Goal: Task Accomplishment & Management: Complete application form

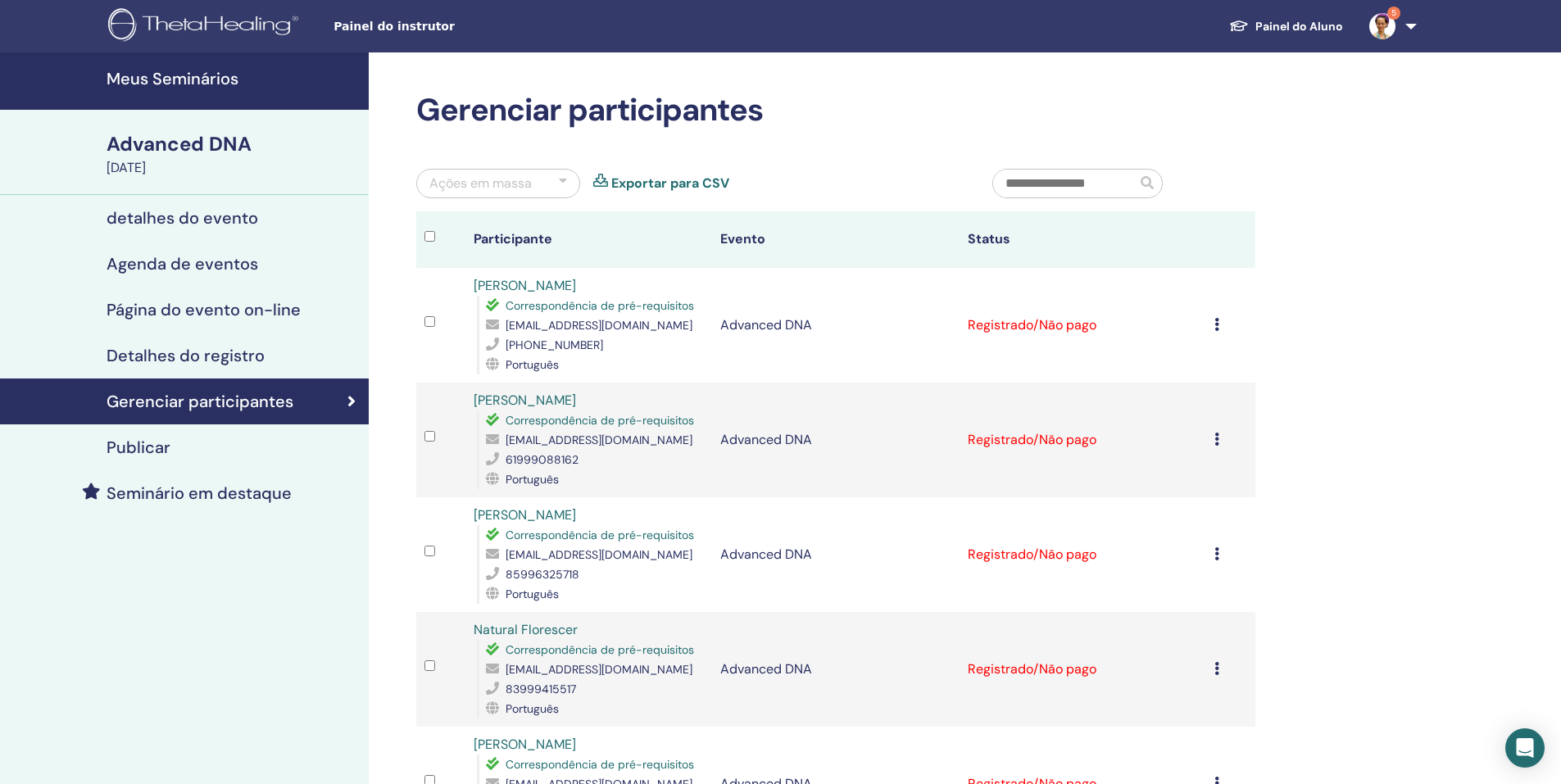
click at [1411, 29] on link "5" at bounding box center [1390, 26] width 67 height 53
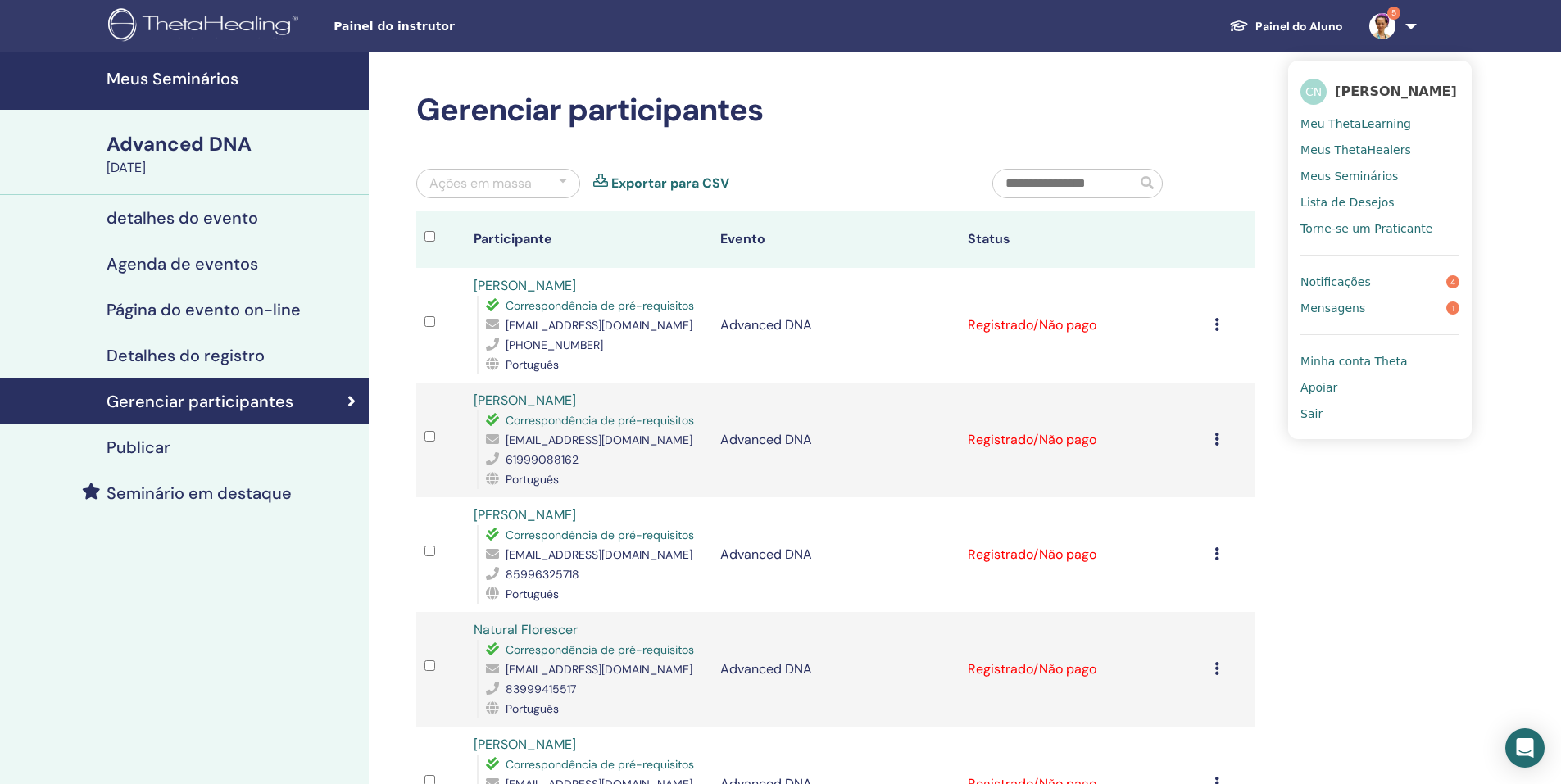
click at [1375, 153] on span "Meus ThetaHealers" at bounding box center [1356, 150] width 111 height 15
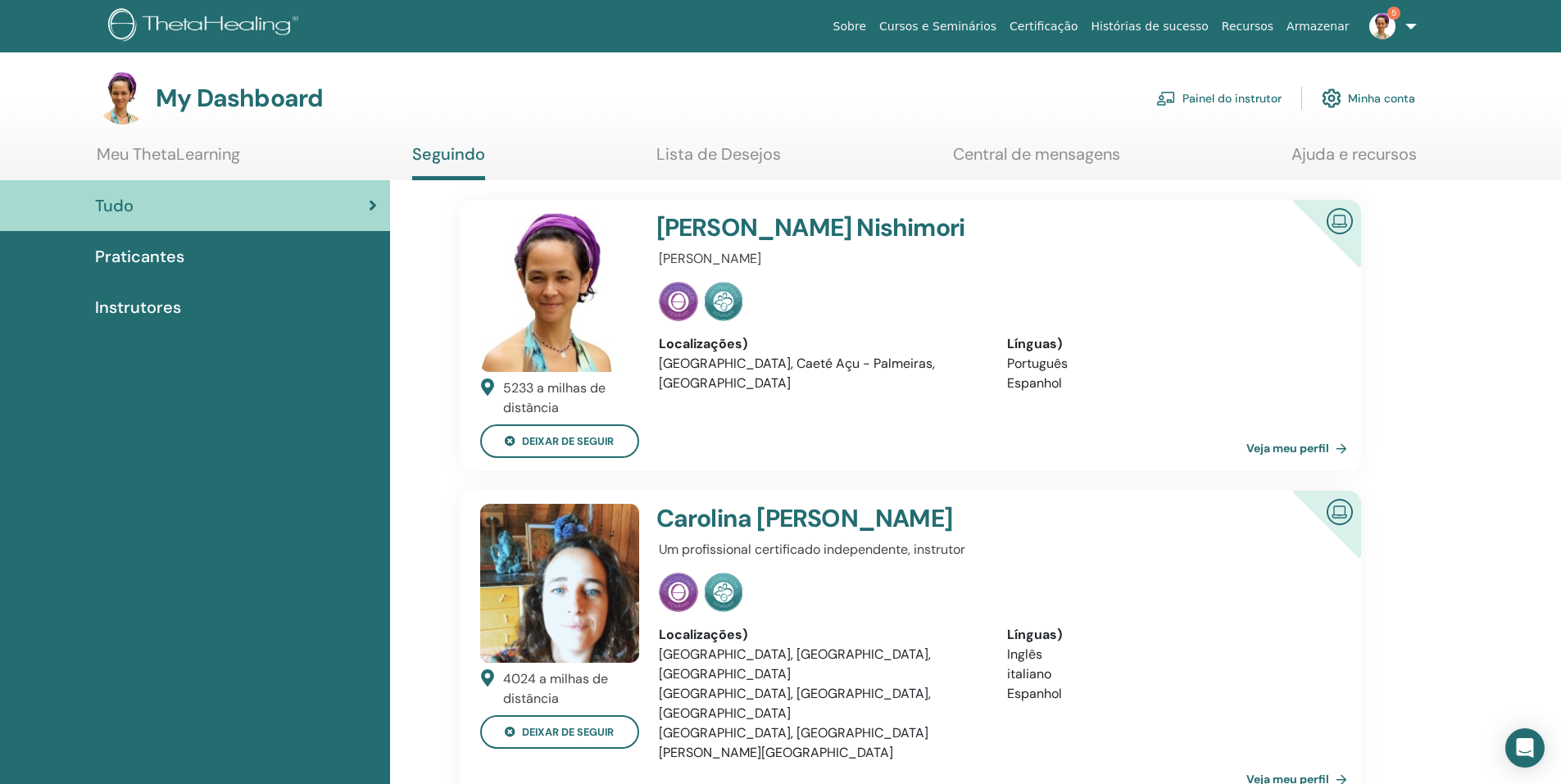
click at [1249, 102] on link "Painel do instrutor" at bounding box center [1219, 98] width 125 height 36
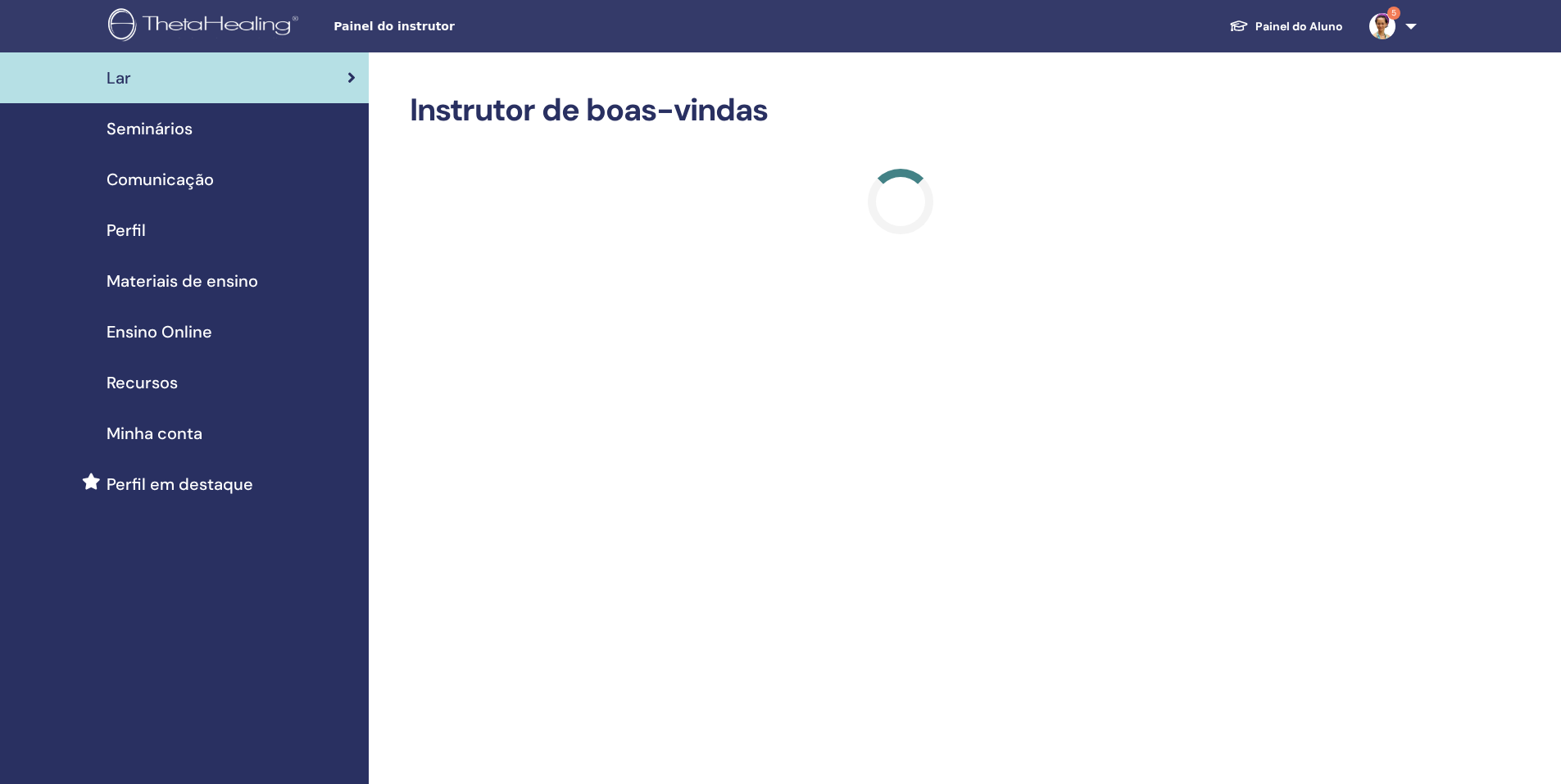
click at [187, 131] on span "Seminários" at bounding box center [150, 129] width 86 height 25
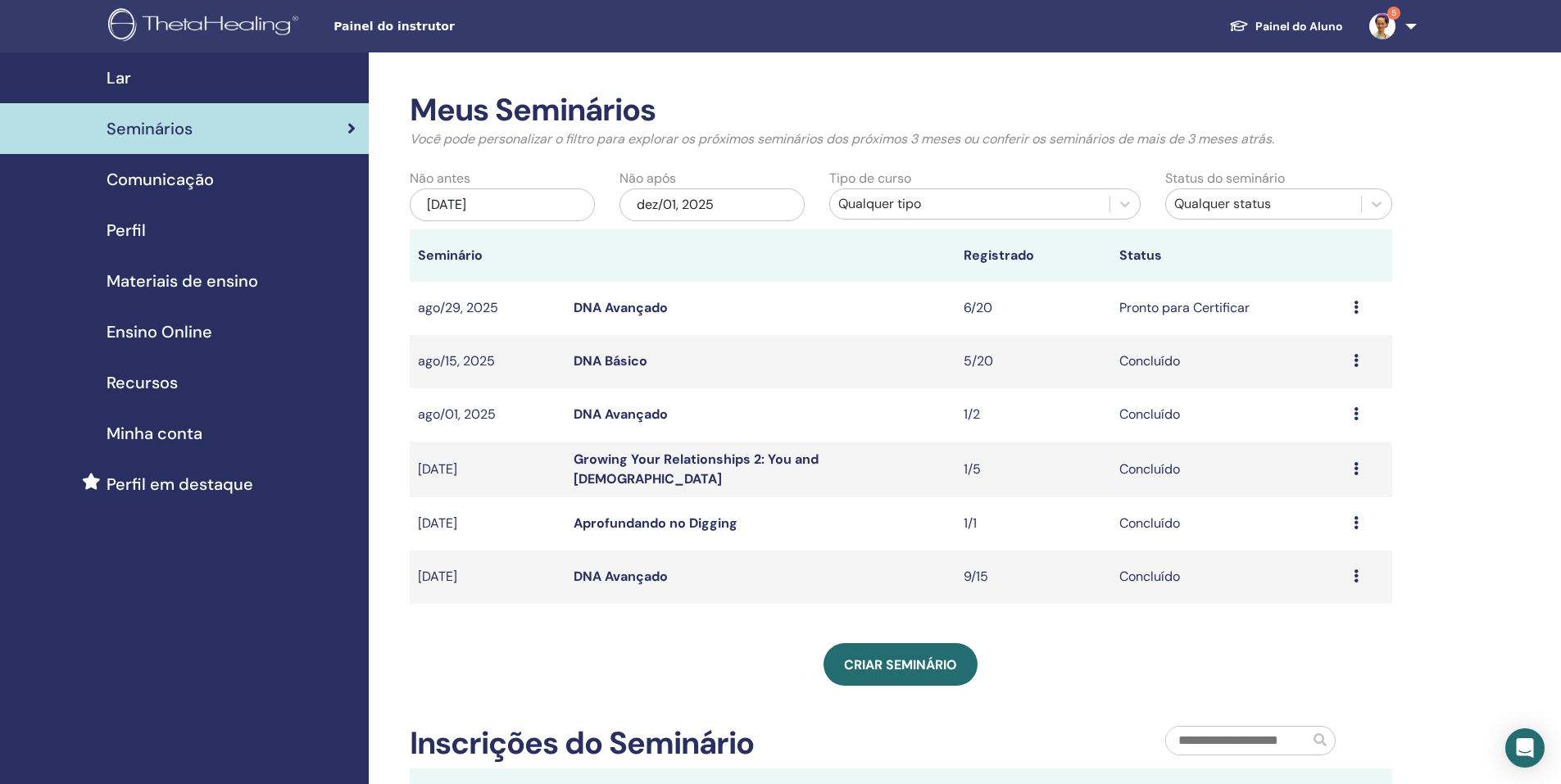
click at [637, 304] on link "DNA Avançado" at bounding box center [621, 307] width 94 height 18
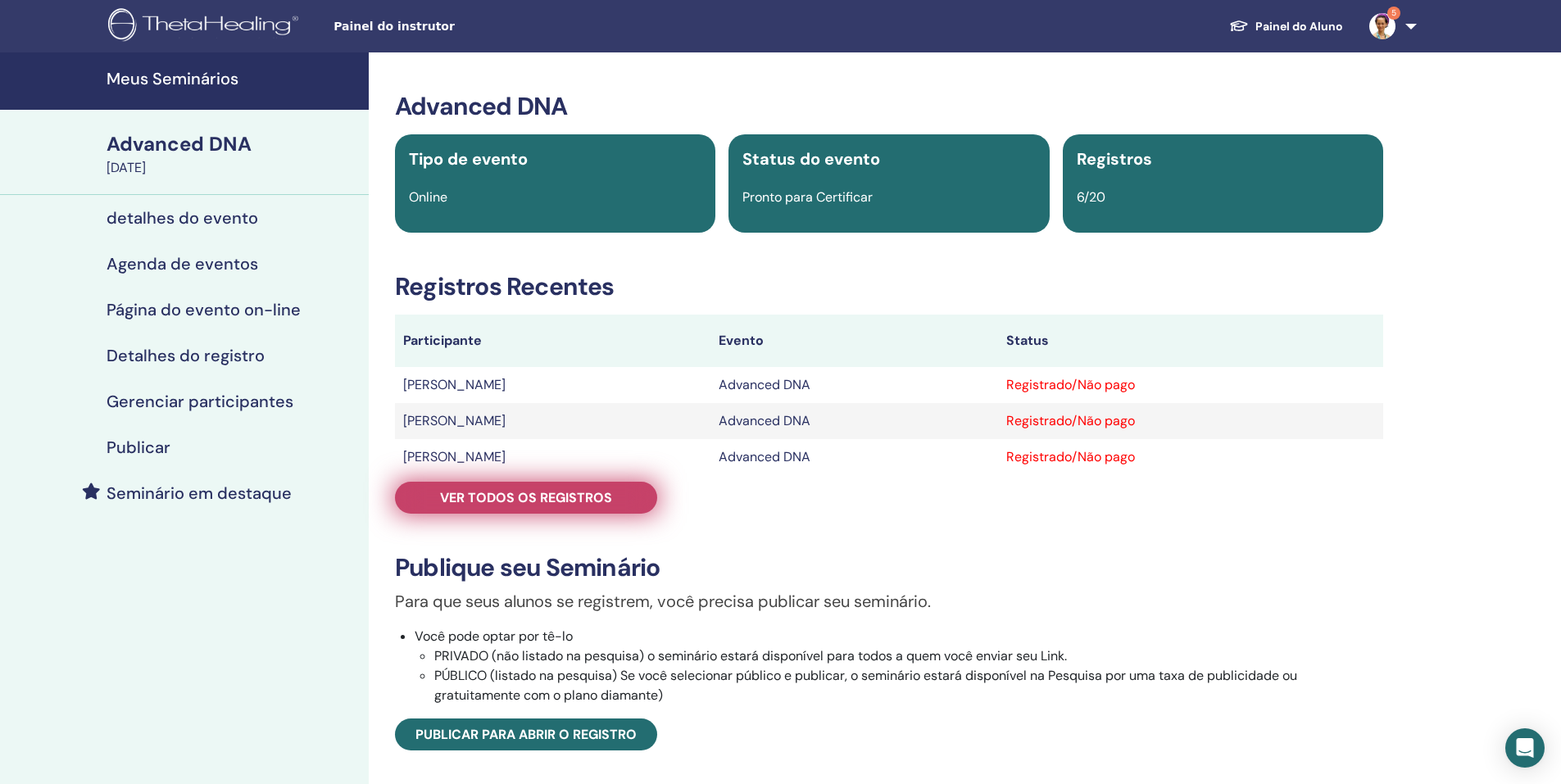
click at [519, 491] on span "Ver todos os registros" at bounding box center [525, 498] width 172 height 18
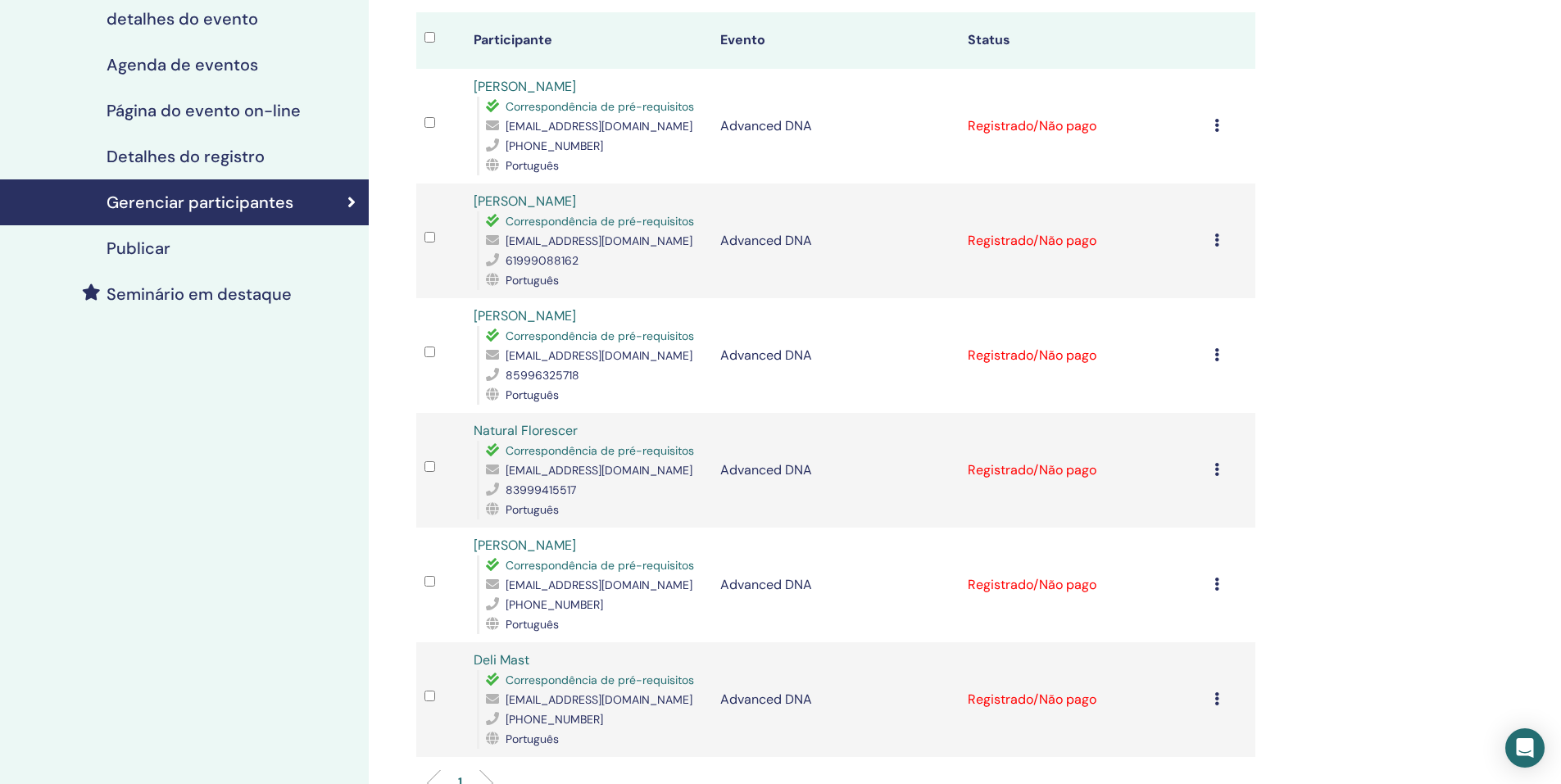
scroll to position [328, 0]
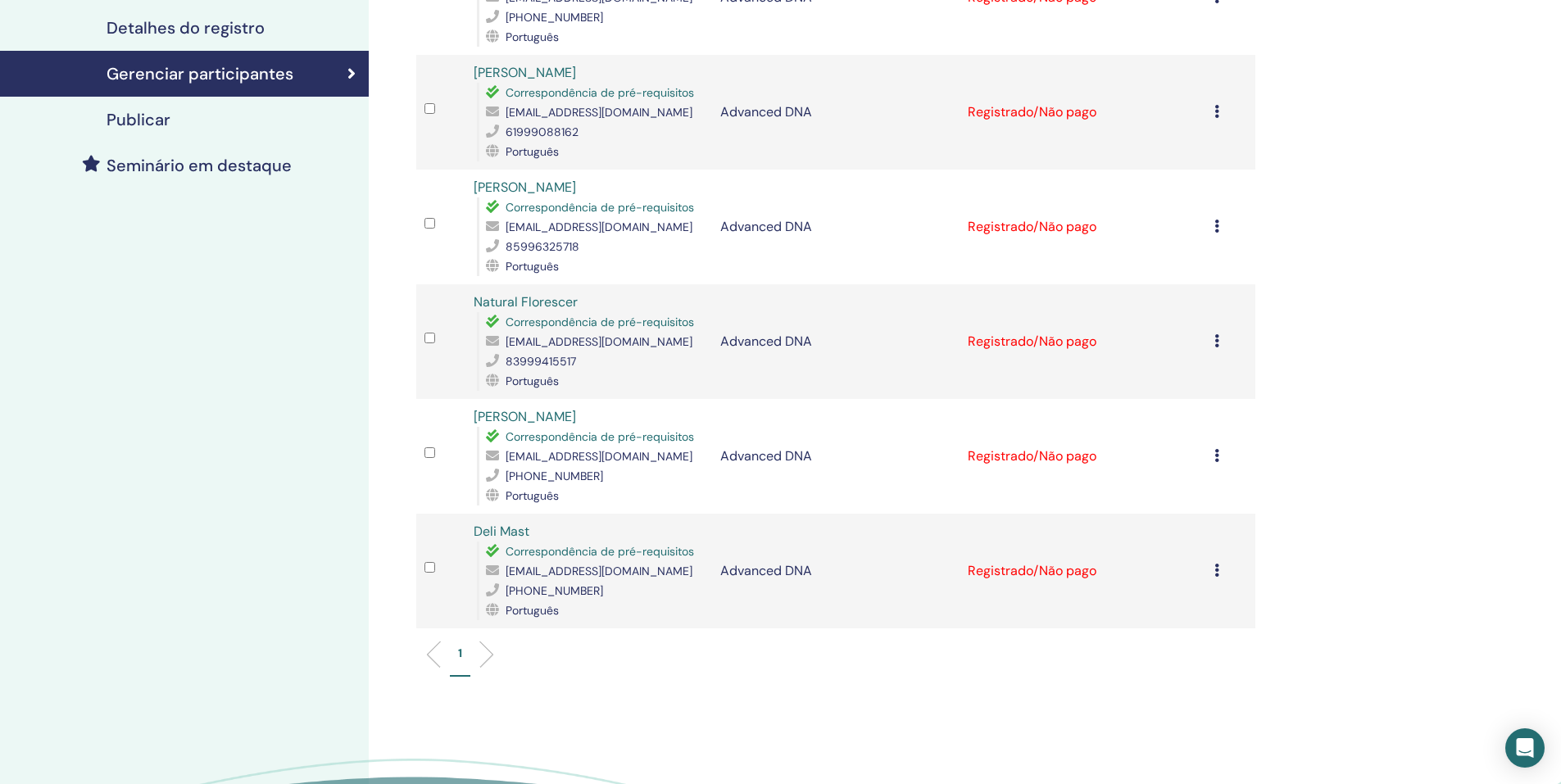
click at [1218, 573] on icon at bounding box center [1217, 570] width 5 height 13
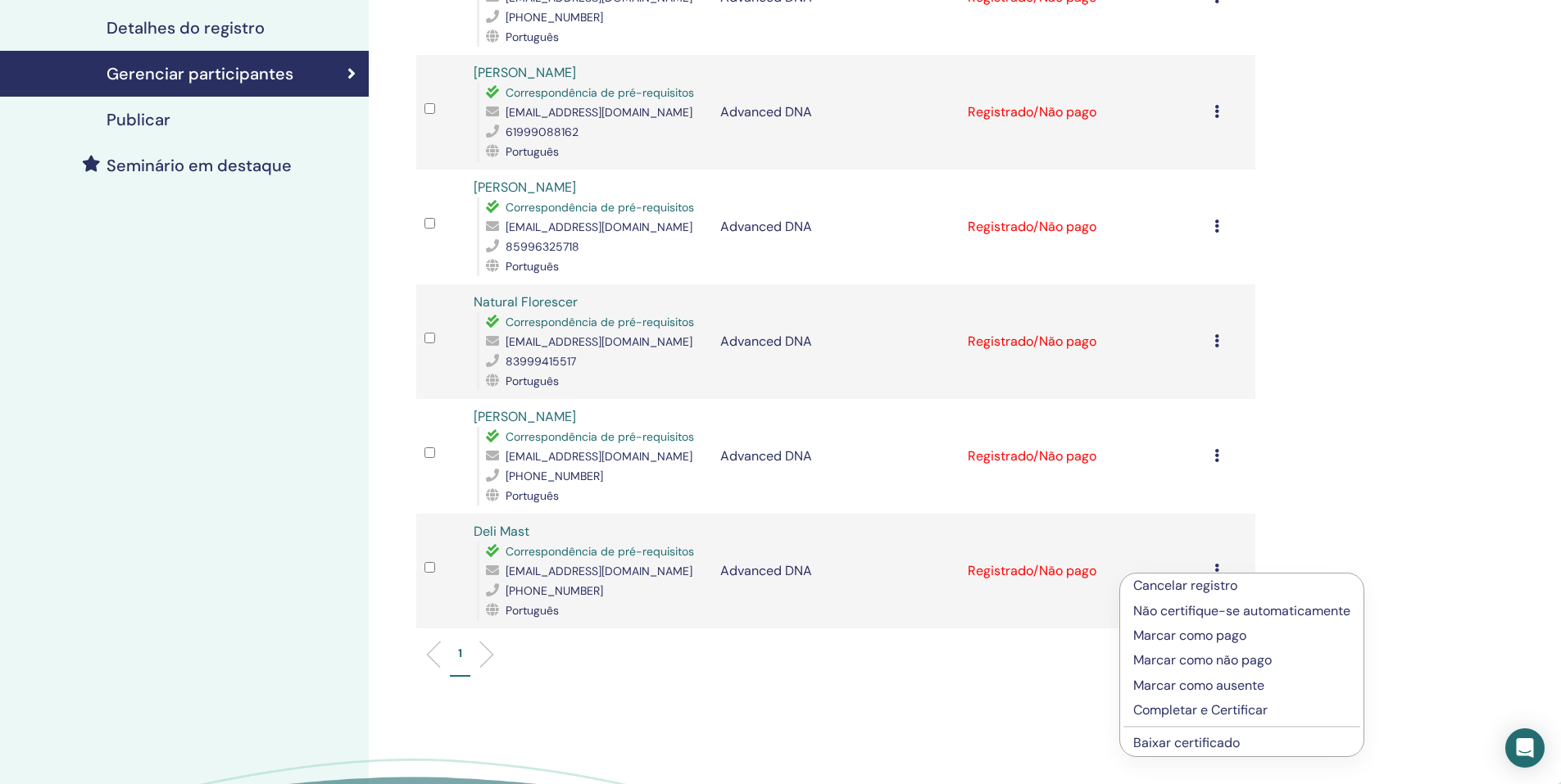
click at [1249, 707] on p "Completar e Certificar" at bounding box center [1242, 710] width 217 height 19
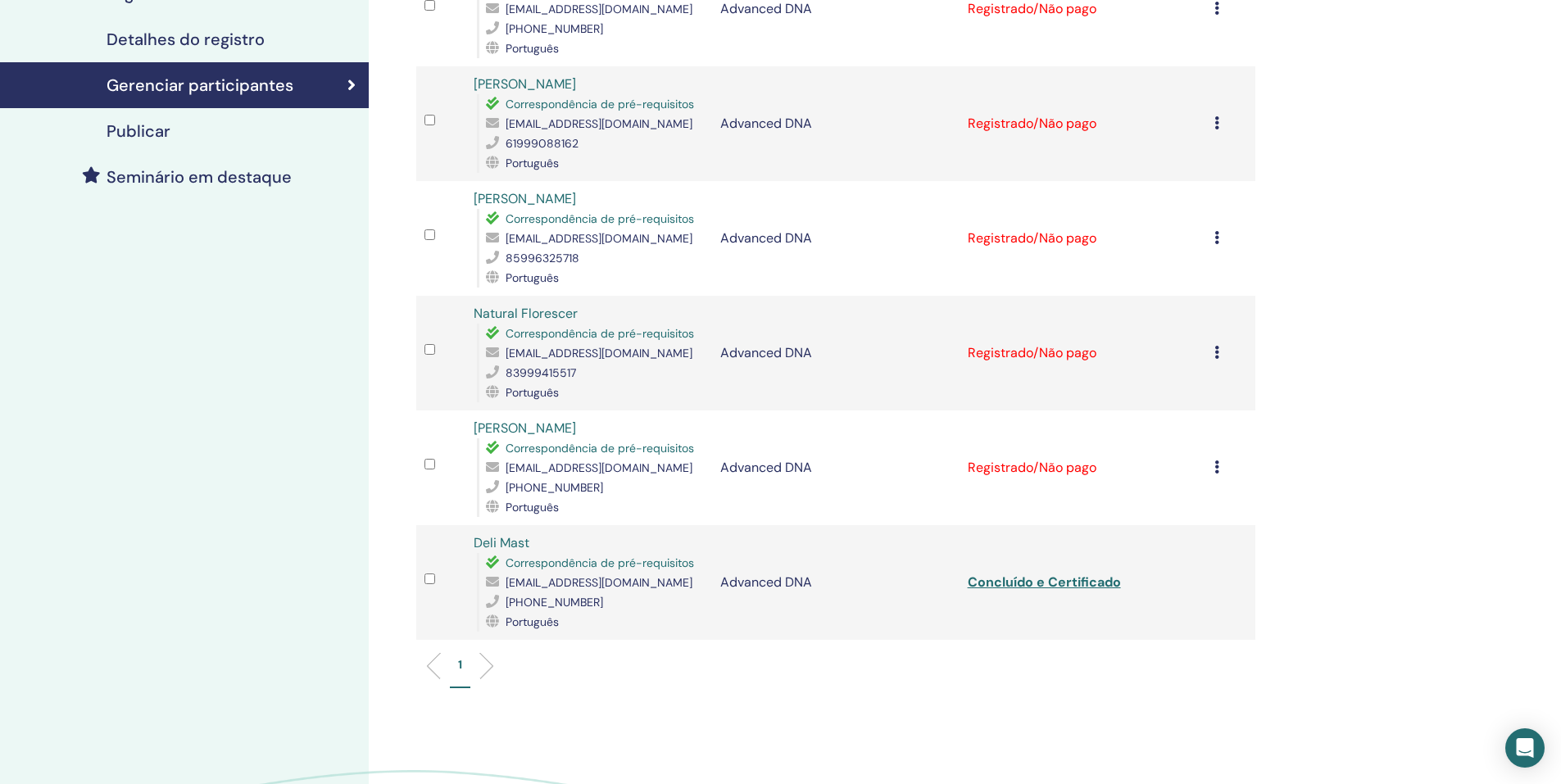
scroll to position [328, 0]
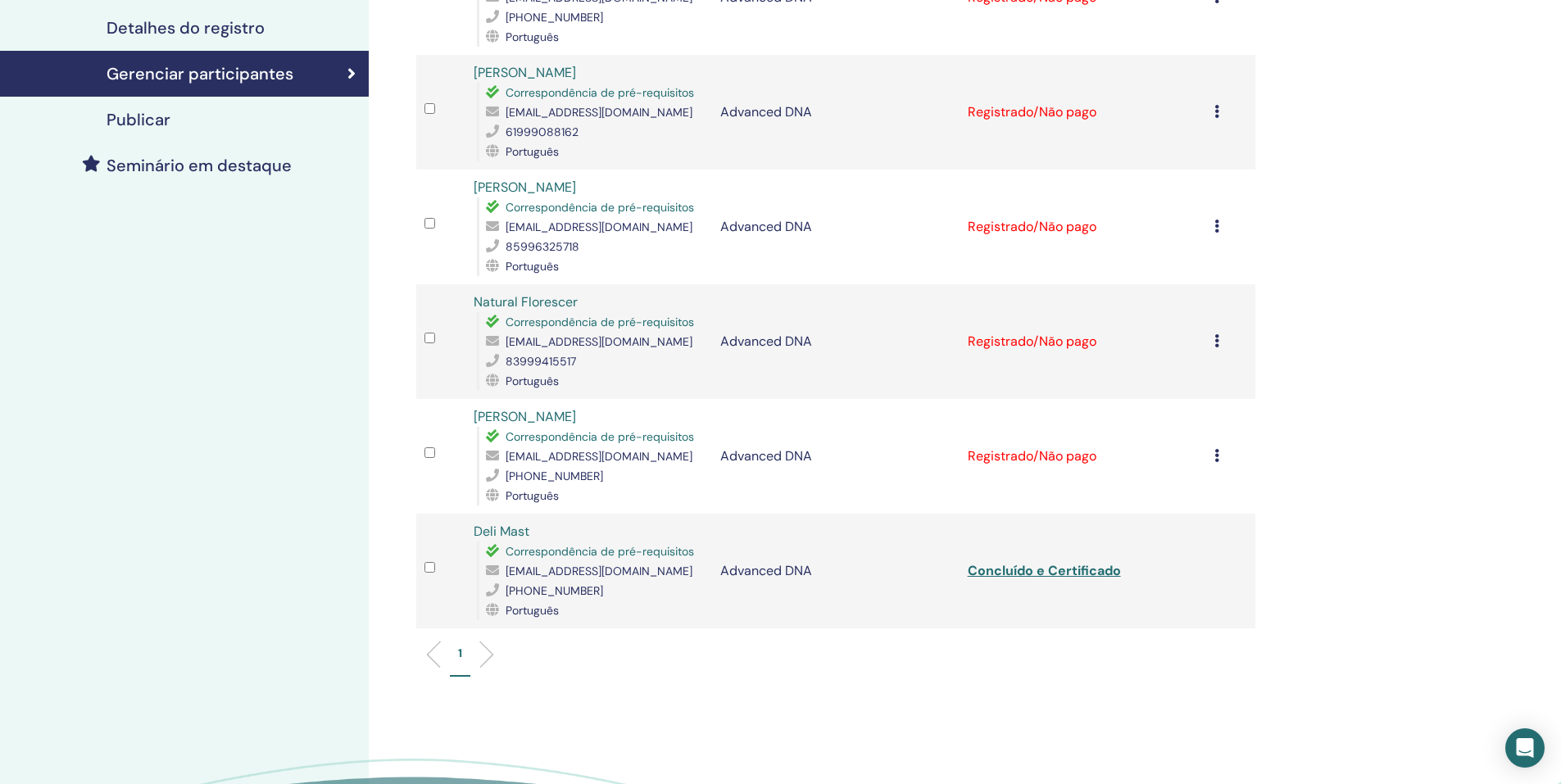
click at [1215, 453] on icon at bounding box center [1217, 455] width 5 height 13
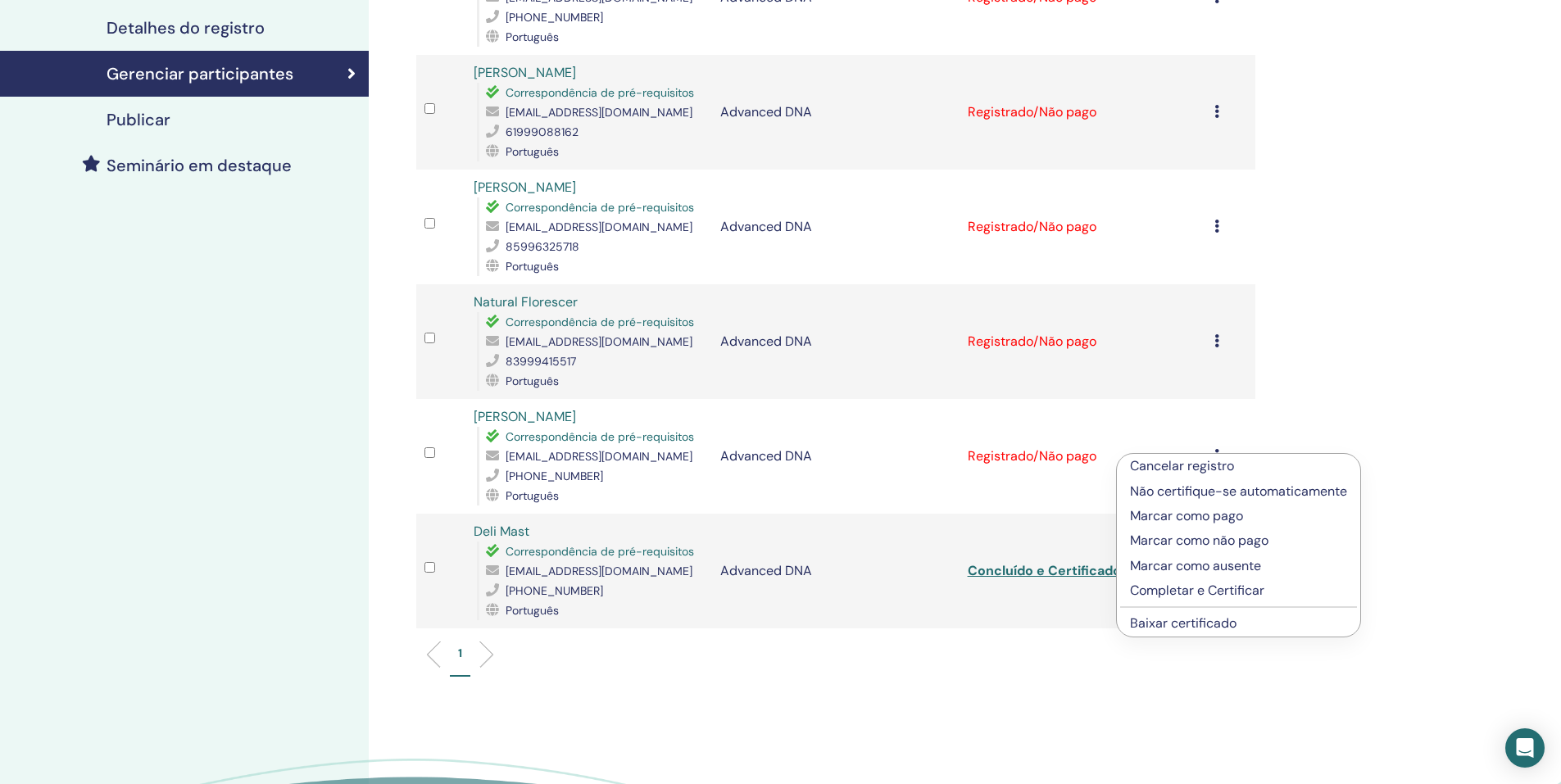
click at [1204, 588] on p "Completar e Certificar" at bounding box center [1238, 590] width 217 height 19
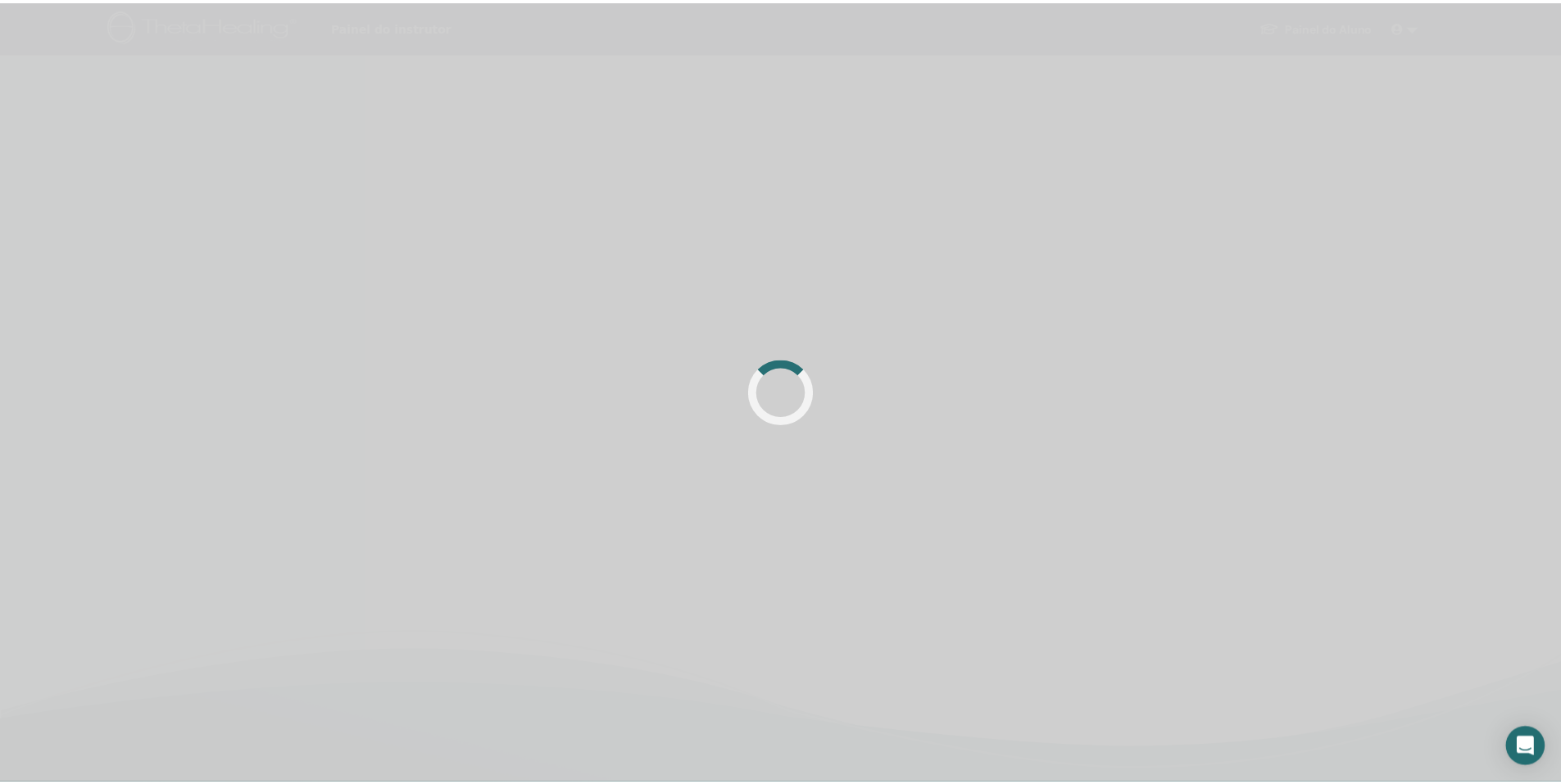
scroll to position [328, 0]
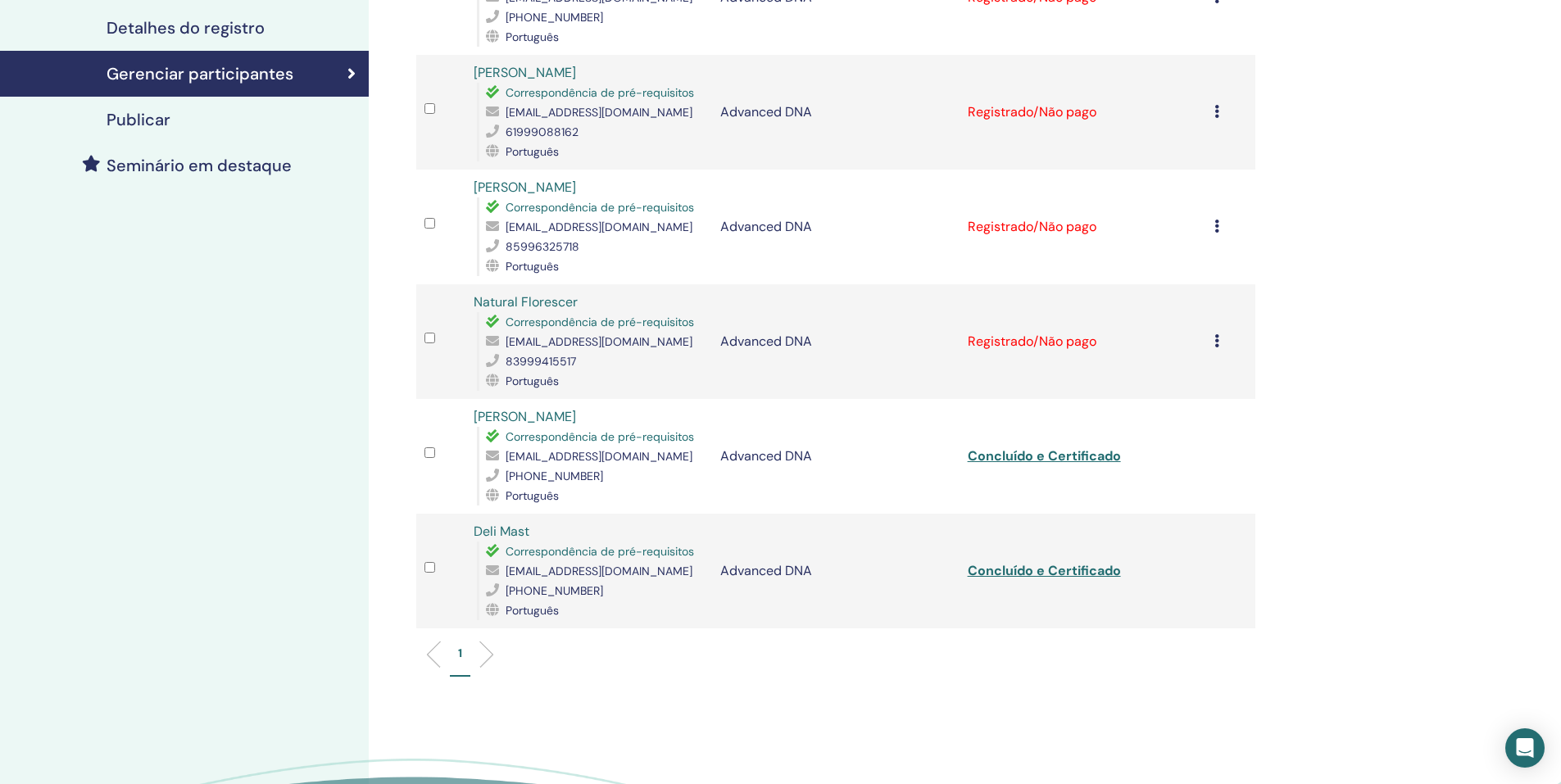
click at [1223, 342] on div "Cancelar registro Não certifique-se automaticamente Marcar como pago Marcar com…" at bounding box center [1230, 342] width 33 height 19
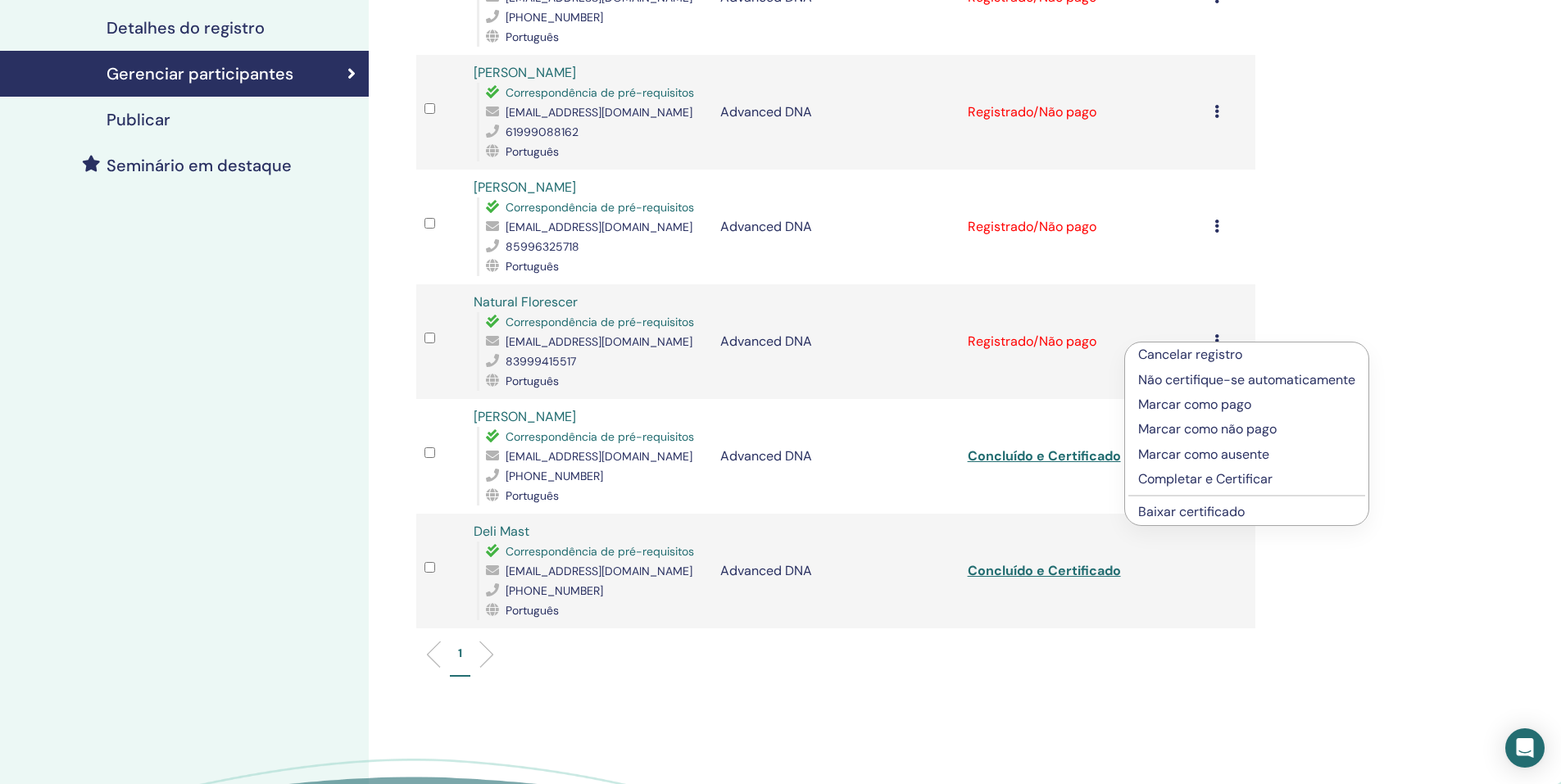
click at [1197, 472] on p "Completar e Certificar" at bounding box center [1246, 479] width 217 height 19
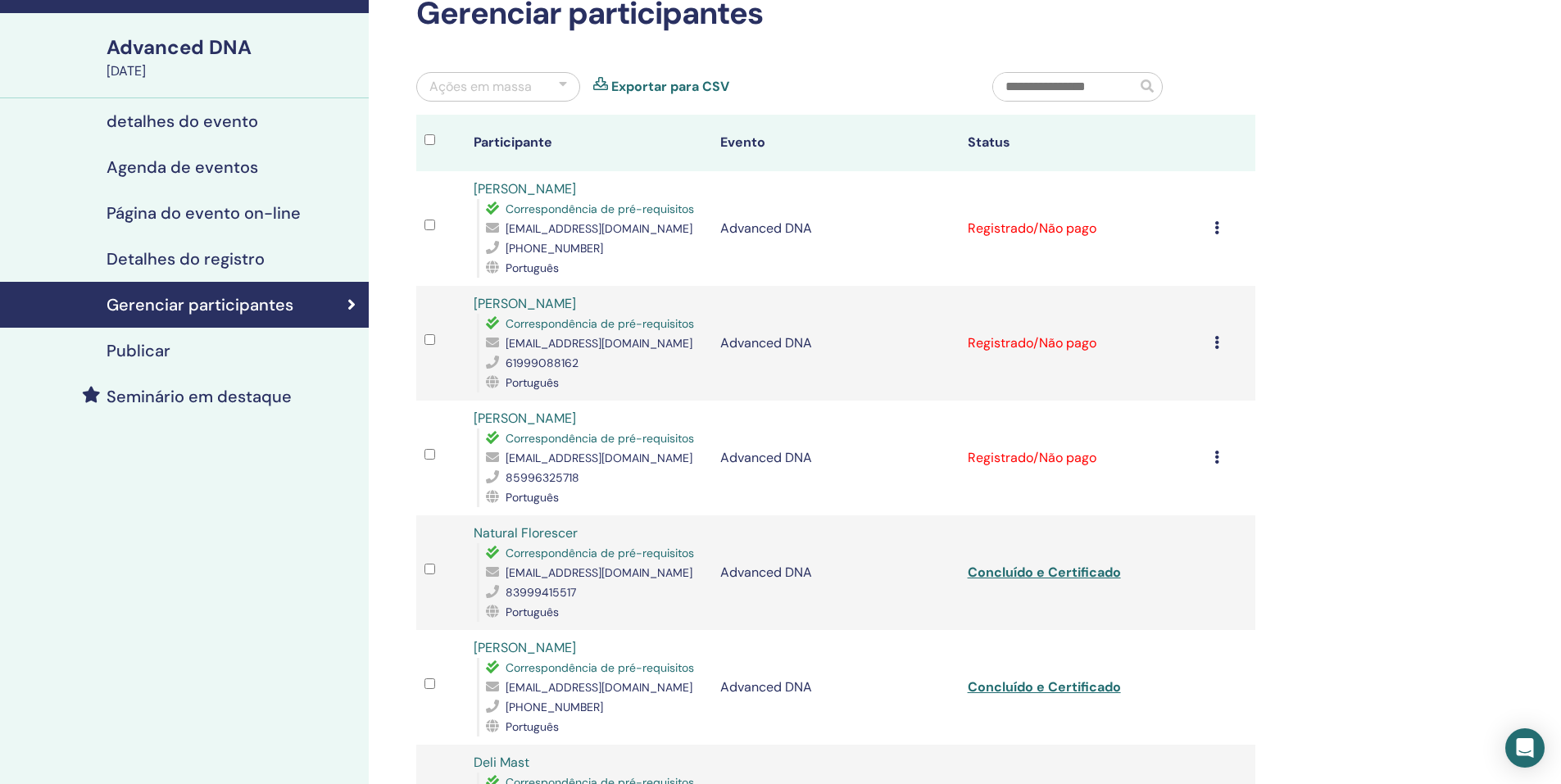
scroll to position [82, 0]
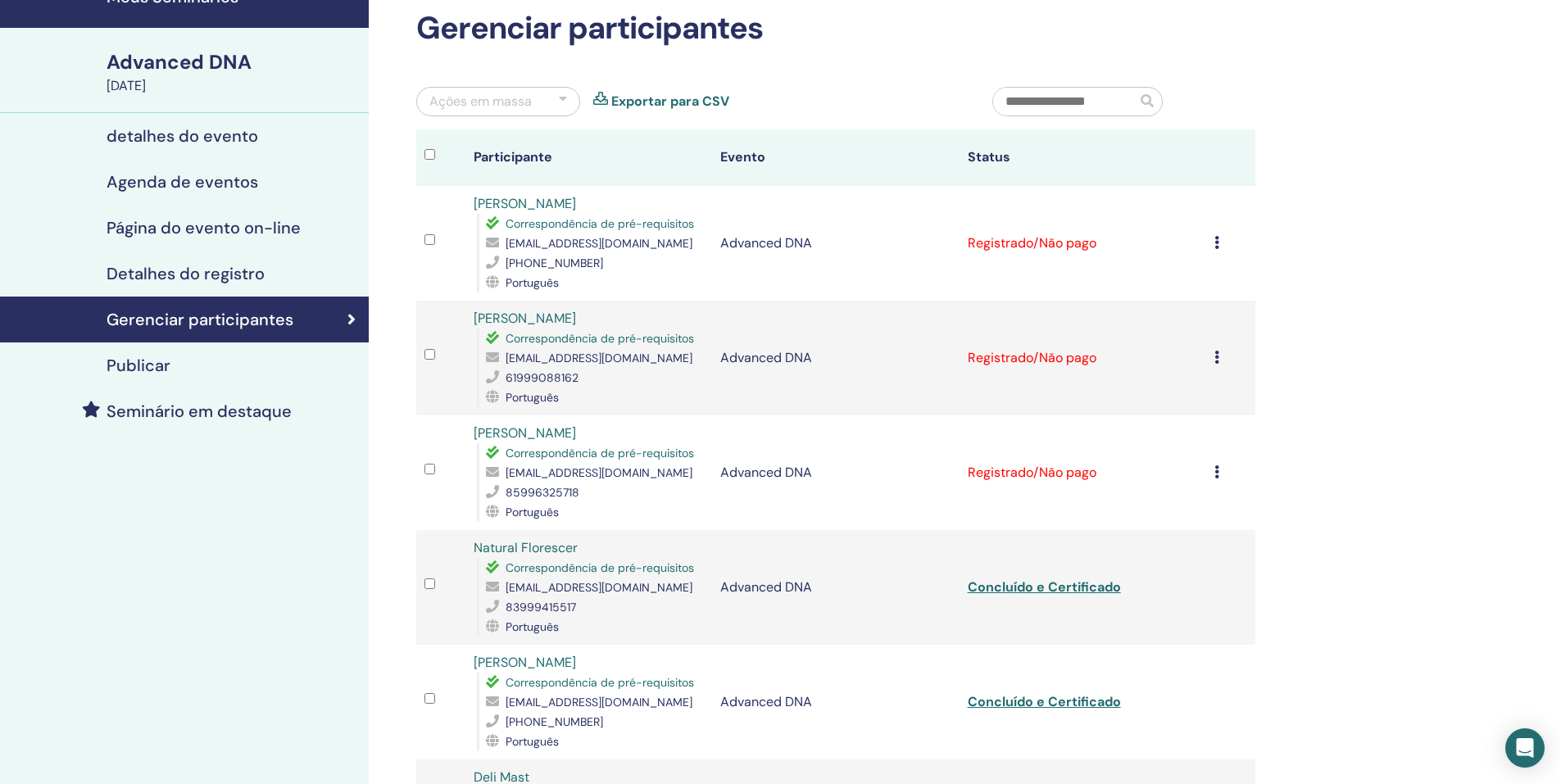
click at [1219, 472] on icon at bounding box center [1217, 471] width 5 height 13
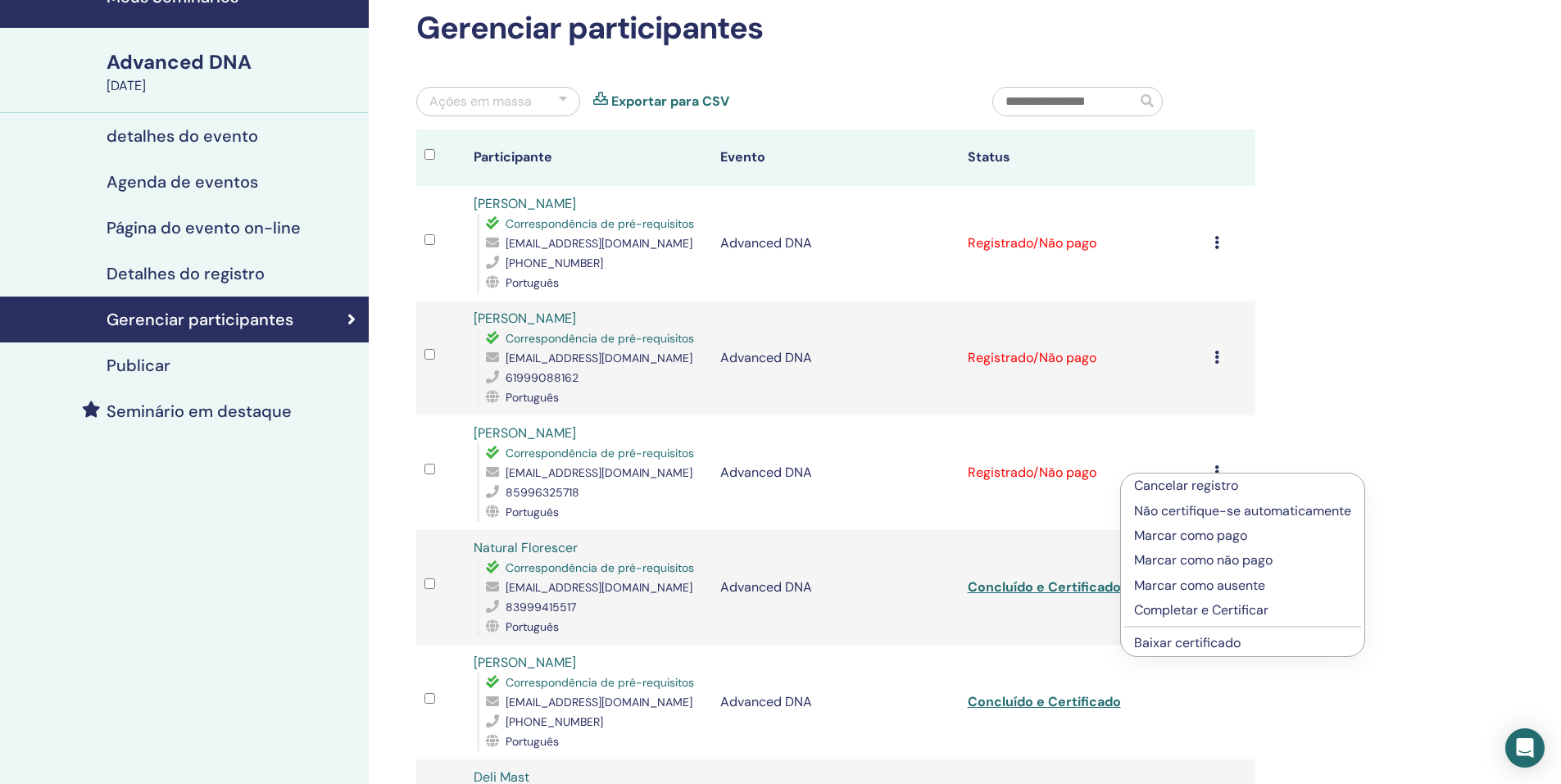
click at [1174, 610] on p "Completar e Certificar" at bounding box center [1243, 610] width 217 height 19
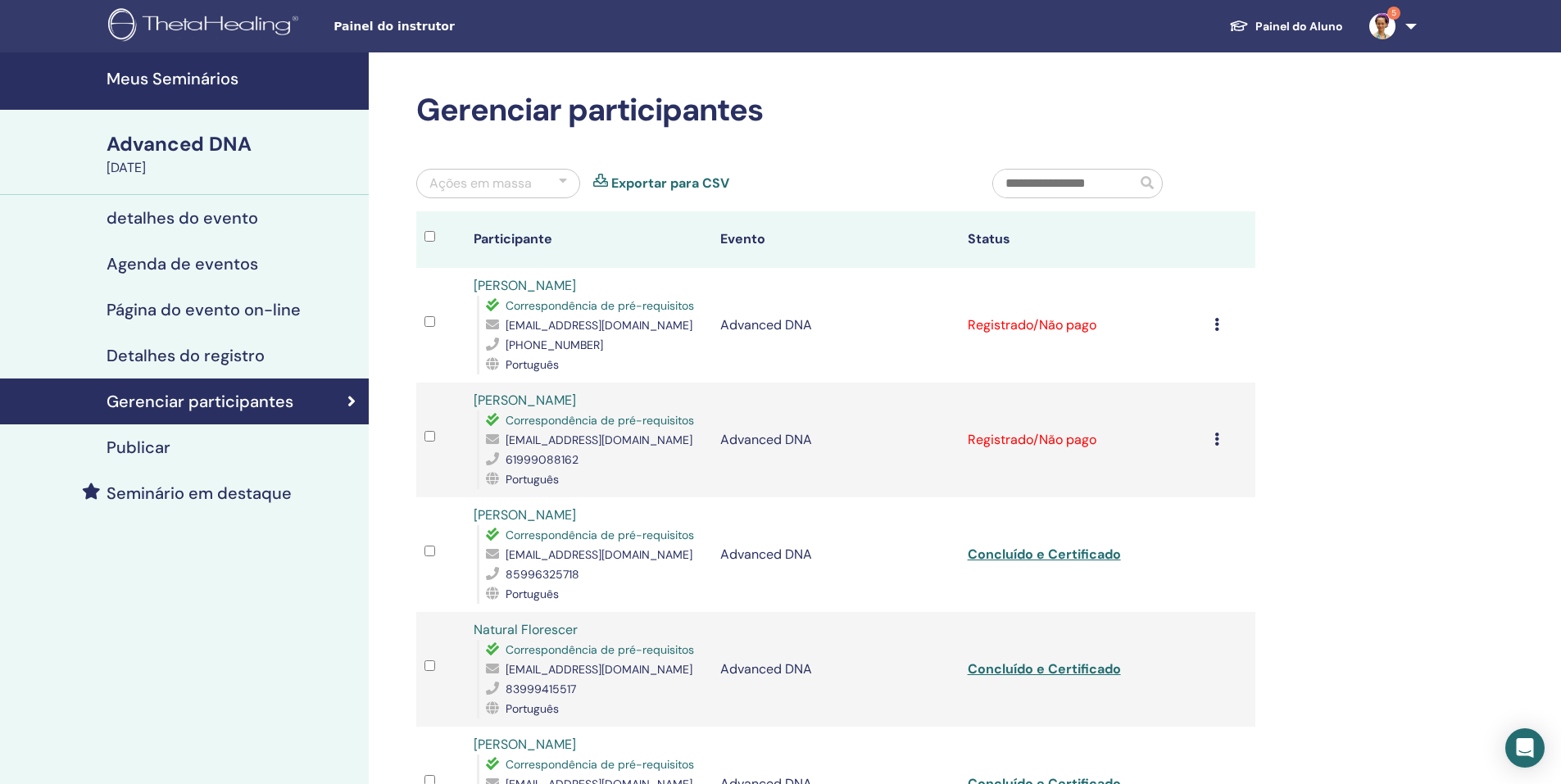
click at [1215, 440] on icon at bounding box center [1217, 439] width 5 height 13
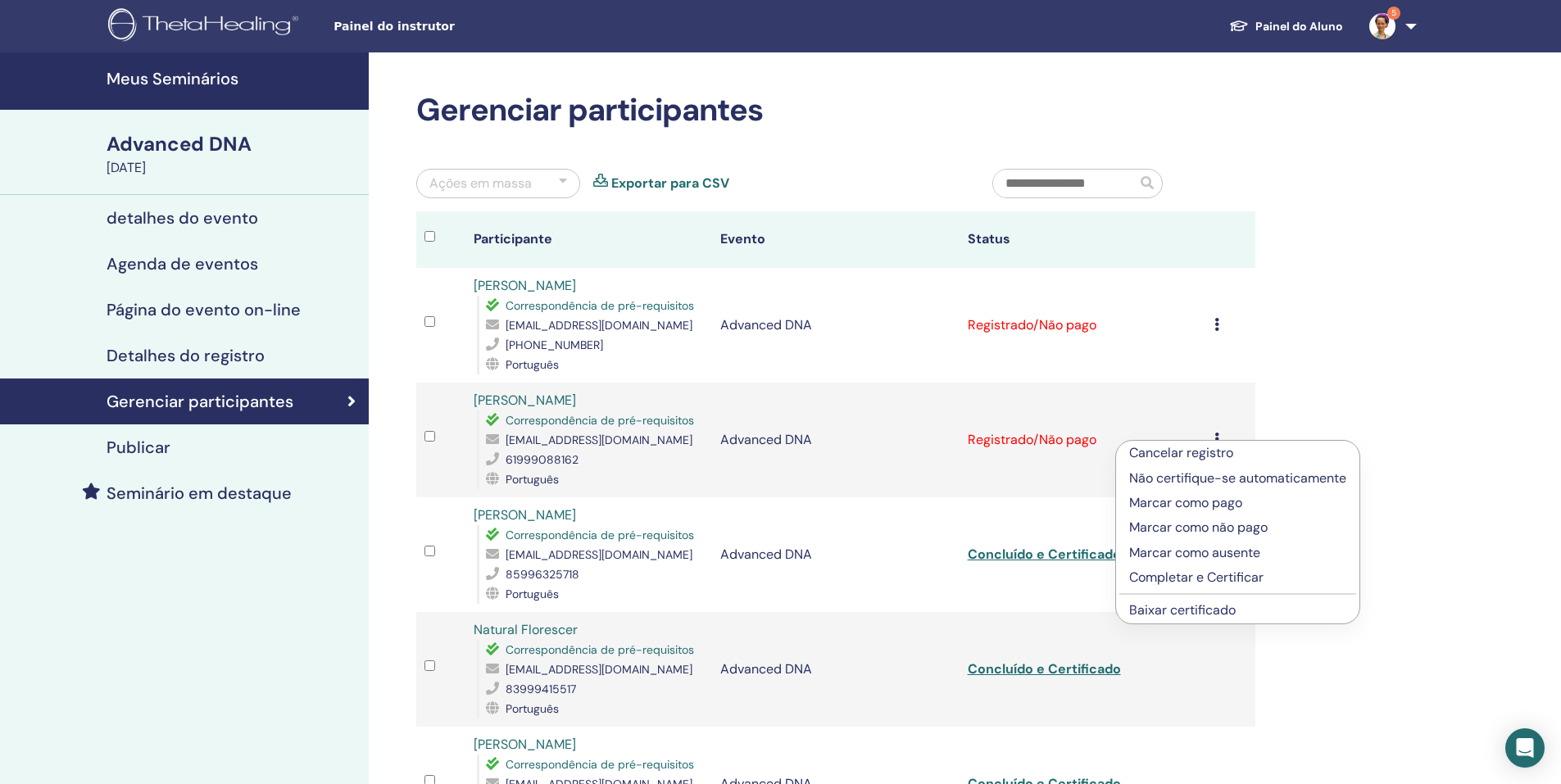
click at [1200, 574] on p "Completar e Certificar" at bounding box center [1238, 577] width 217 height 19
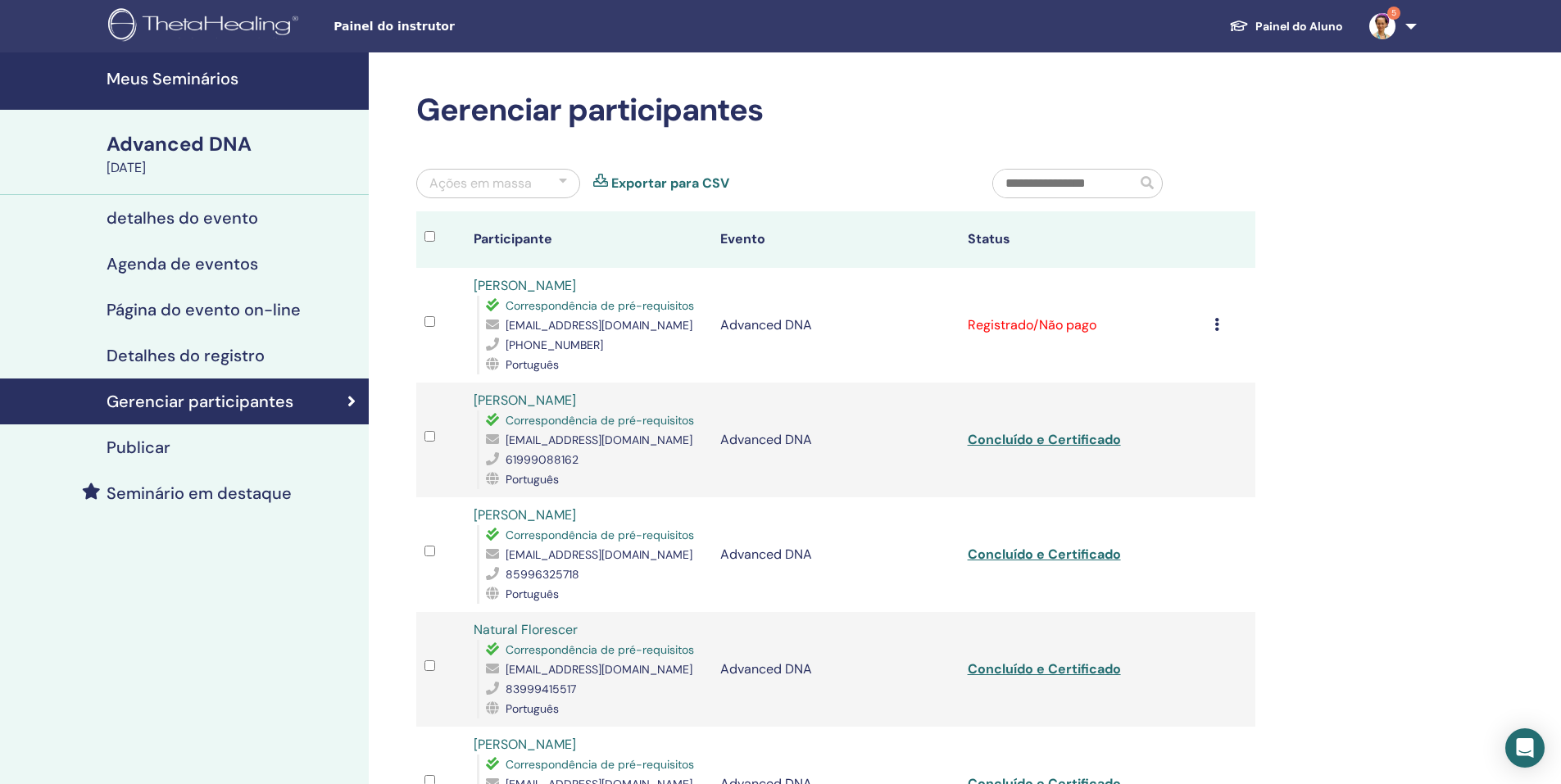
click at [1218, 323] on icon at bounding box center [1217, 324] width 5 height 13
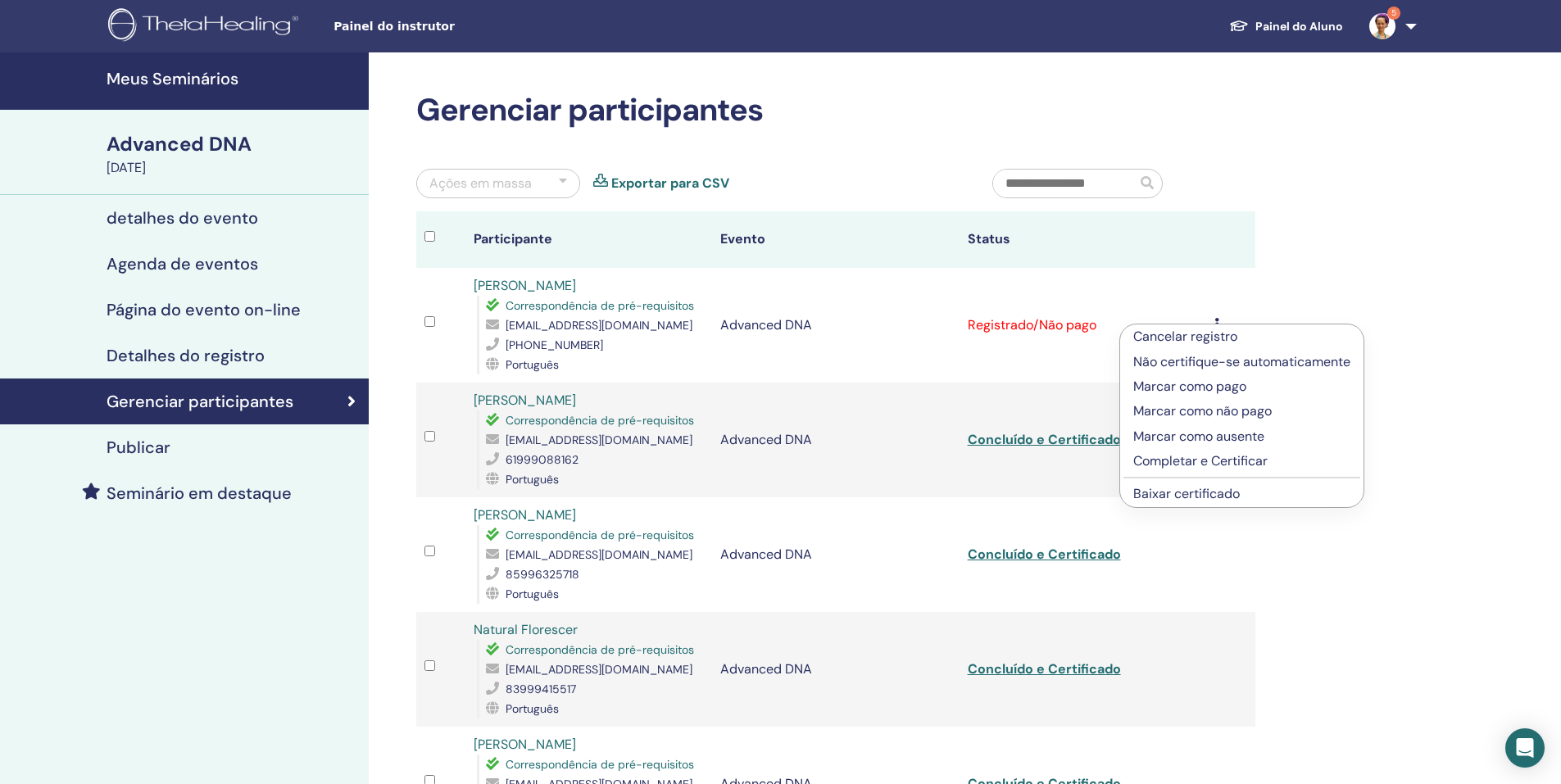
click at [1206, 457] on p "Completar e Certificar" at bounding box center [1242, 461] width 217 height 19
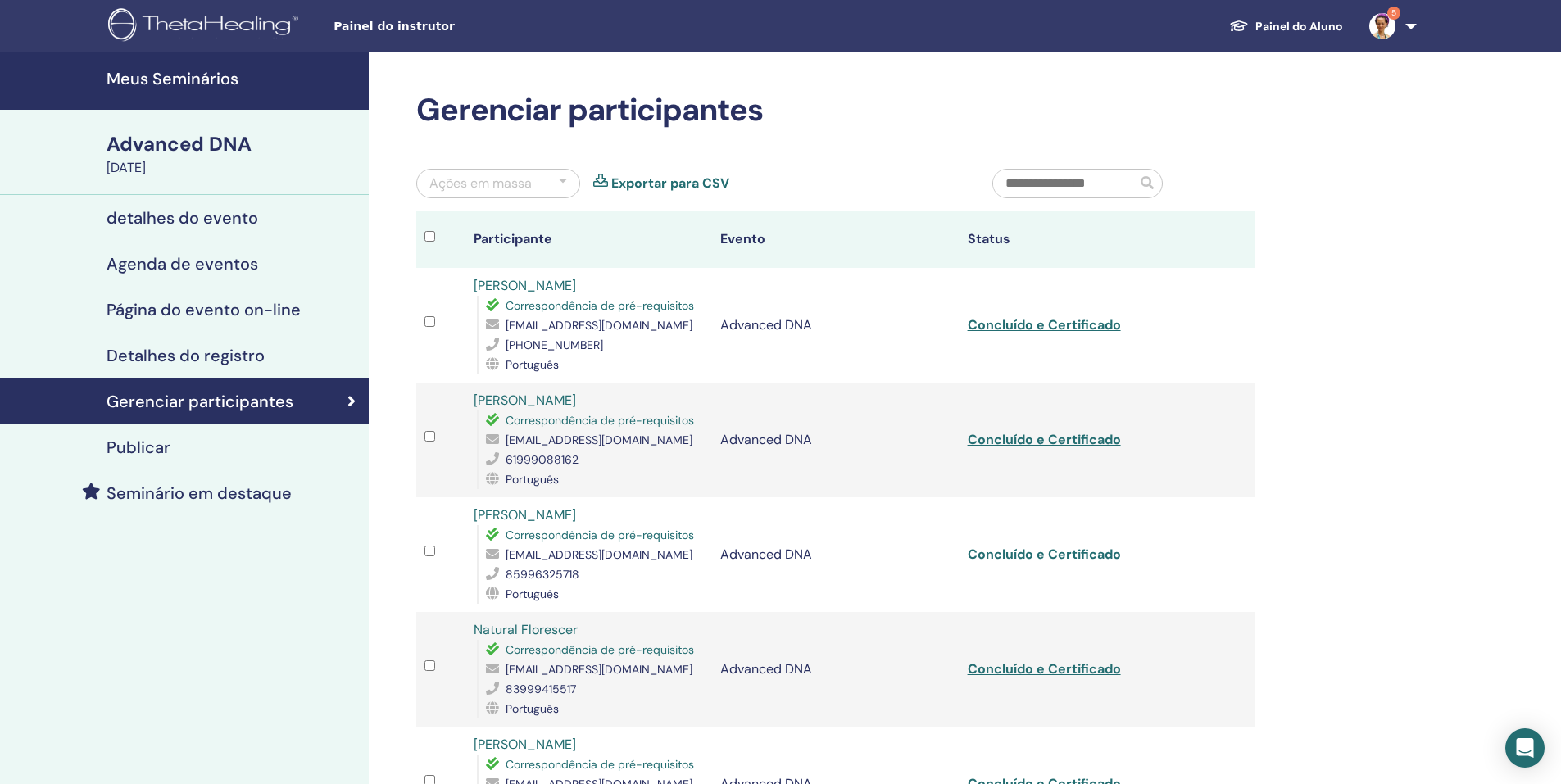
click at [1292, 33] on link "Painel do Aluno" at bounding box center [1286, 26] width 140 height 30
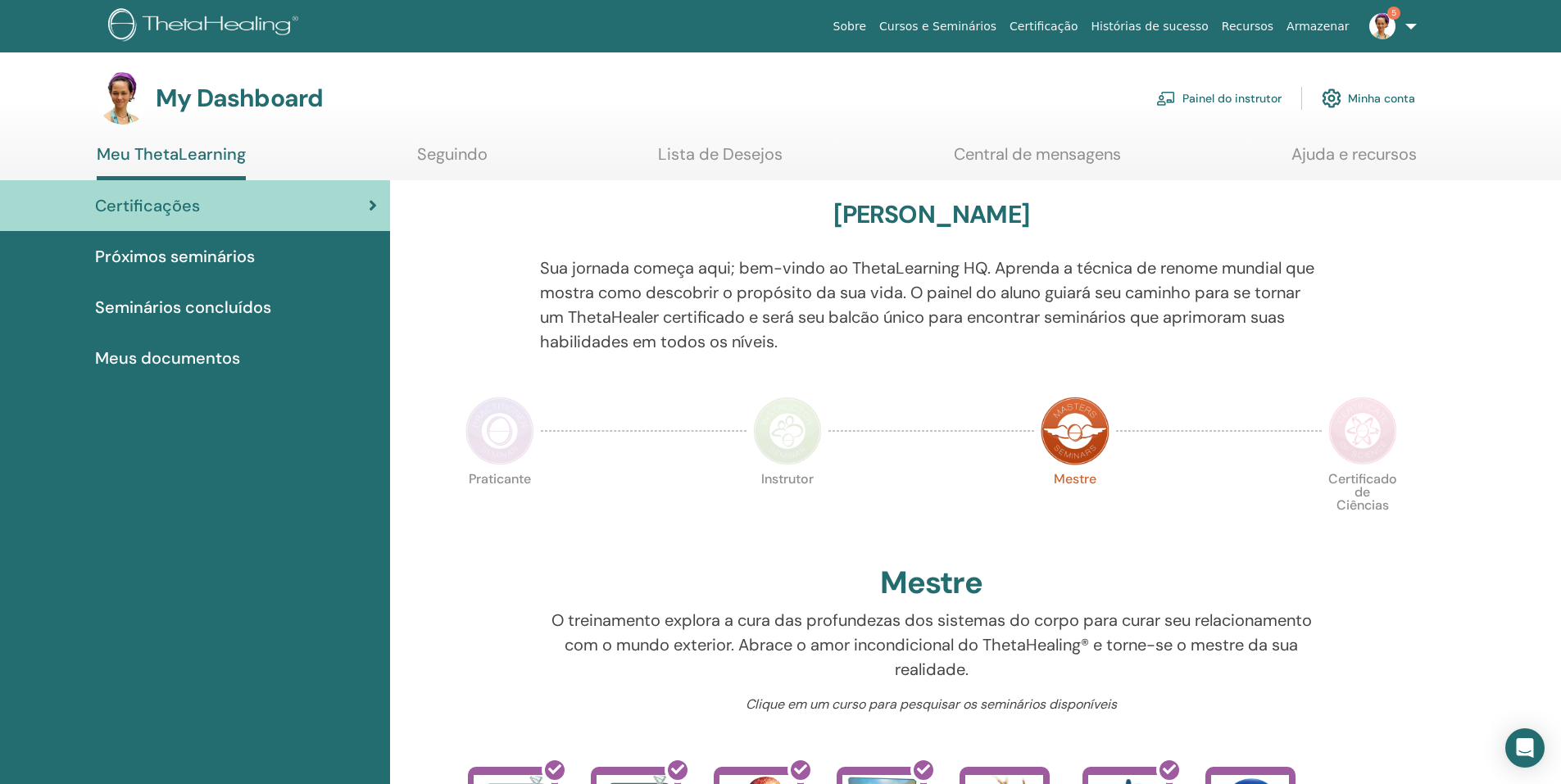
click at [220, 356] on span "Meus documentos" at bounding box center [167, 358] width 145 height 25
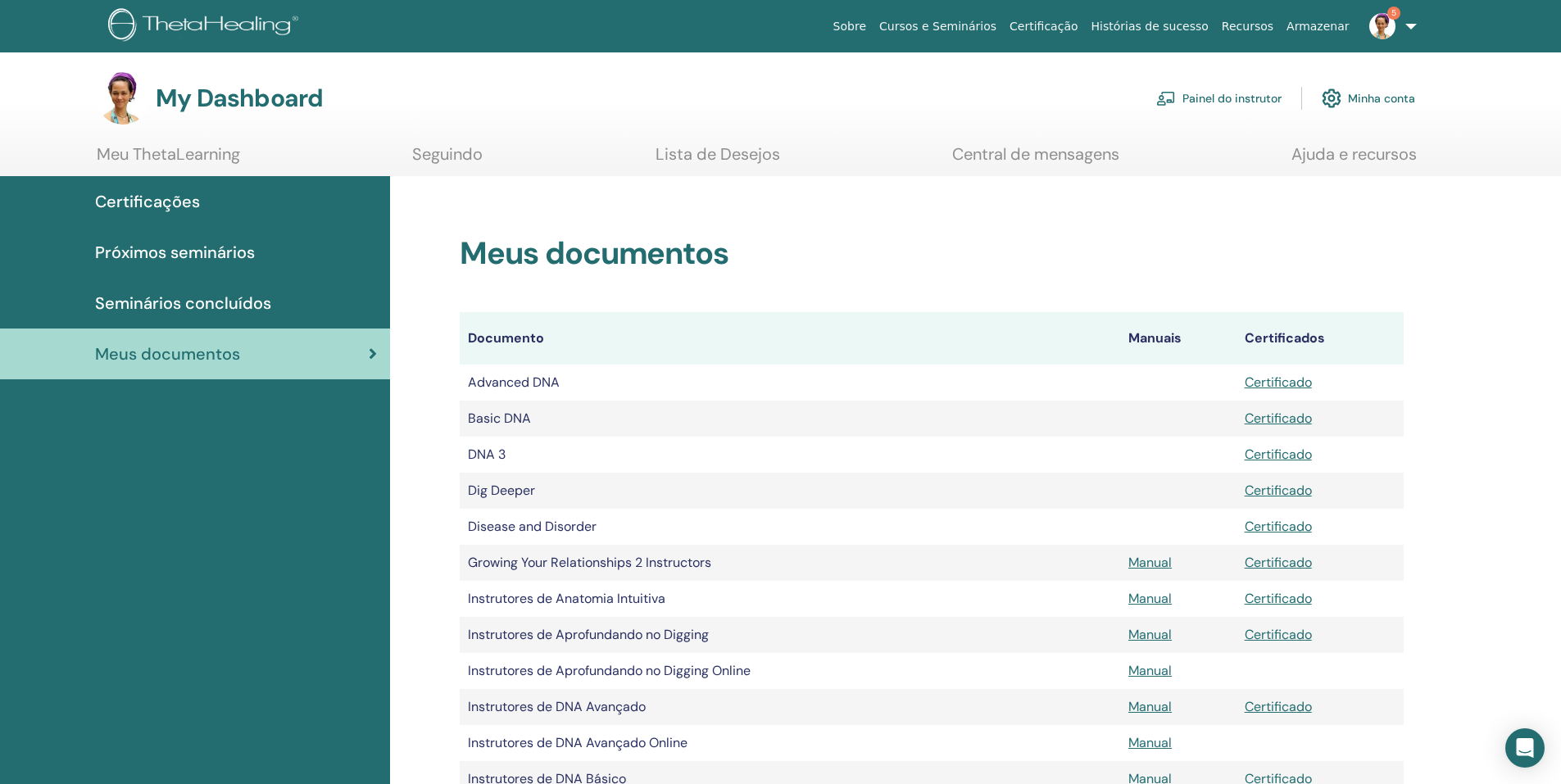
click at [1269, 102] on link "Painel do instrutor" at bounding box center [1219, 98] width 125 height 36
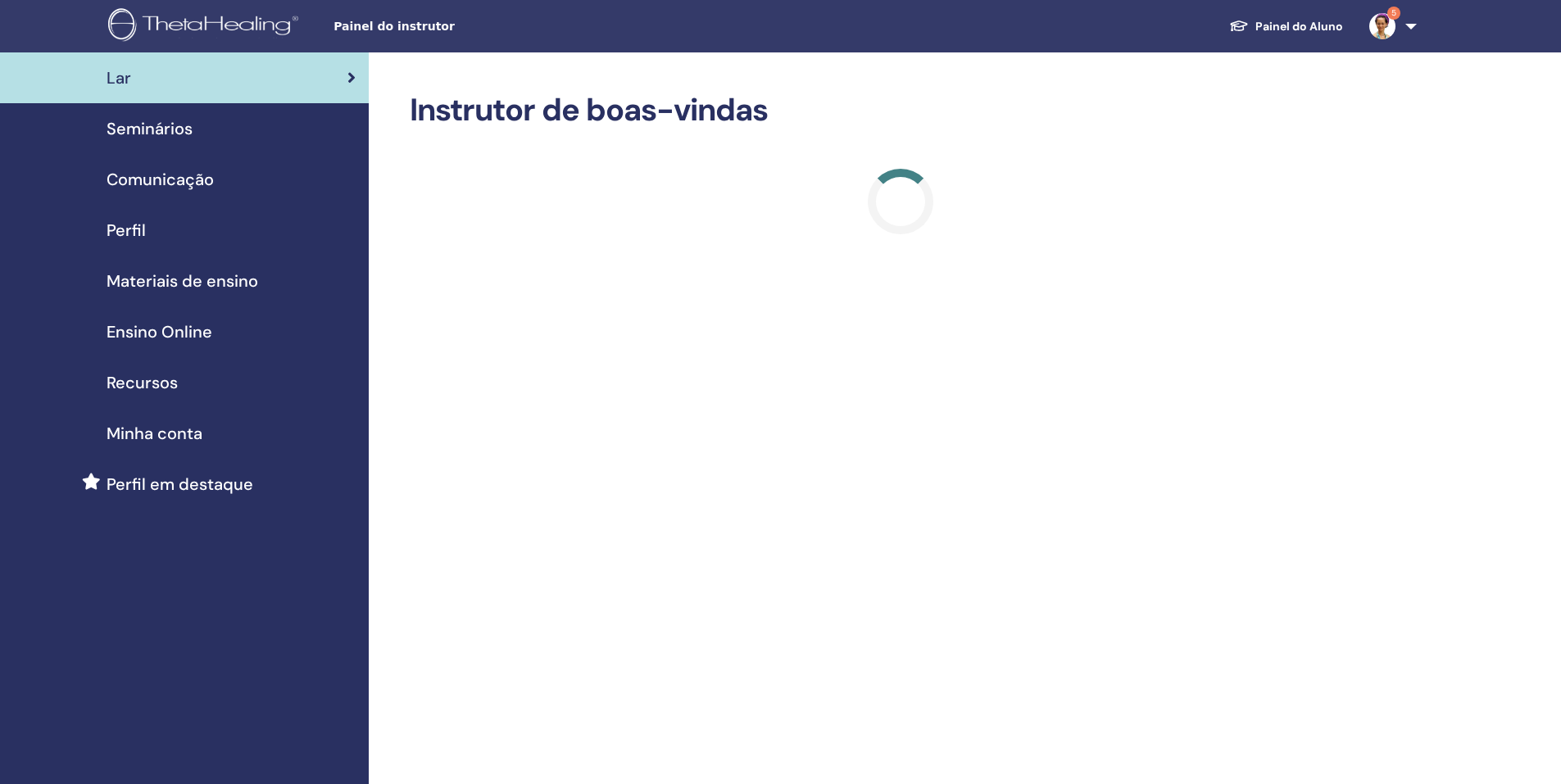
click at [243, 122] on div "Seminários" at bounding box center [184, 129] width 343 height 25
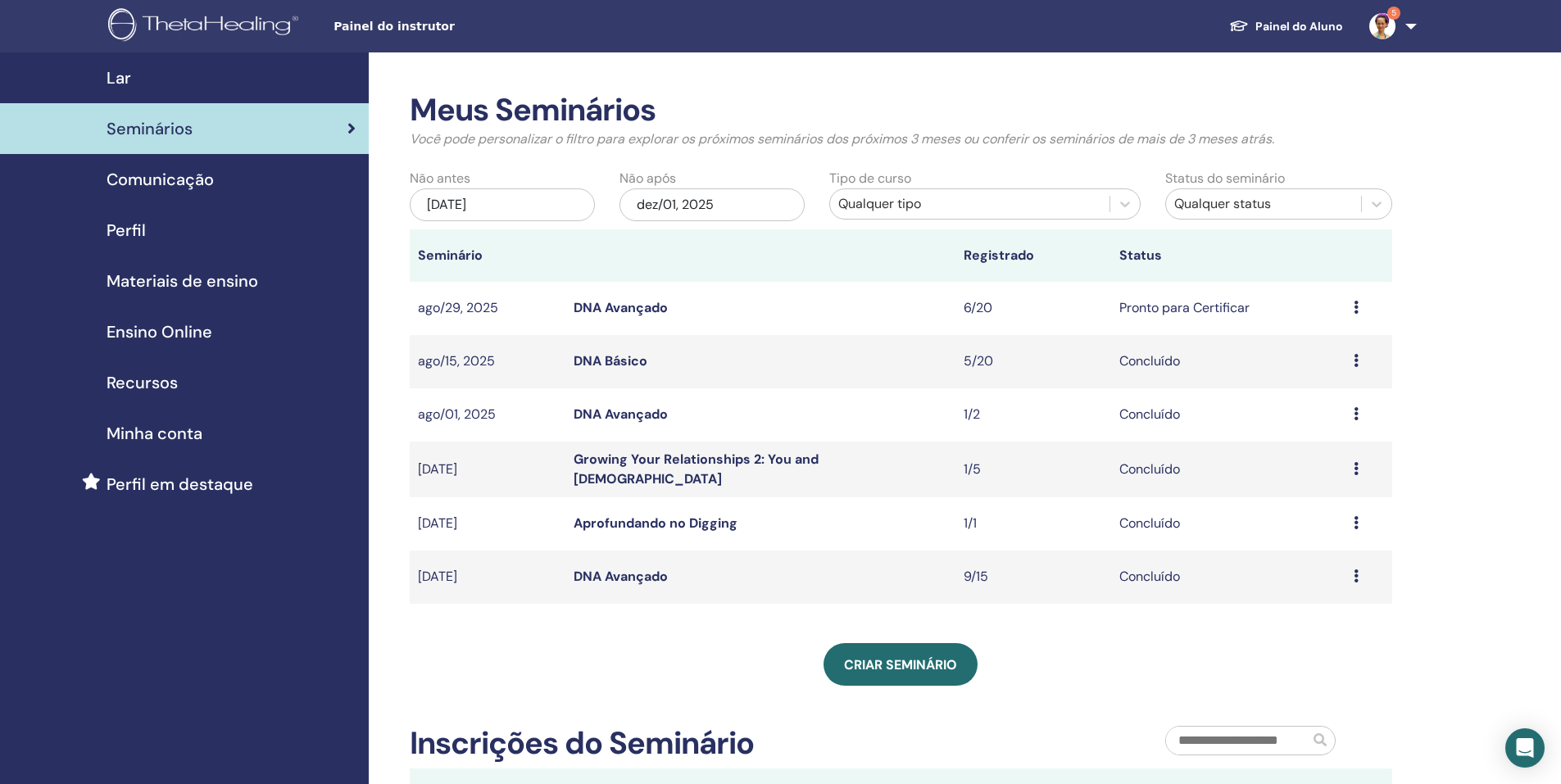
click at [664, 311] on link "DNA Avançado" at bounding box center [621, 307] width 94 height 18
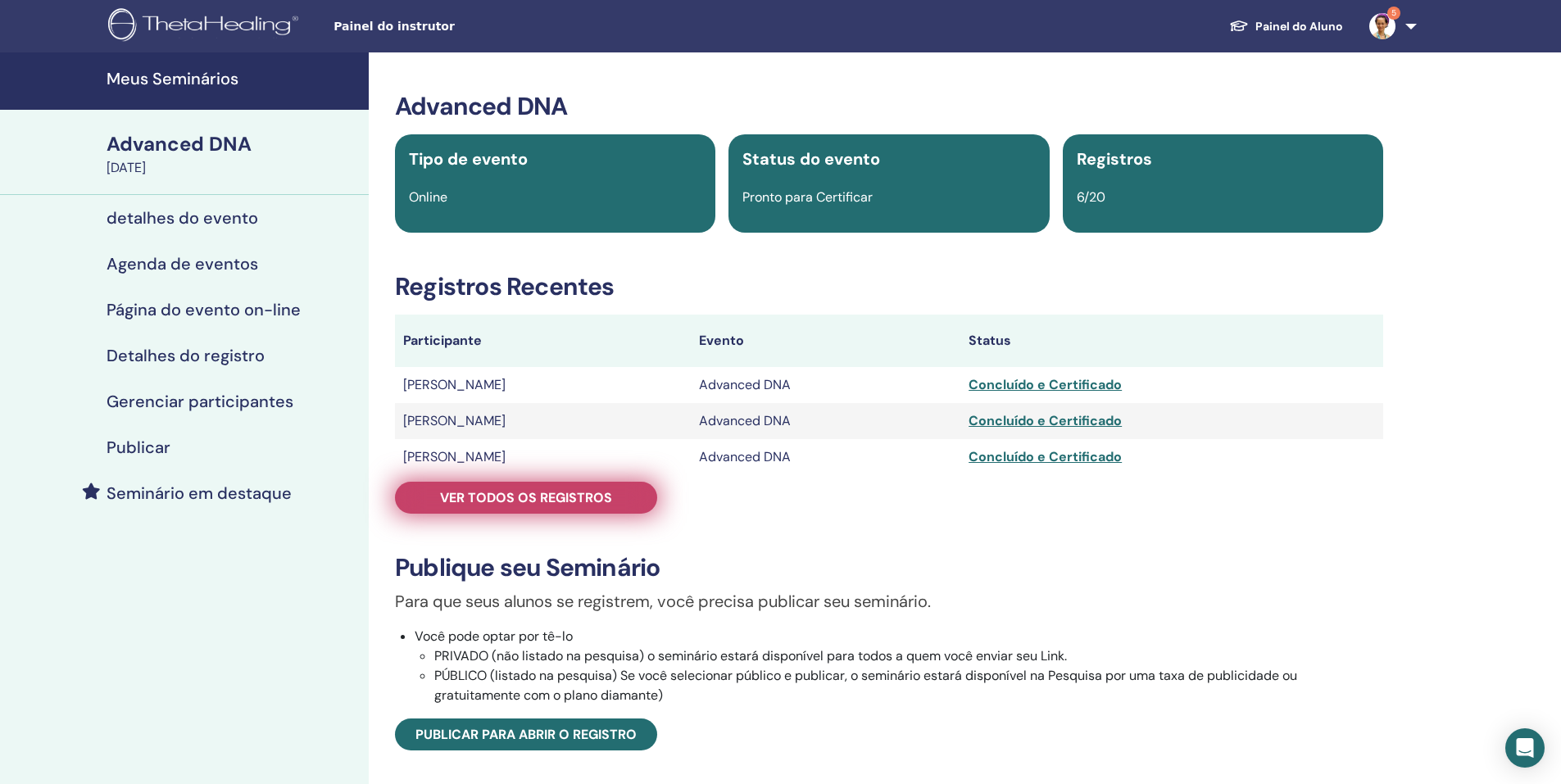
click at [589, 506] on span "Ver todos os registros" at bounding box center [525, 498] width 172 height 18
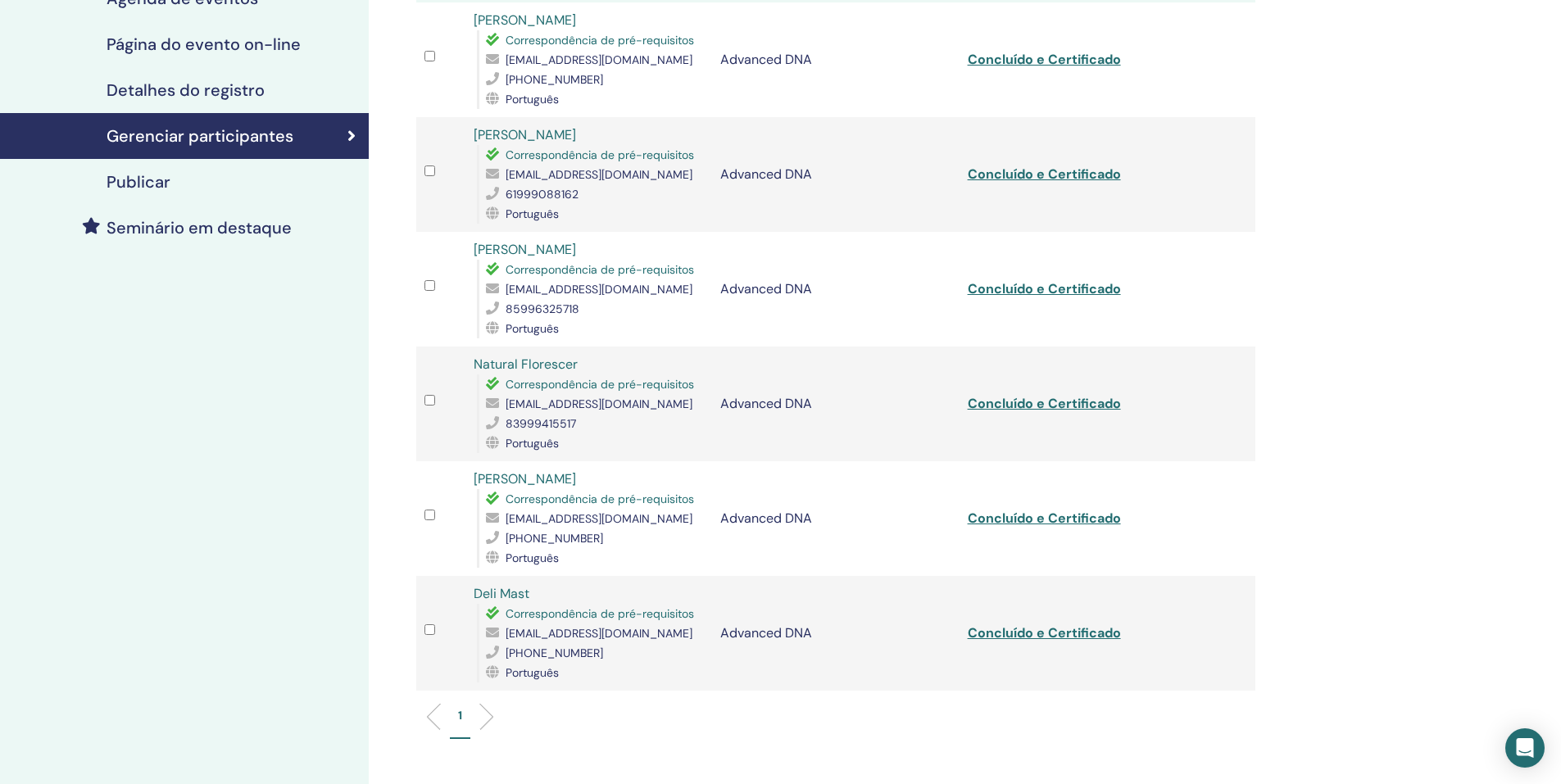
scroll to position [328, 0]
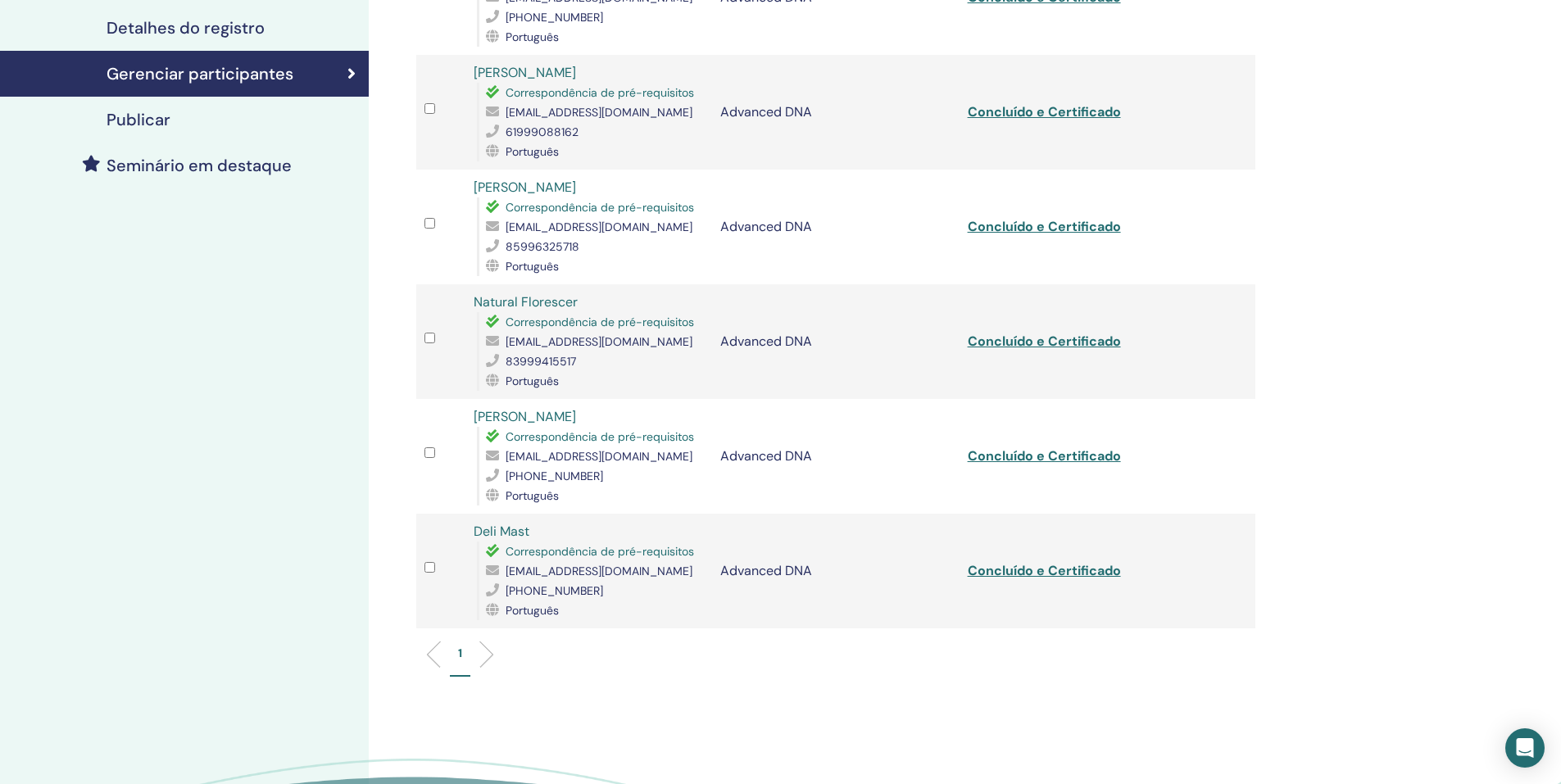
click at [485, 654] on li at bounding box center [480, 655] width 28 height 28
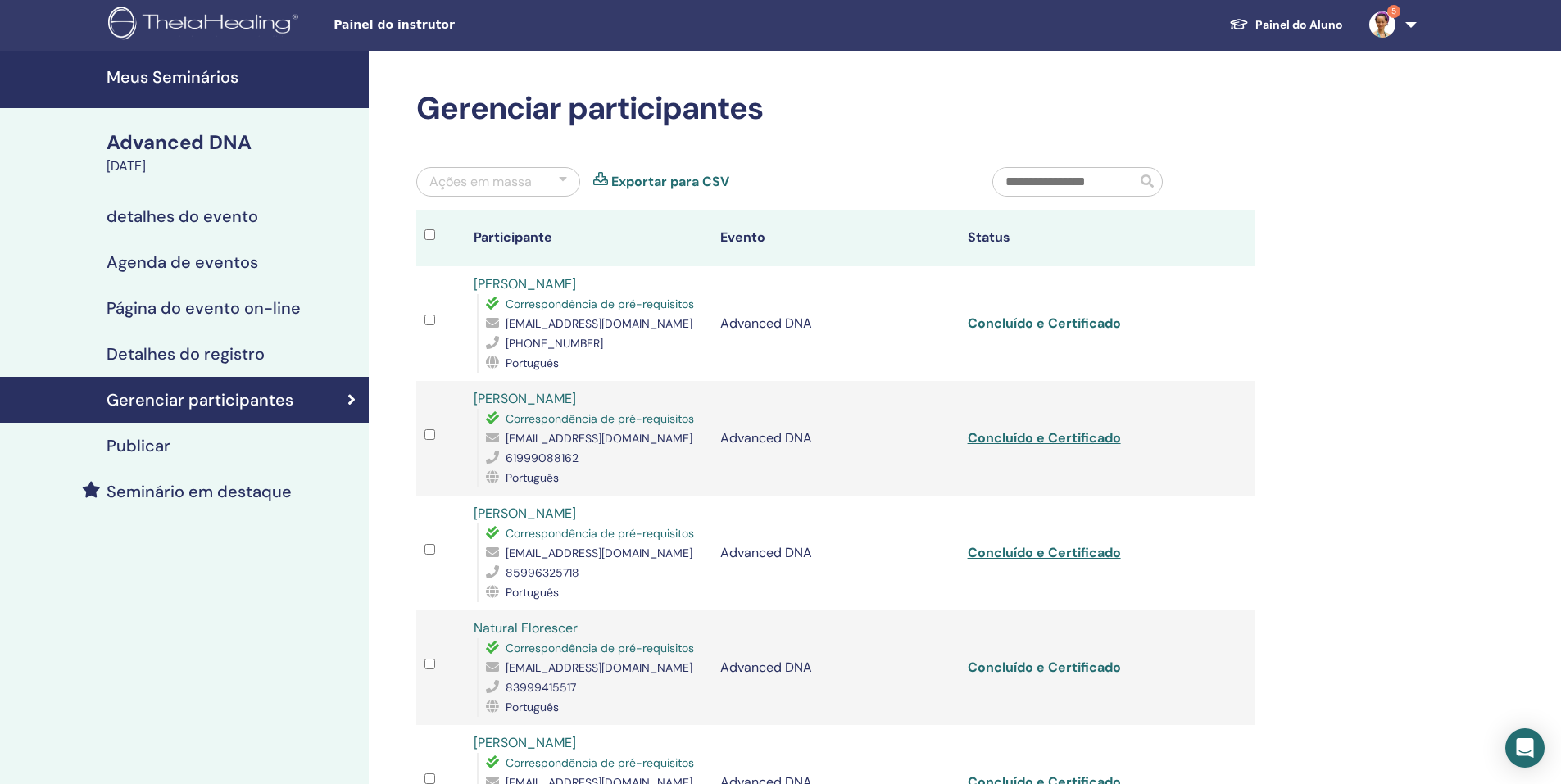
scroll to position [0, 0]
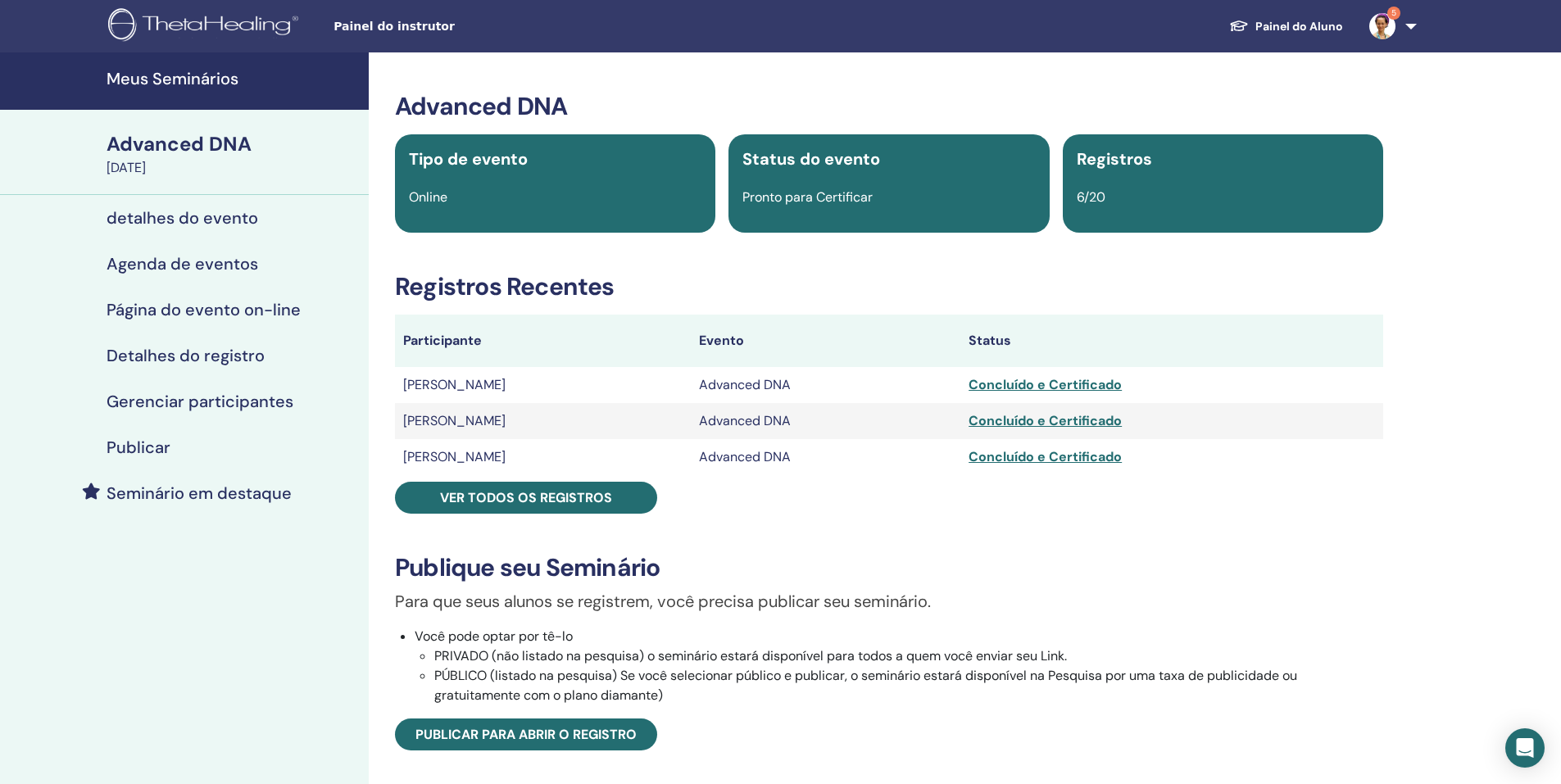
click at [1307, 27] on link "Painel do Aluno" at bounding box center [1286, 26] width 140 height 30
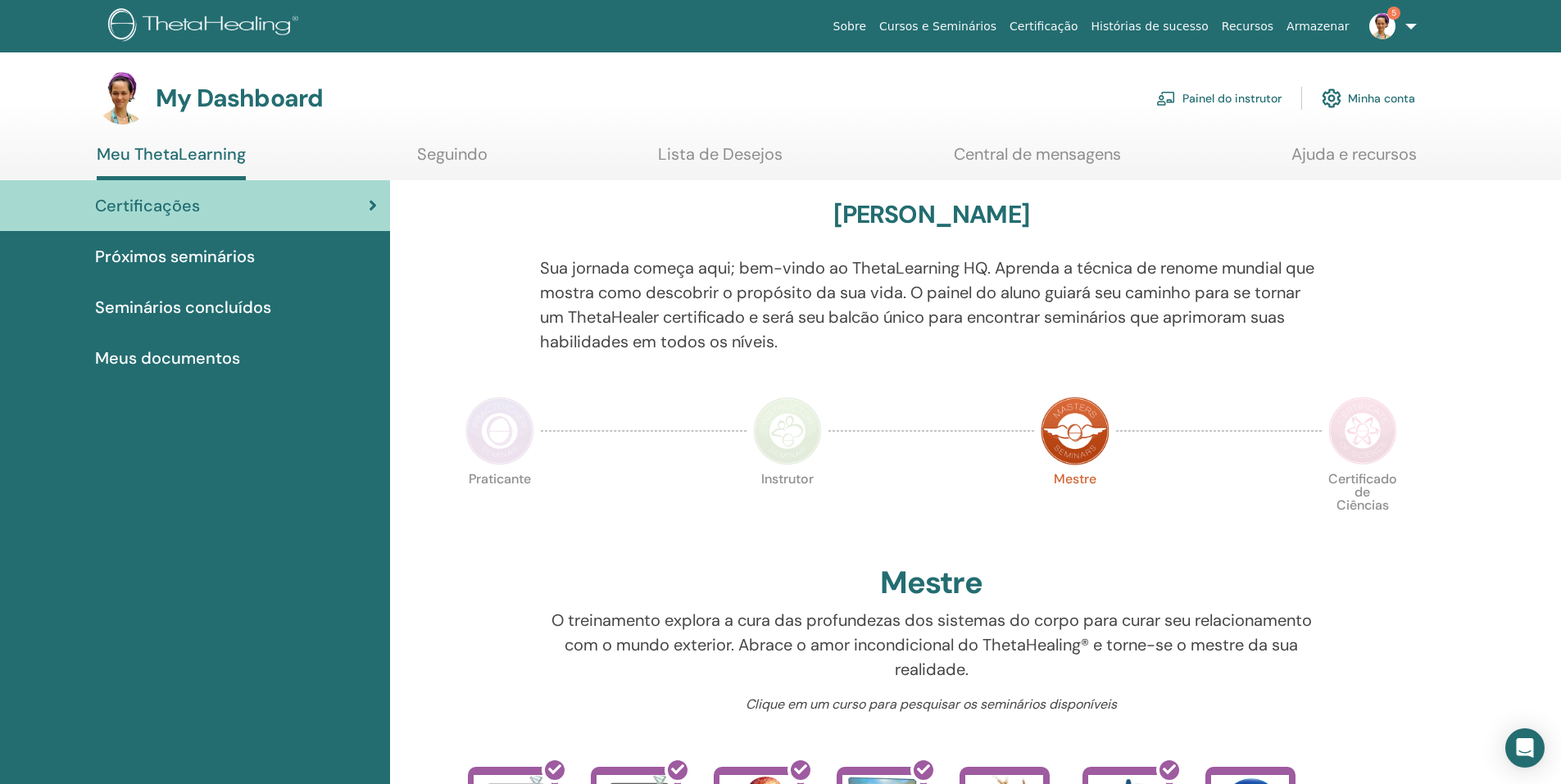
click at [1244, 101] on link "Painel do instrutor" at bounding box center [1219, 98] width 125 height 36
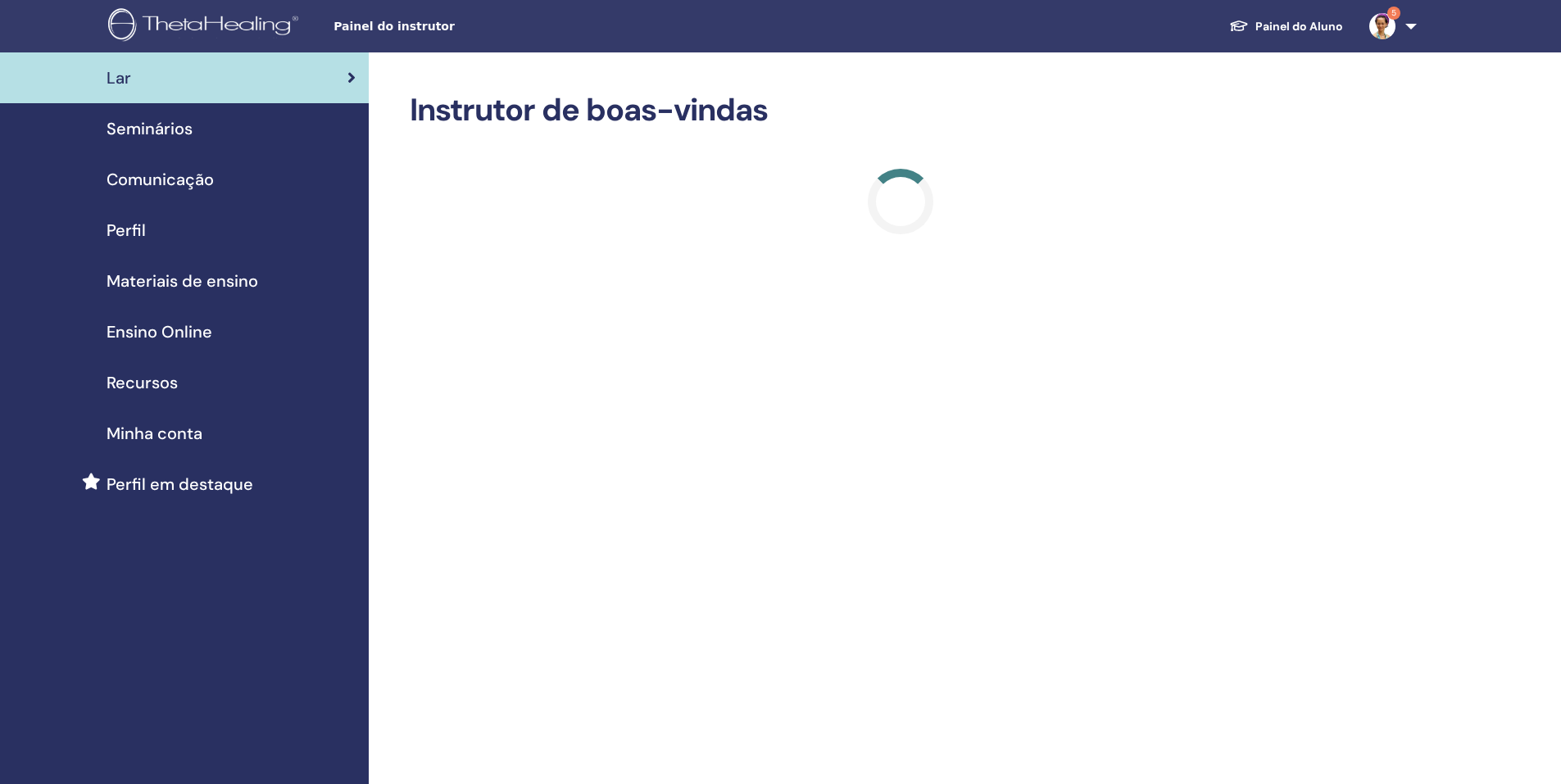
click at [248, 135] on div "Seminários" at bounding box center [184, 129] width 343 height 25
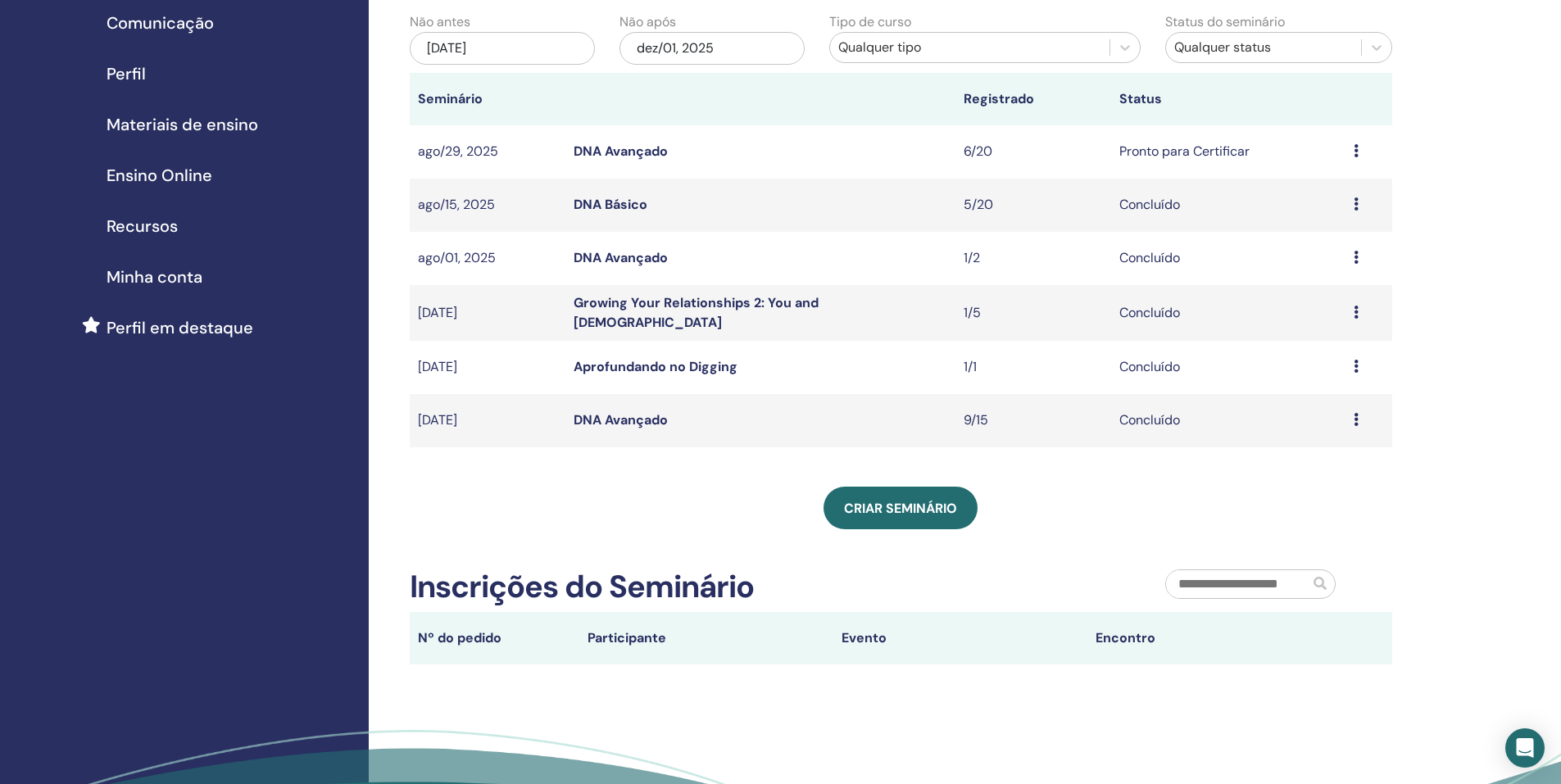
scroll to position [164, 0]
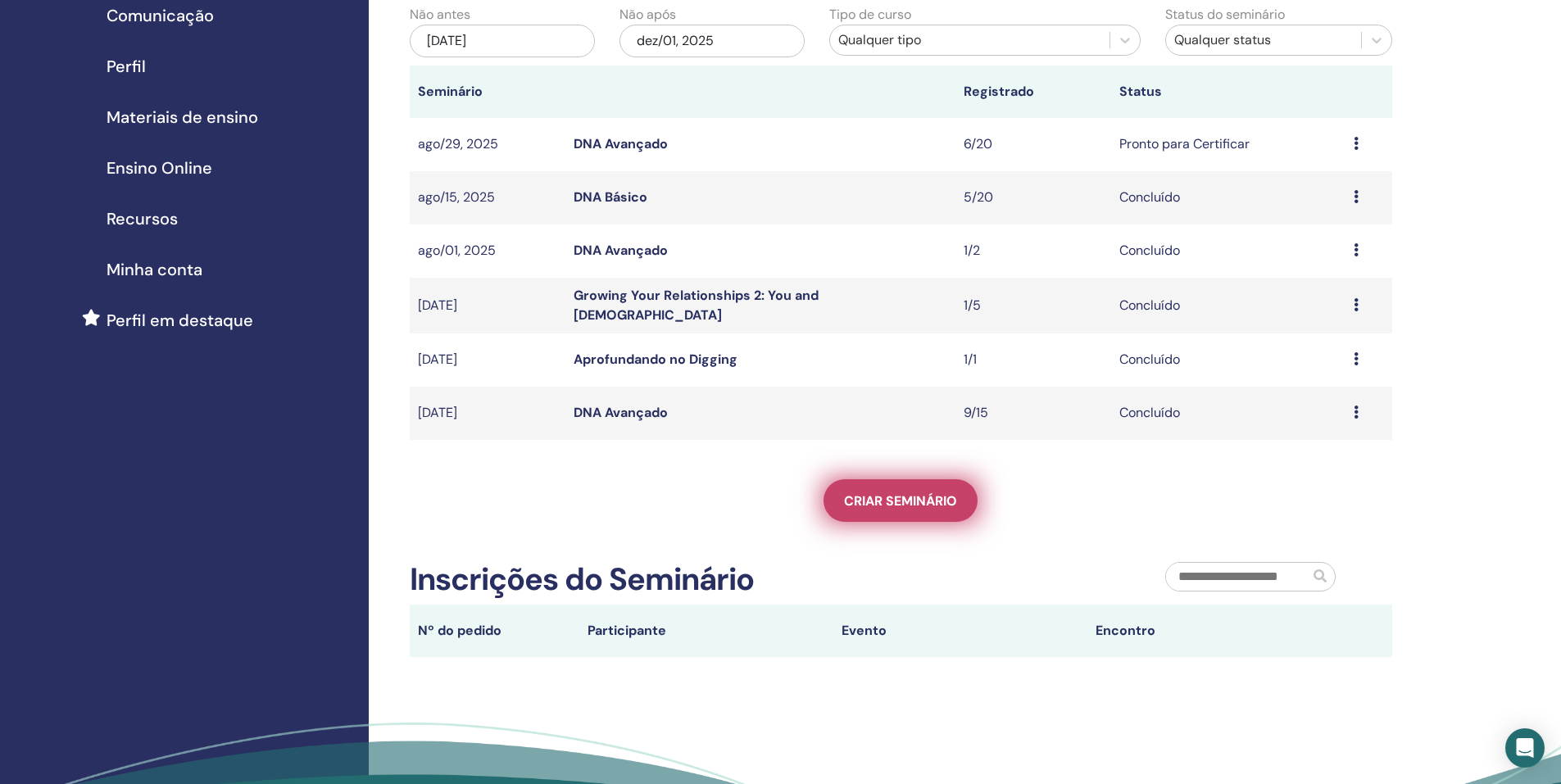
click at [904, 502] on span "Criar seminário" at bounding box center [901, 501] width 113 height 18
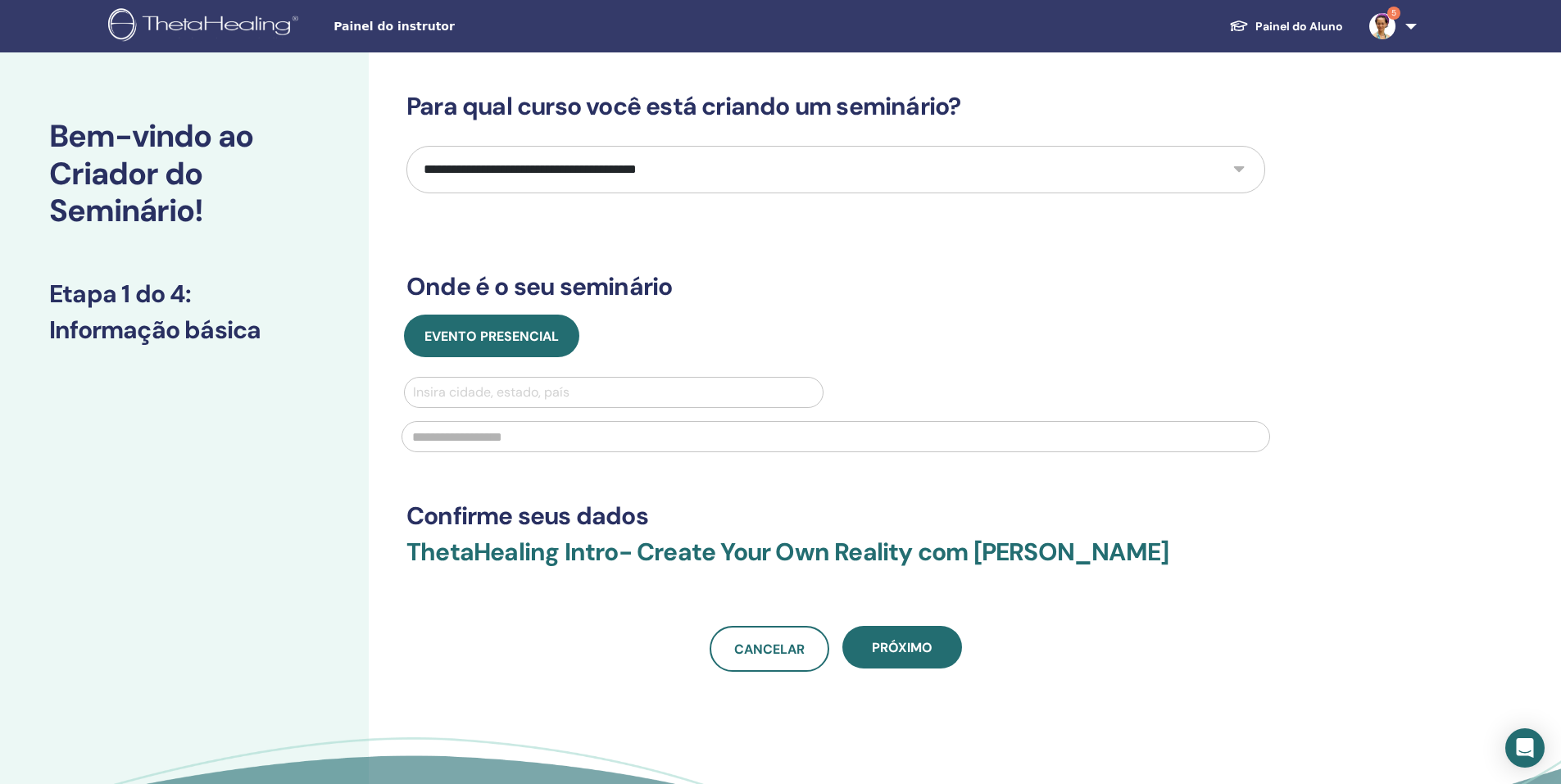
click at [1127, 178] on select "**********" at bounding box center [836, 169] width 859 height 48
select select "*"
click at [406, 145] on select "**********" at bounding box center [836, 169] width 859 height 48
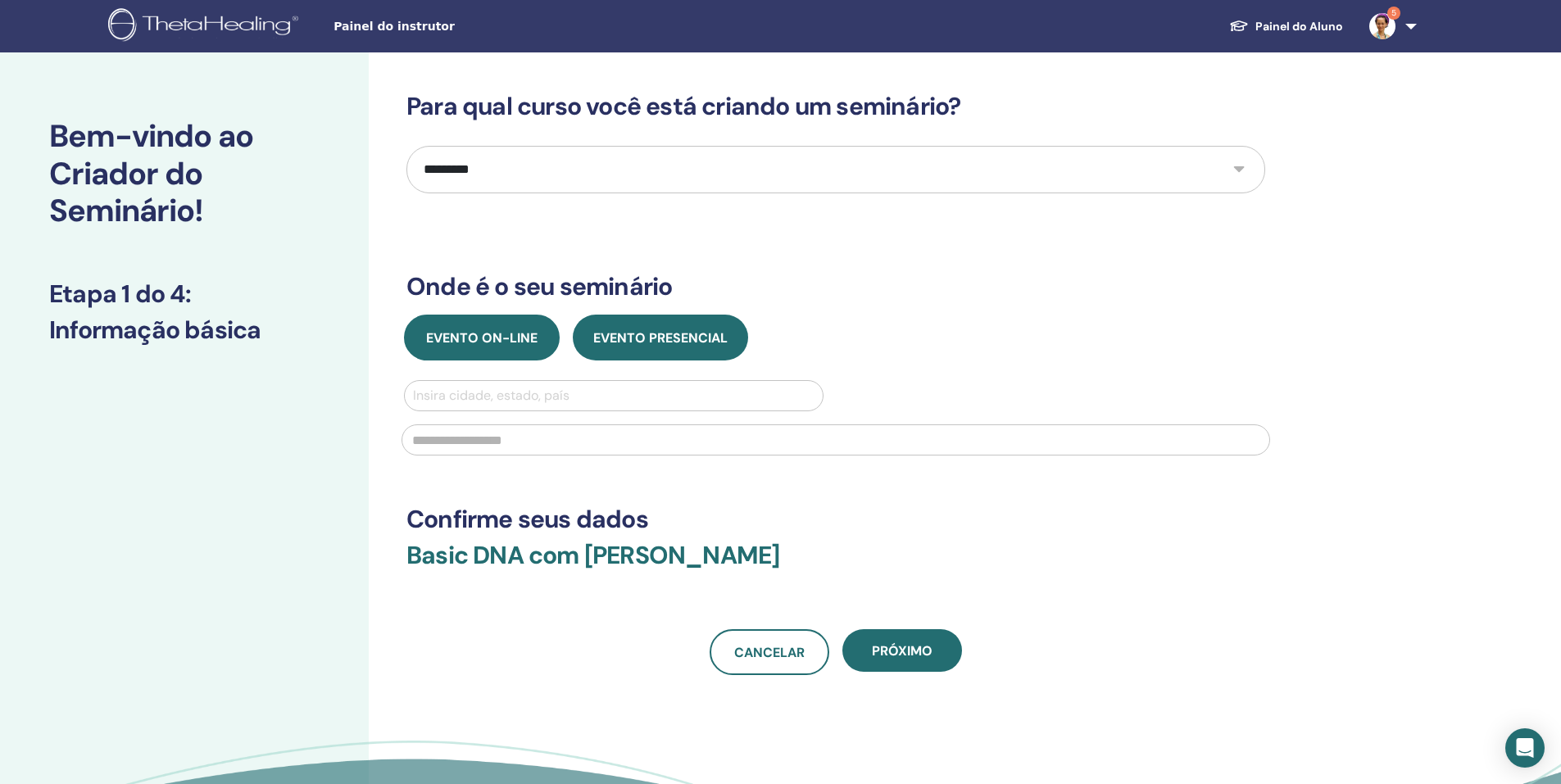
click at [534, 337] on span "Evento on-line" at bounding box center [481, 338] width 111 height 18
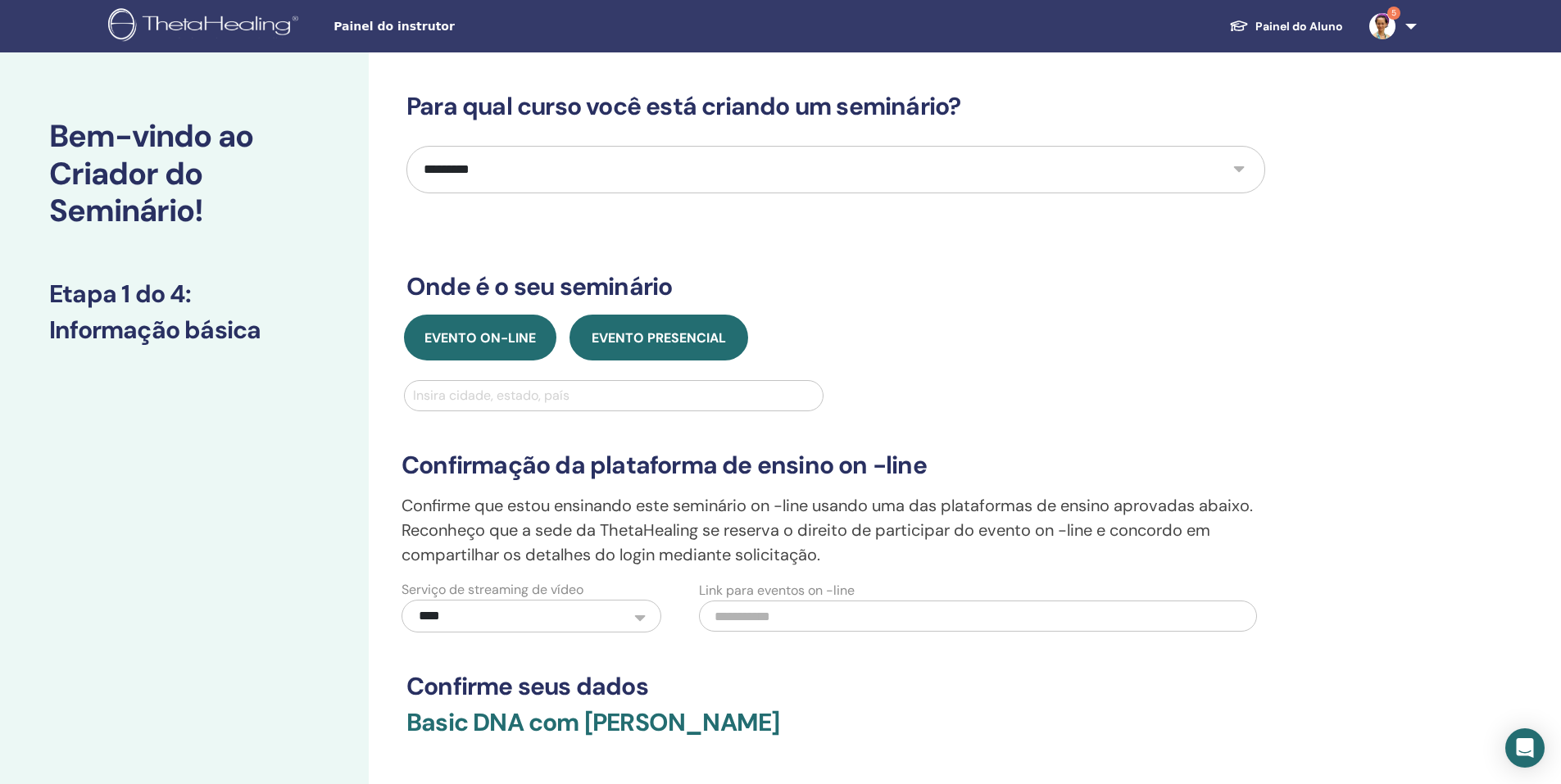
click at [617, 342] on span "Evento presencial" at bounding box center [658, 338] width 134 height 18
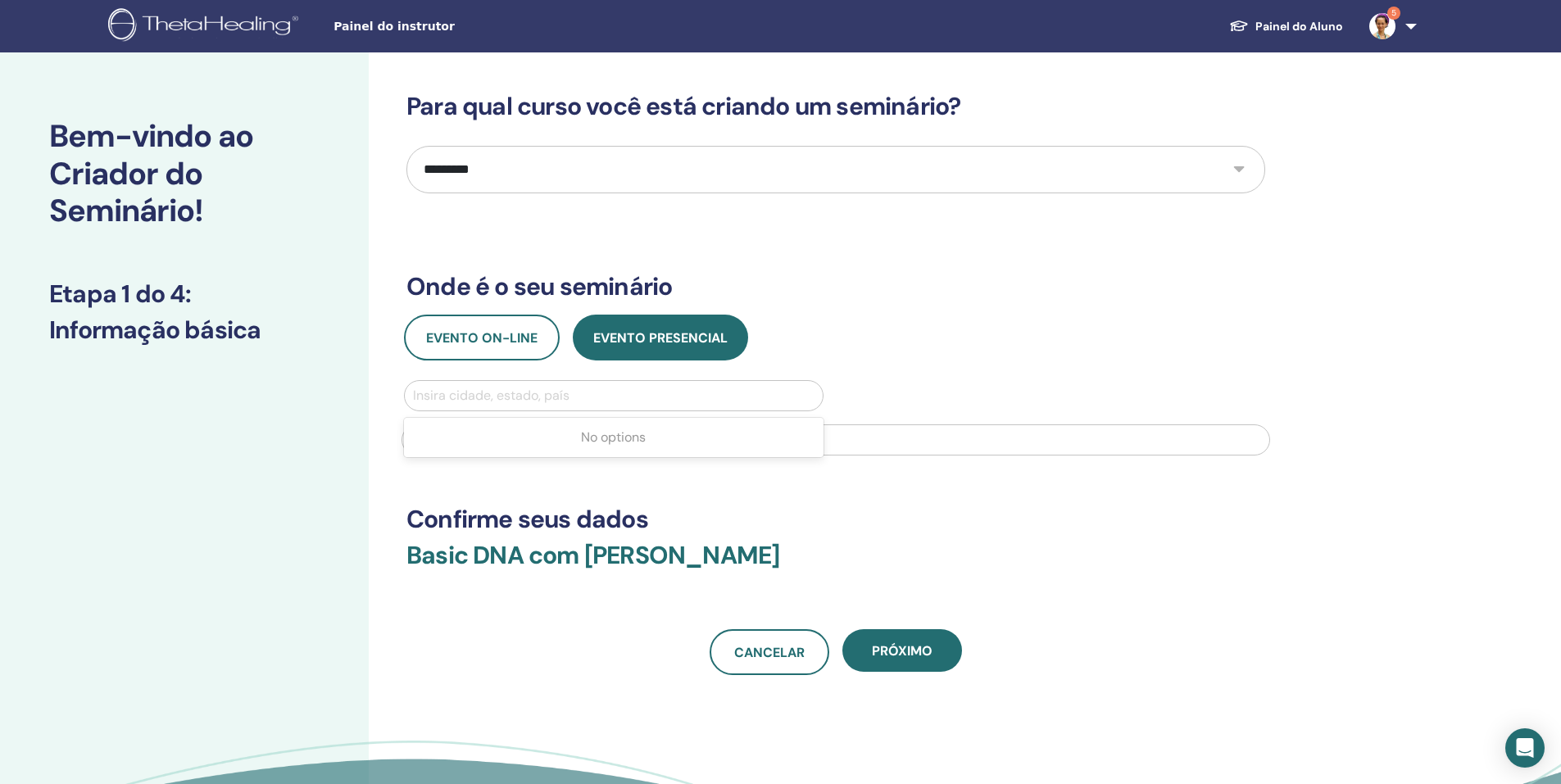
click at [605, 402] on div at bounding box center [614, 396] width 402 height 23
type input "**********"
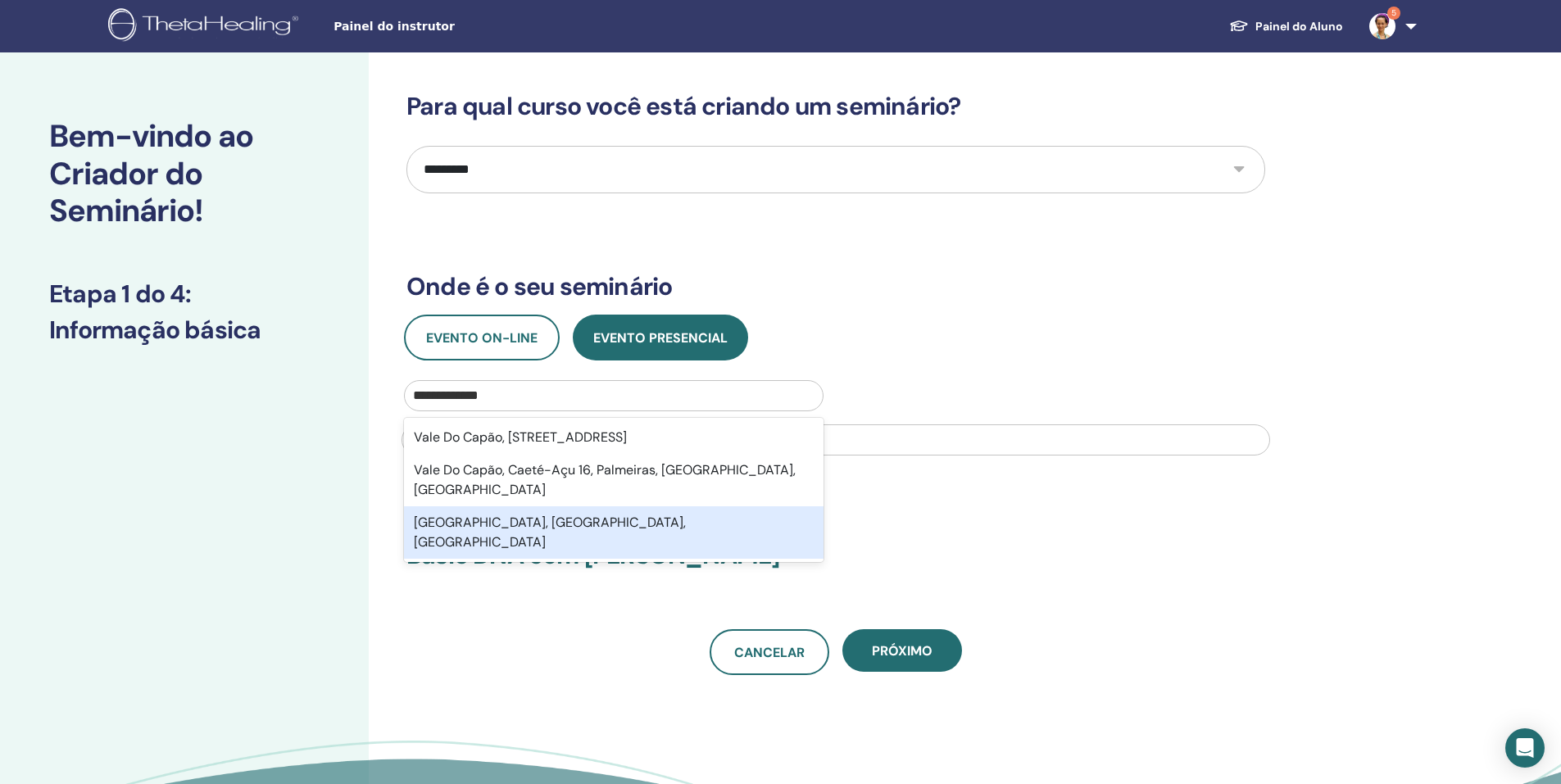
click at [585, 507] on div "Vale do Capão, Bahia, BRA" at bounding box center [613, 533] width 420 height 53
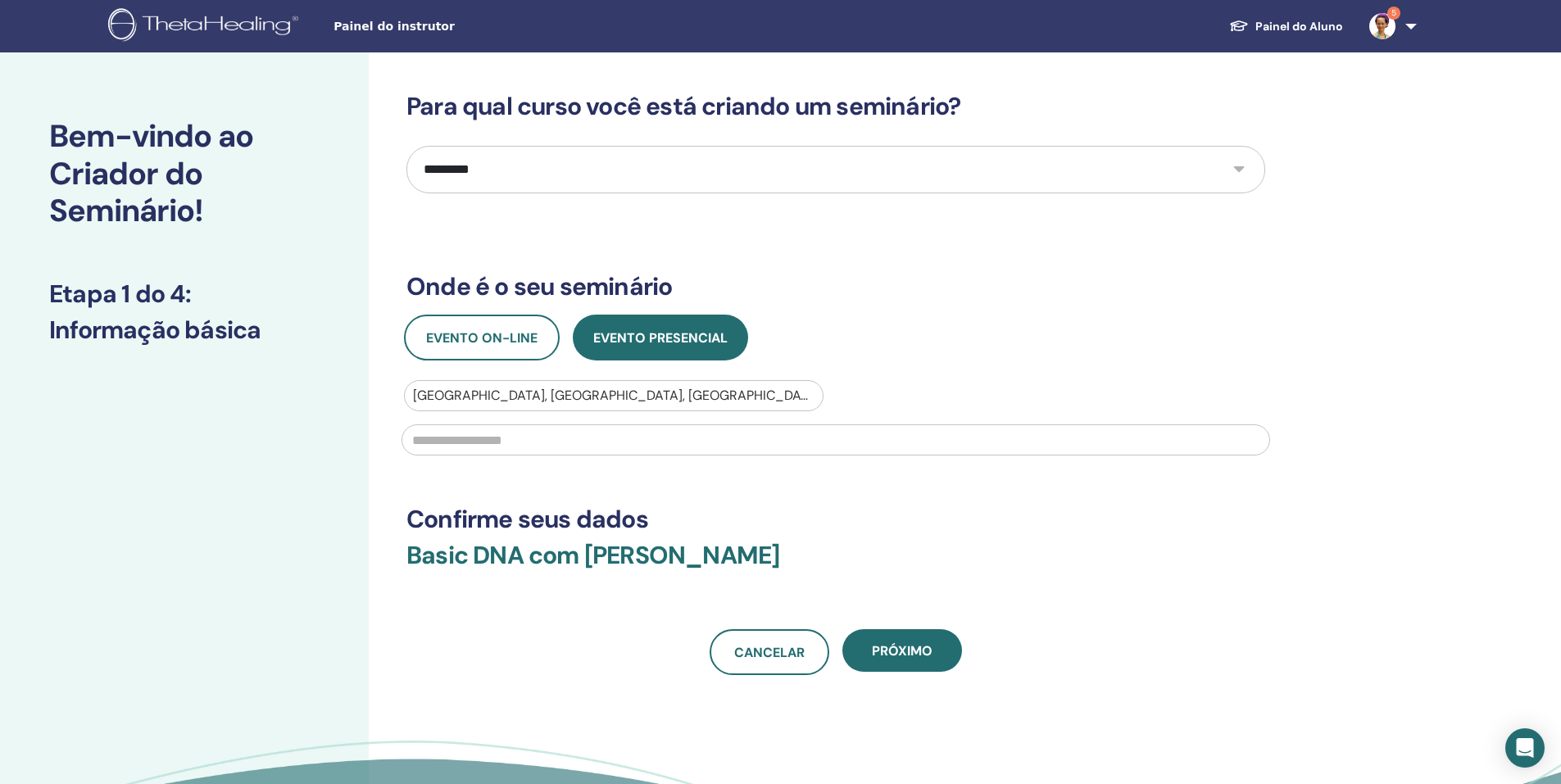
click at [574, 441] on input "text" at bounding box center [836, 440] width 869 height 31
type input "*"
type input "********"
click at [908, 652] on span "Próximo" at bounding box center [902, 651] width 61 height 18
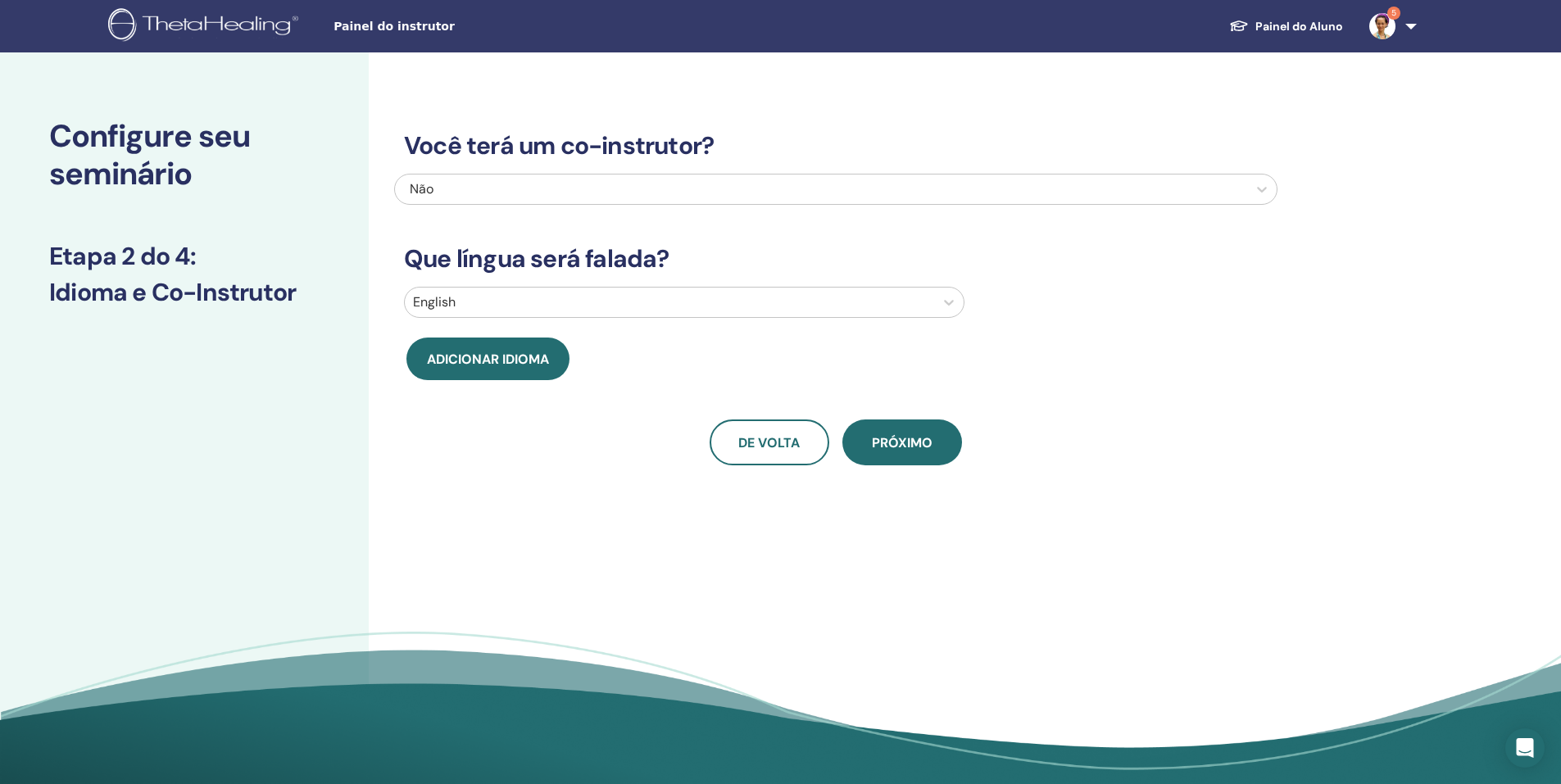
click at [607, 307] on div at bounding box center [670, 302] width 513 height 23
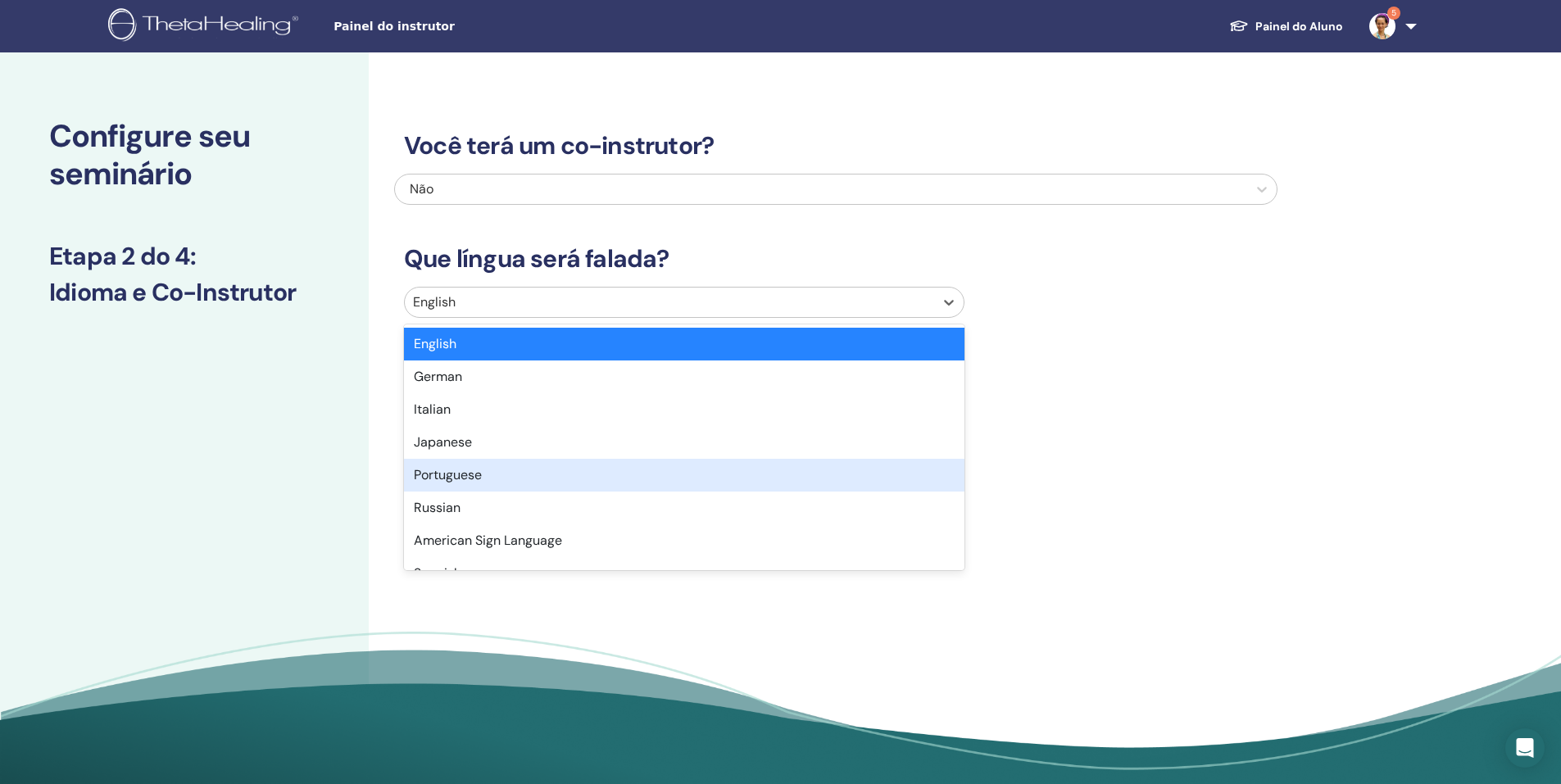
click at [536, 475] on div "Portuguese" at bounding box center [684, 475] width 561 height 33
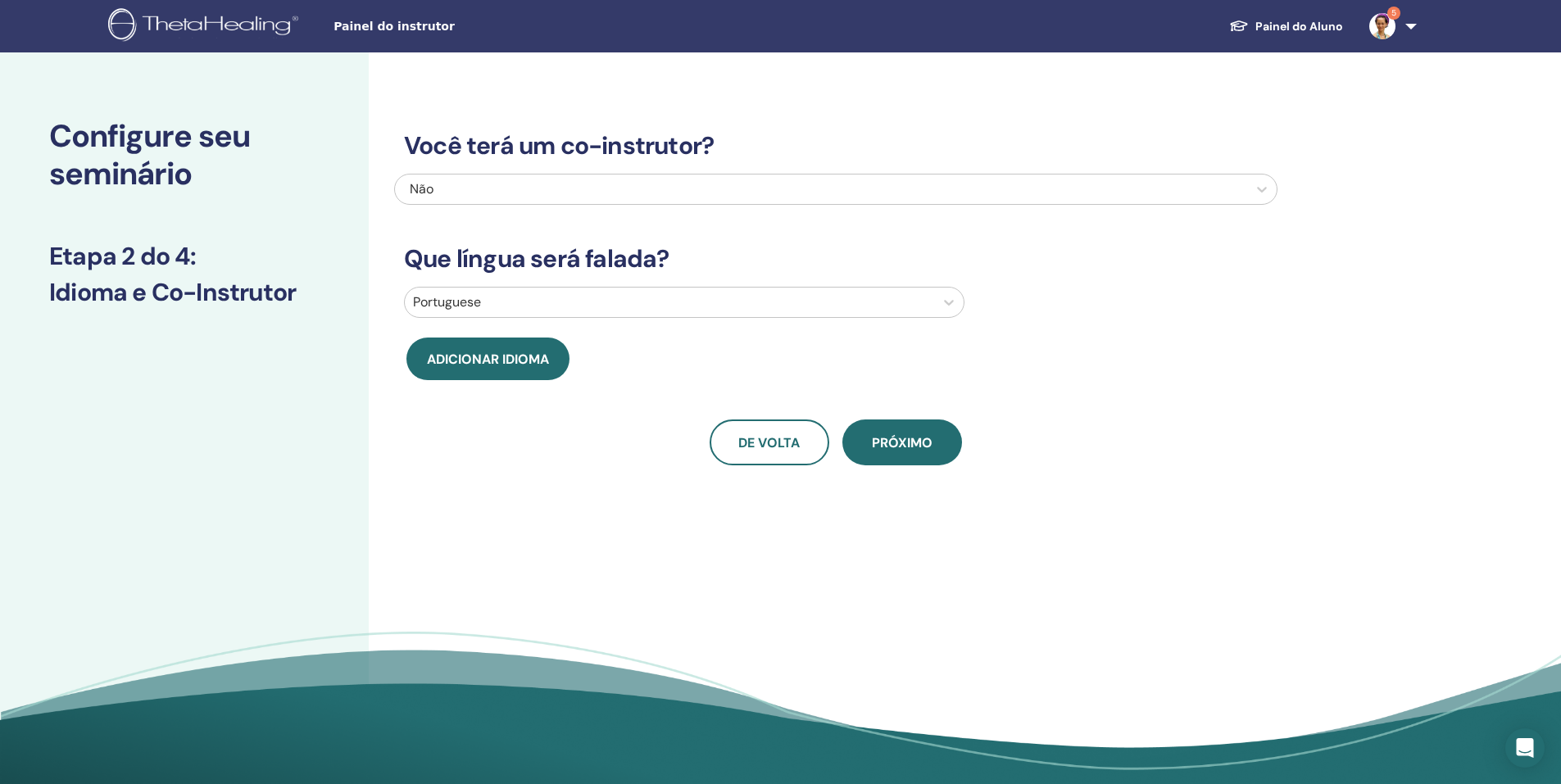
click at [502, 365] on span "Adicionar idioma" at bounding box center [487, 359] width 123 height 18
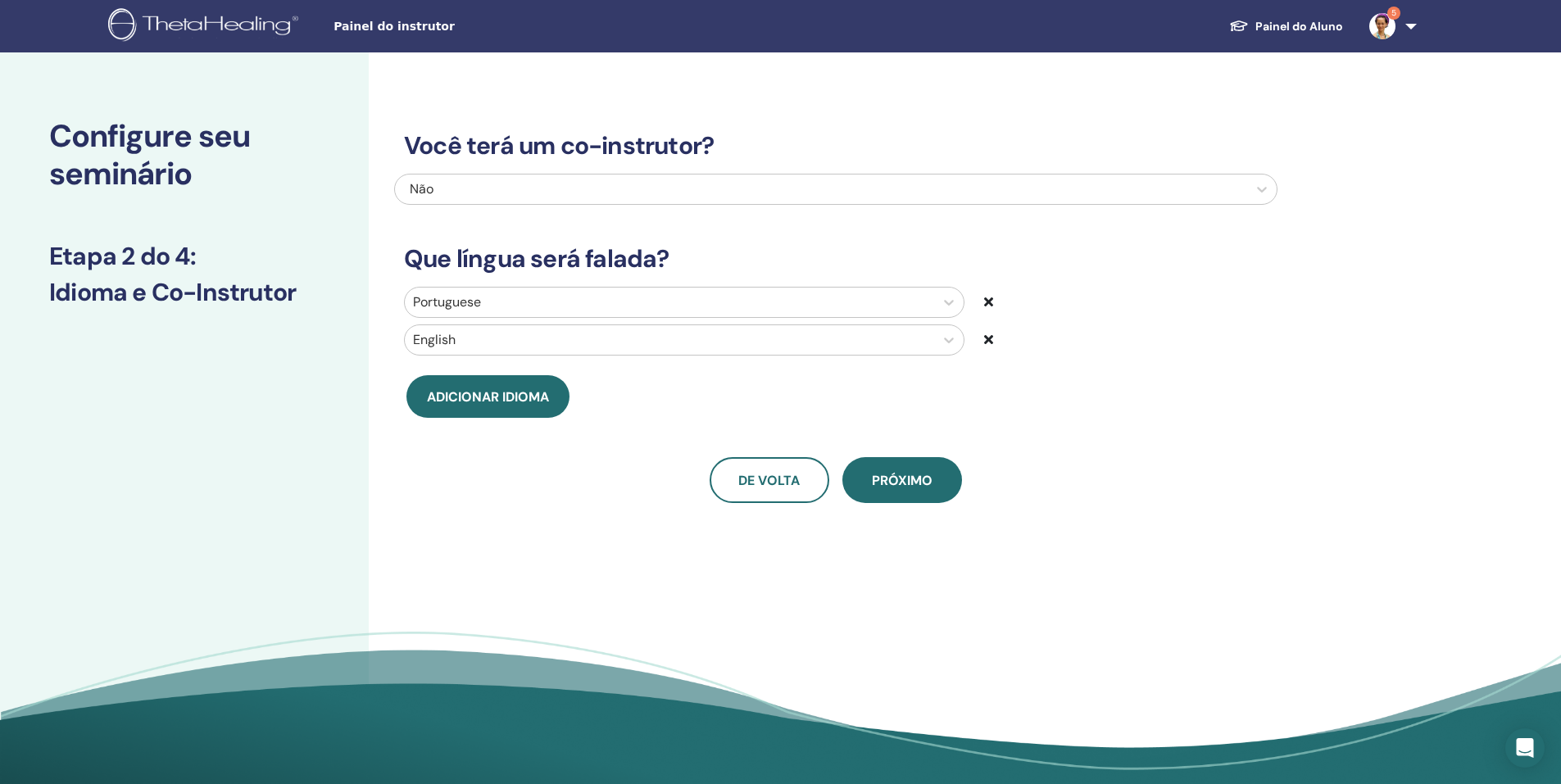
drag, startPoint x: 992, startPoint y: 335, endPoint x: 949, endPoint y: 379, distance: 61.5
click at [990, 337] on icon at bounding box center [989, 338] width 9 height 13
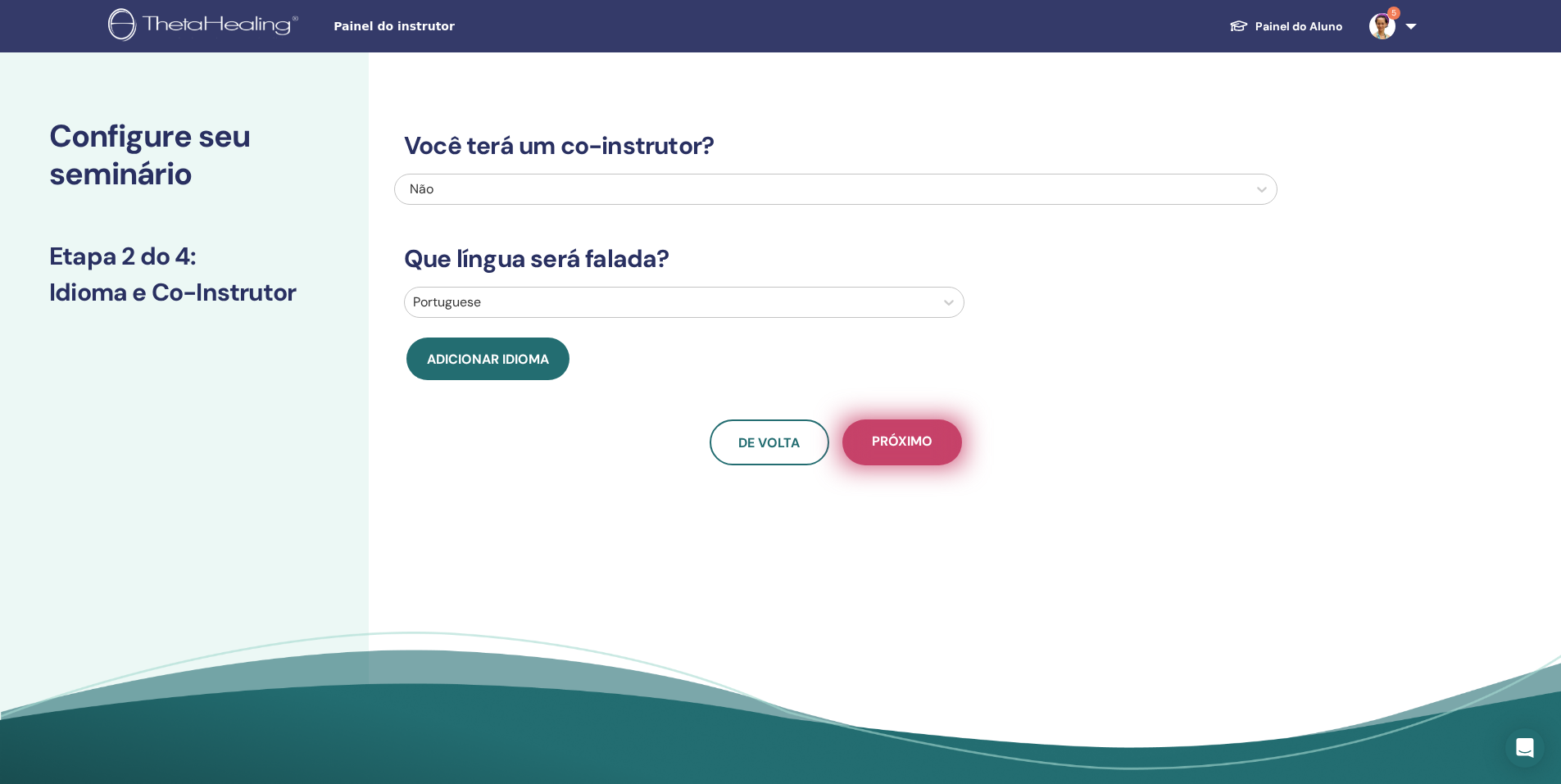
click at [927, 424] on button "Próximo" at bounding box center [903, 442] width 120 height 46
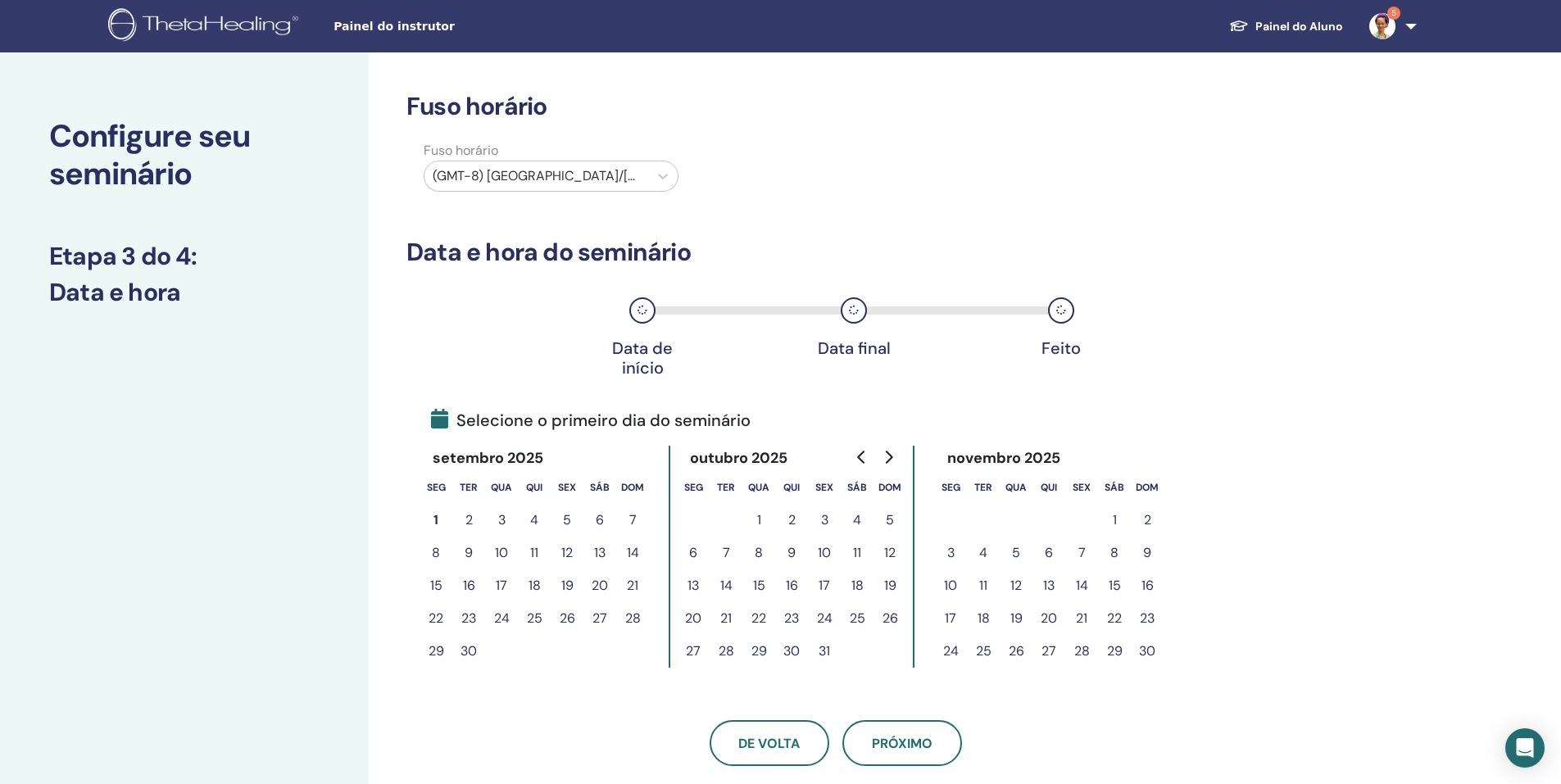
click at [496, 516] on button "3" at bounding box center [501, 520] width 33 height 33
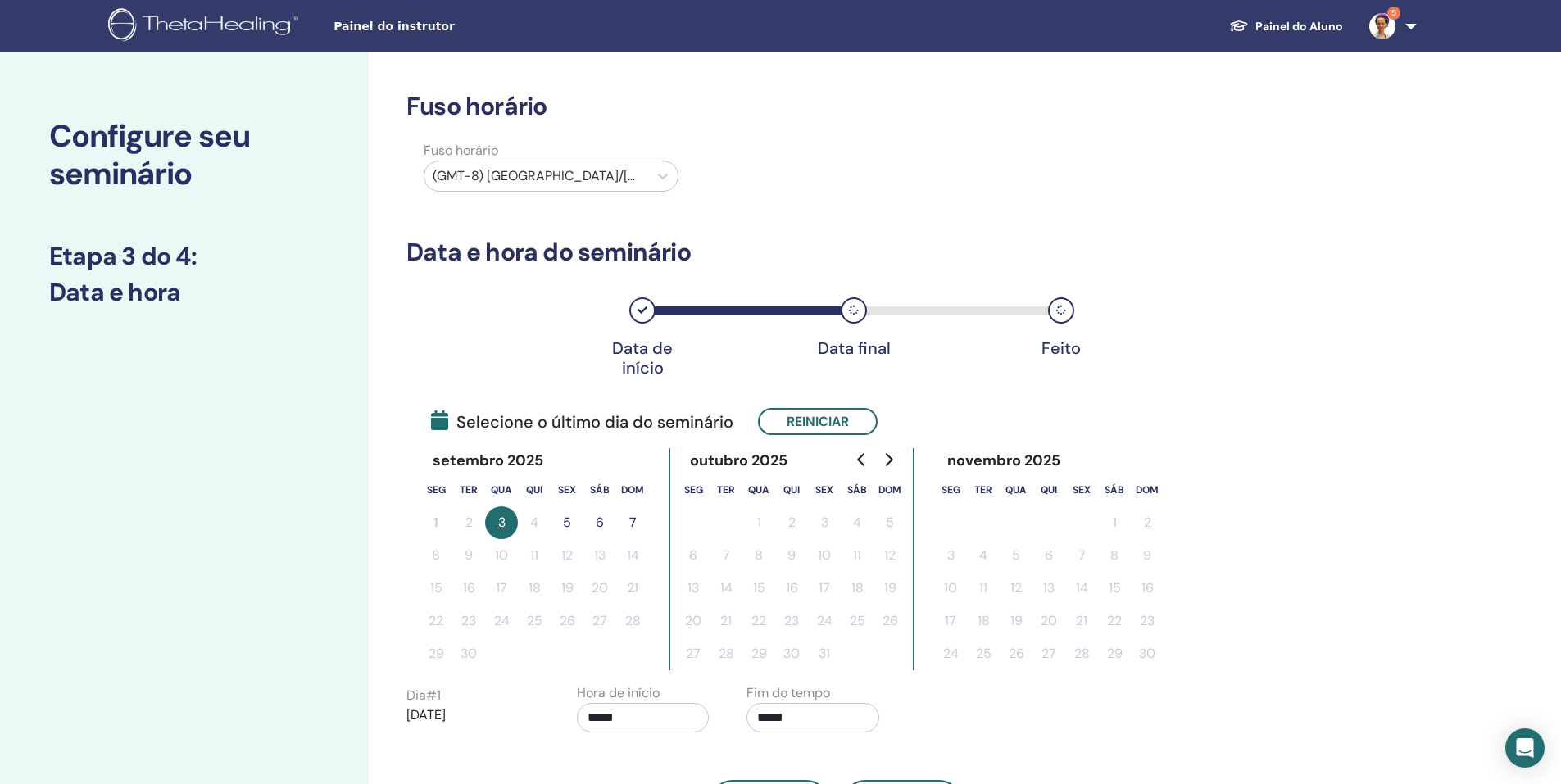
click at [567, 525] on button "5" at bounding box center [567, 522] width 33 height 33
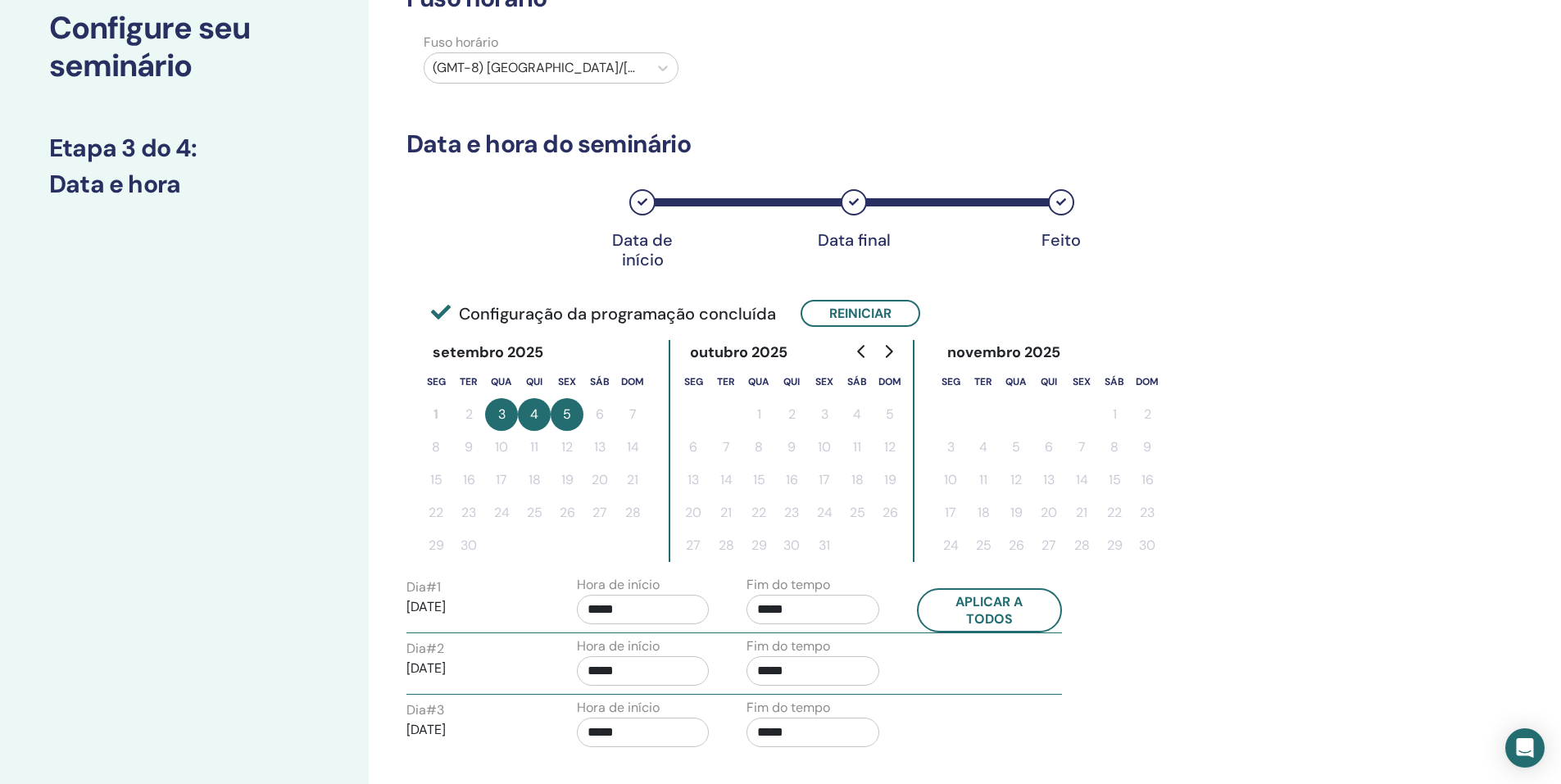
scroll to position [164, 0]
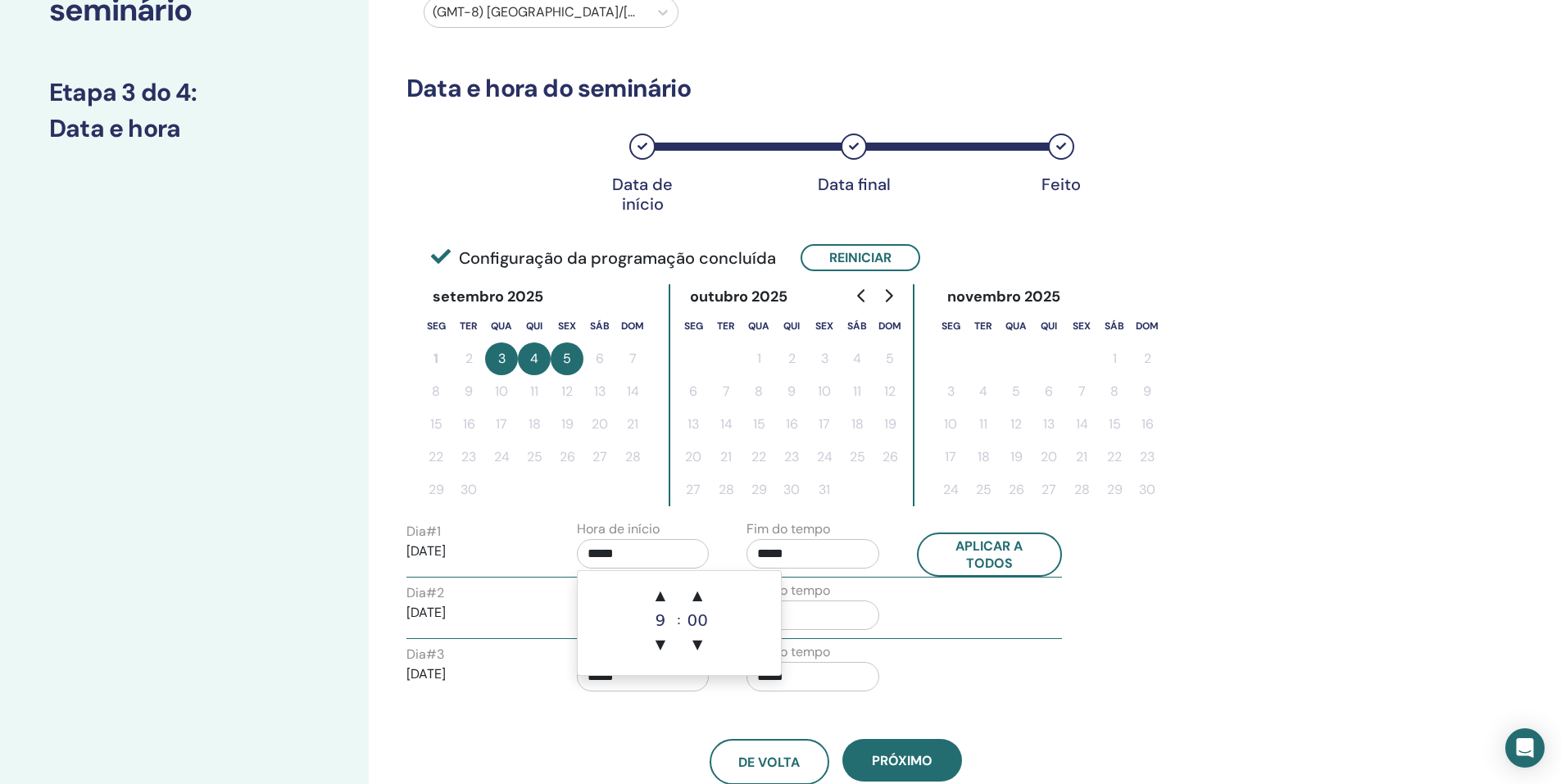
click at [646, 557] on input "*****" at bounding box center [643, 553] width 133 height 29
click at [652, 588] on span "▲" at bounding box center [660, 595] width 33 height 33
click at [659, 588] on span "▲" at bounding box center [660, 595] width 33 height 33
click at [658, 588] on span "▲" at bounding box center [660, 595] width 33 height 33
click at [657, 588] on span "▲" at bounding box center [660, 595] width 33 height 33
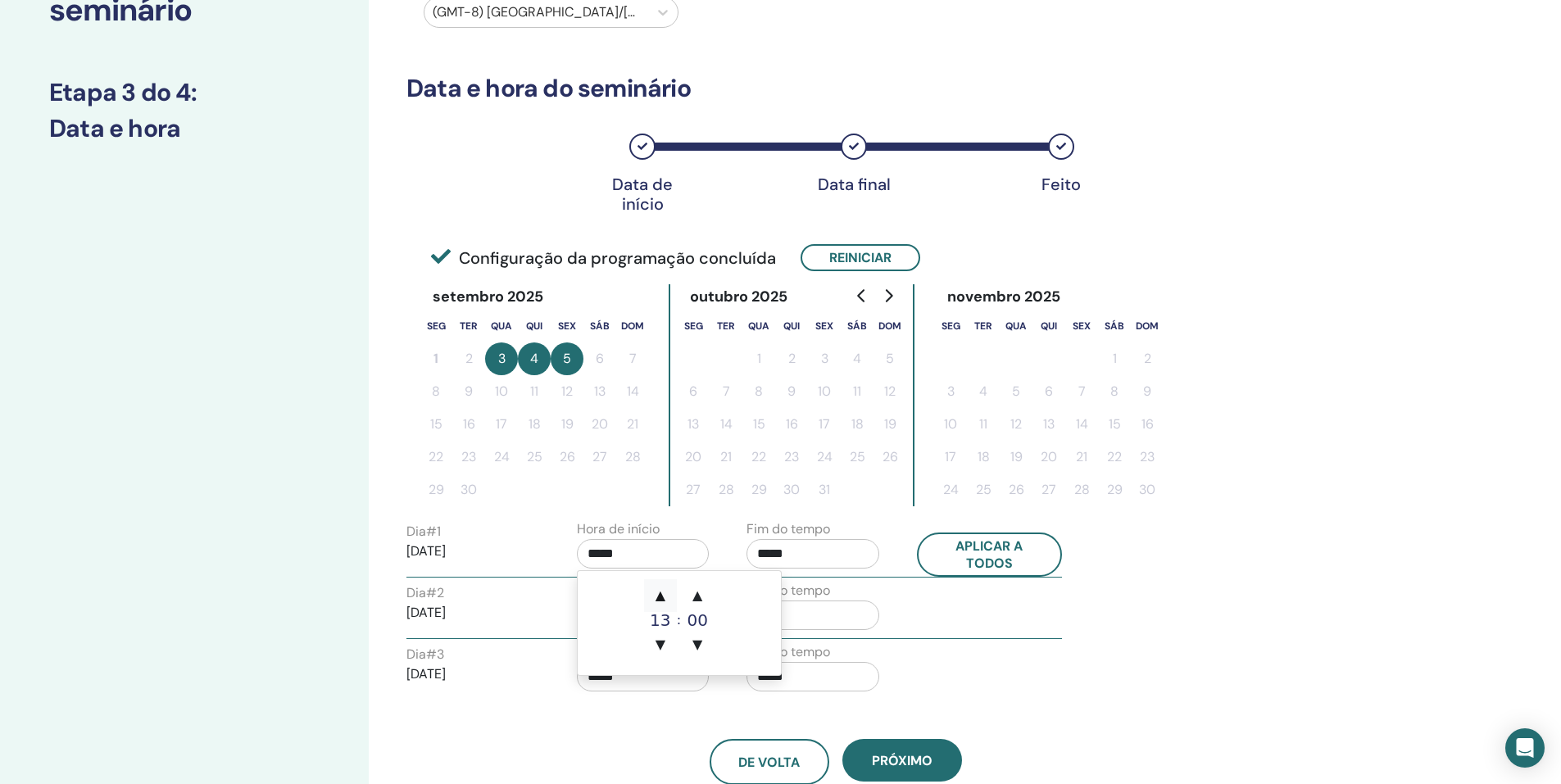
click at [659, 588] on span "▲" at bounding box center [660, 595] width 33 height 33
type input "*****"
click at [660, 587] on span "▲" at bounding box center [660, 595] width 33 height 33
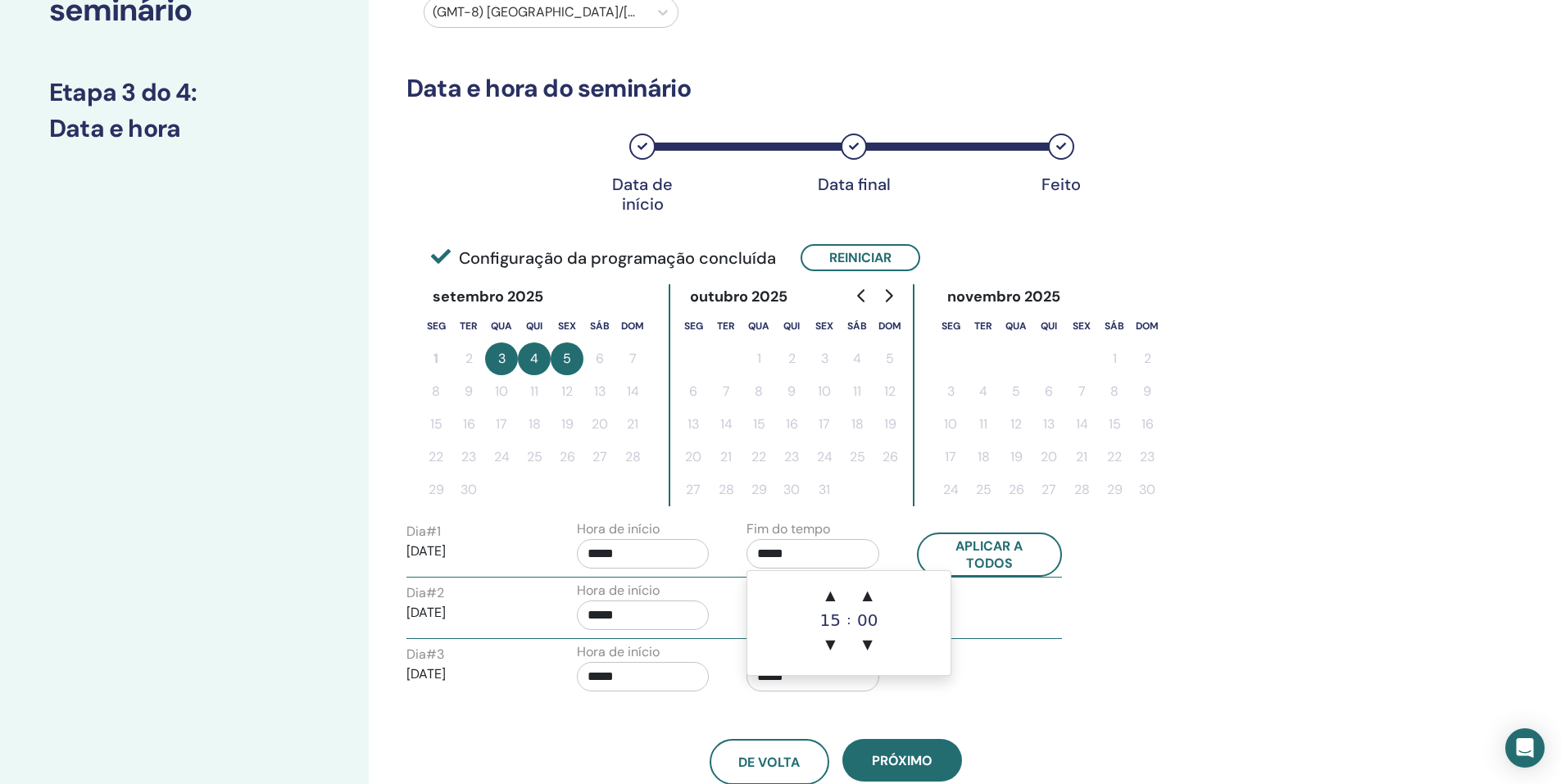
click at [811, 553] on input "*****" at bounding box center [813, 553] width 133 height 29
click at [826, 591] on span "▲" at bounding box center [829, 595] width 33 height 33
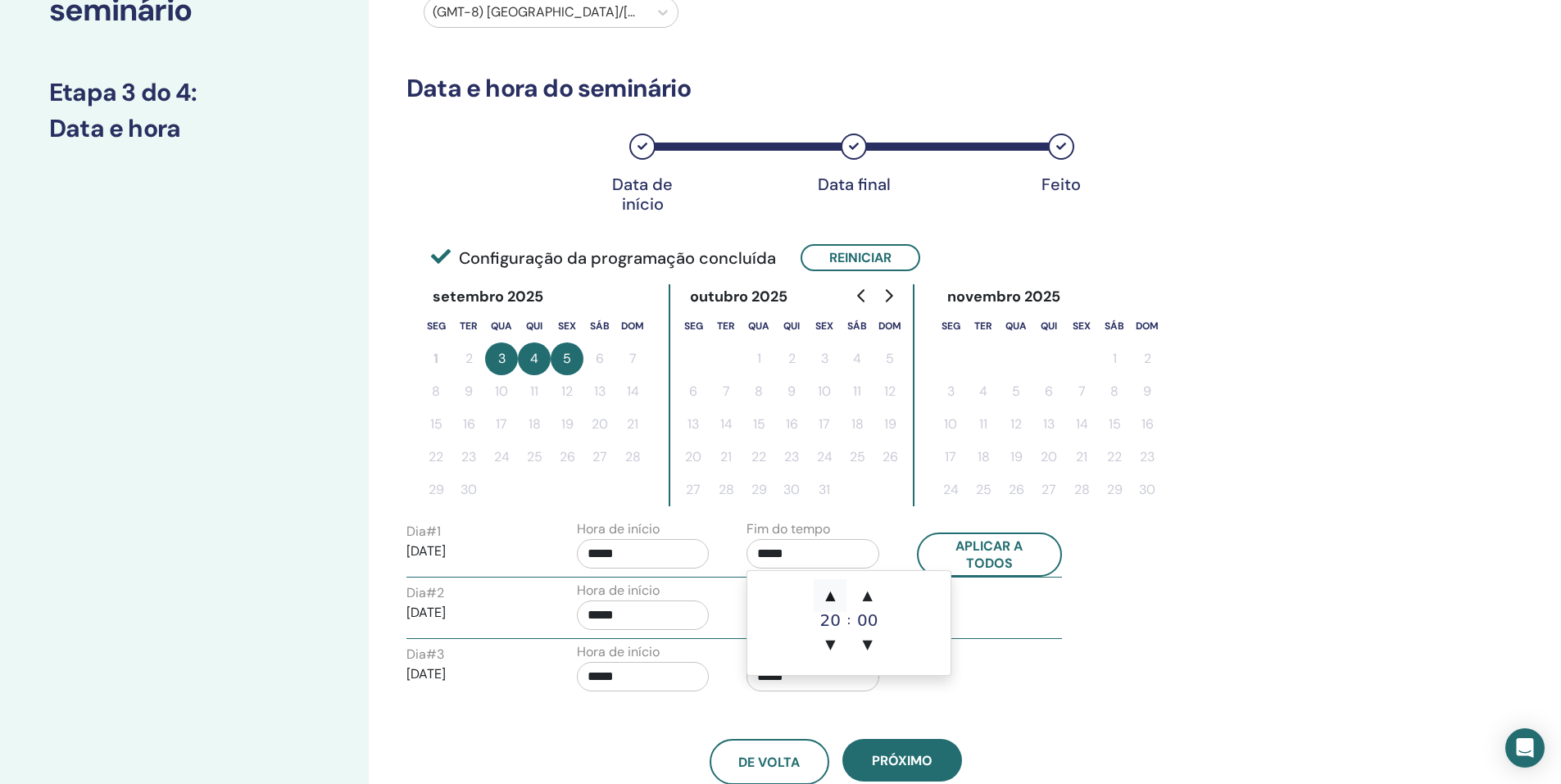
click at [826, 591] on span "▲" at bounding box center [829, 595] width 33 height 33
click at [829, 643] on span "▼" at bounding box center [829, 644] width 33 height 33
type input "*****"
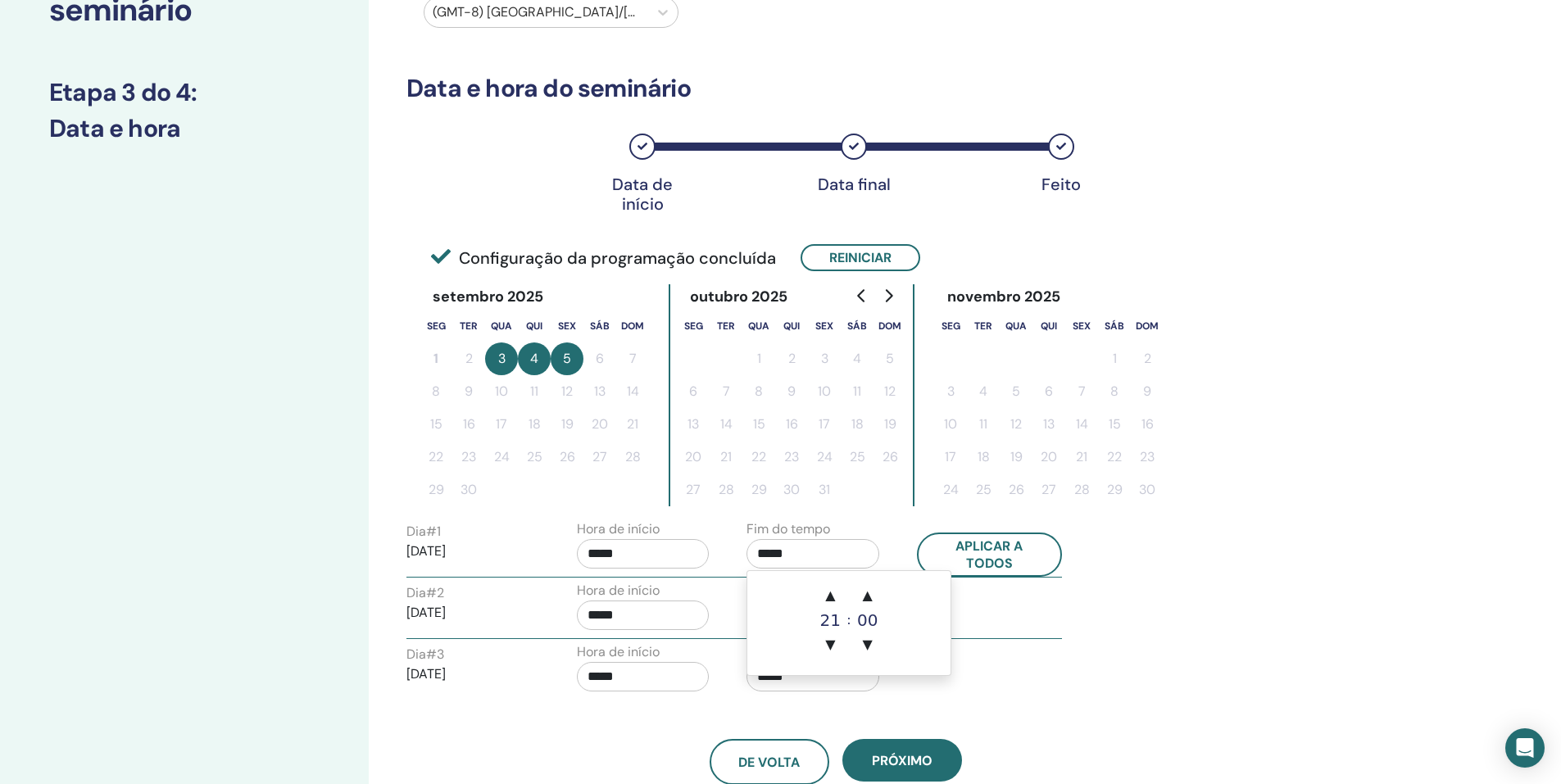
click at [647, 555] on input "*****" at bounding box center [643, 553] width 133 height 29
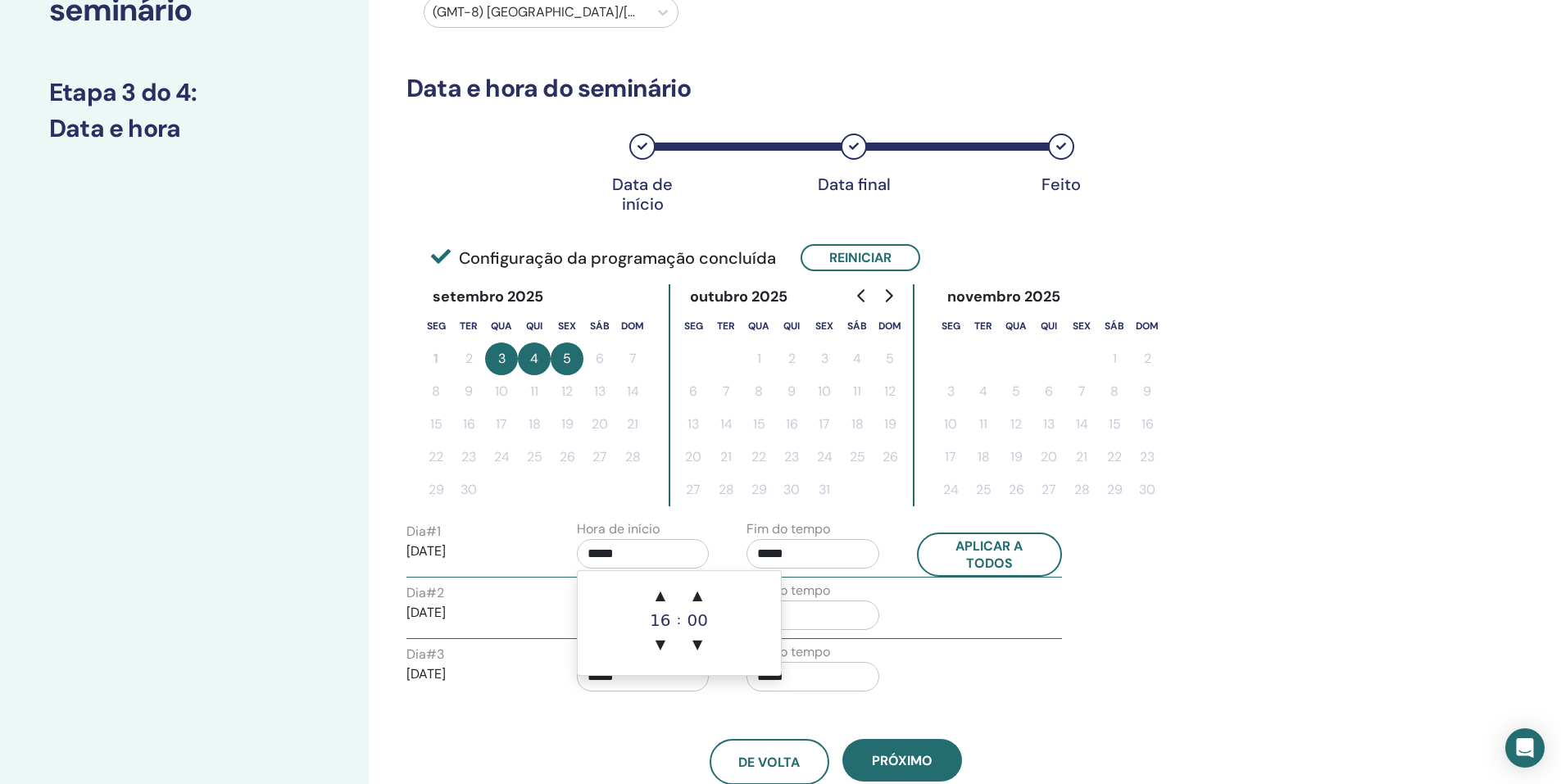
click at [660, 625] on div "16" at bounding box center [660, 620] width 33 height 17
click at [662, 595] on span "▲" at bounding box center [660, 595] width 33 height 33
click at [664, 595] on span "▲" at bounding box center [660, 595] width 33 height 33
click at [660, 644] on span "▼" at bounding box center [660, 644] width 33 height 33
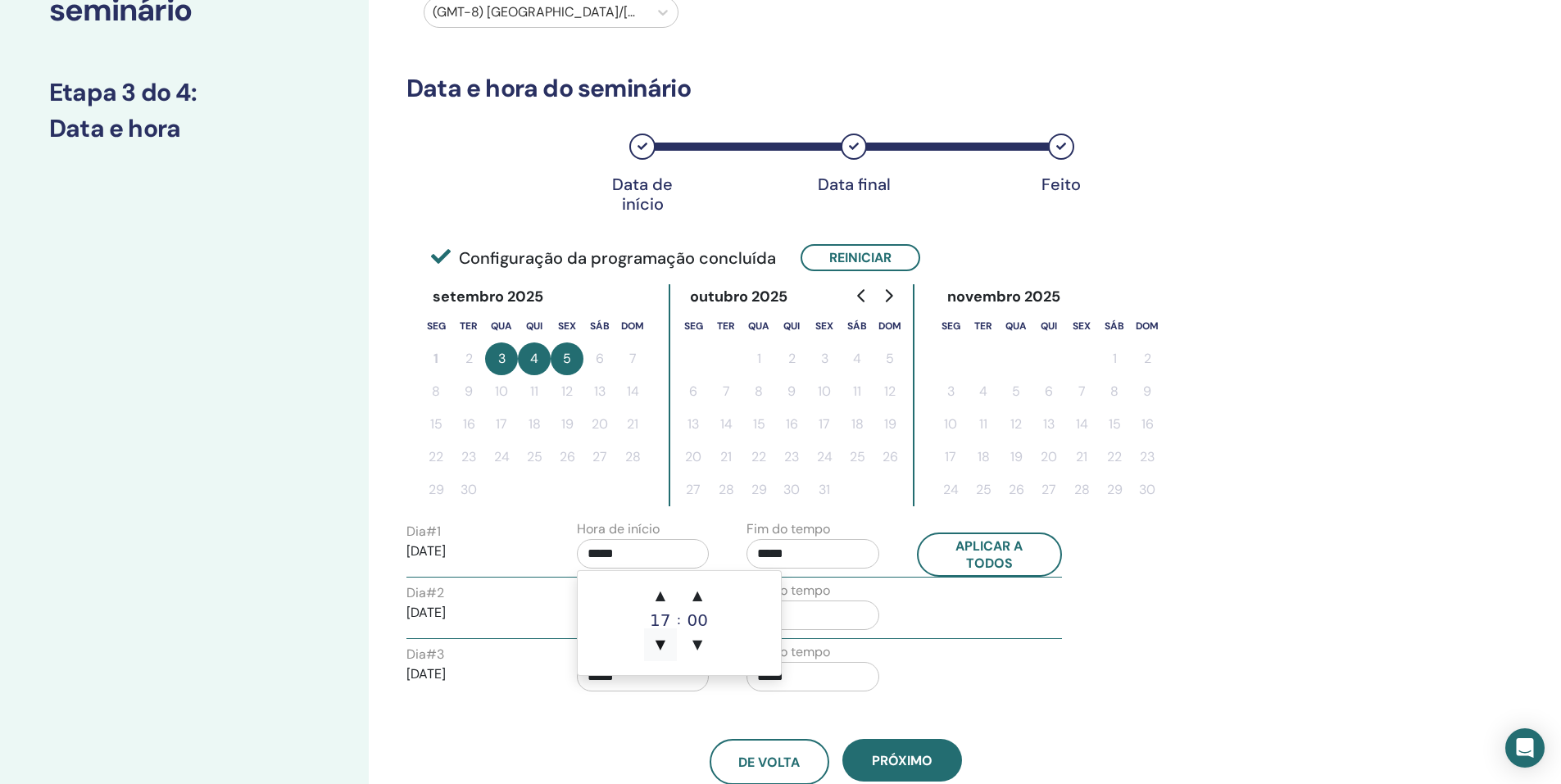
type input "*****"
drag, startPoint x: 1018, startPoint y: 630, endPoint x: 927, endPoint y: 625, distance: 91.1
click at [1017, 630] on div "Dia # 2 2025/09/04 Hora de início ***** Fim do tempo *****" at bounding box center [734, 609] width 680 height 57
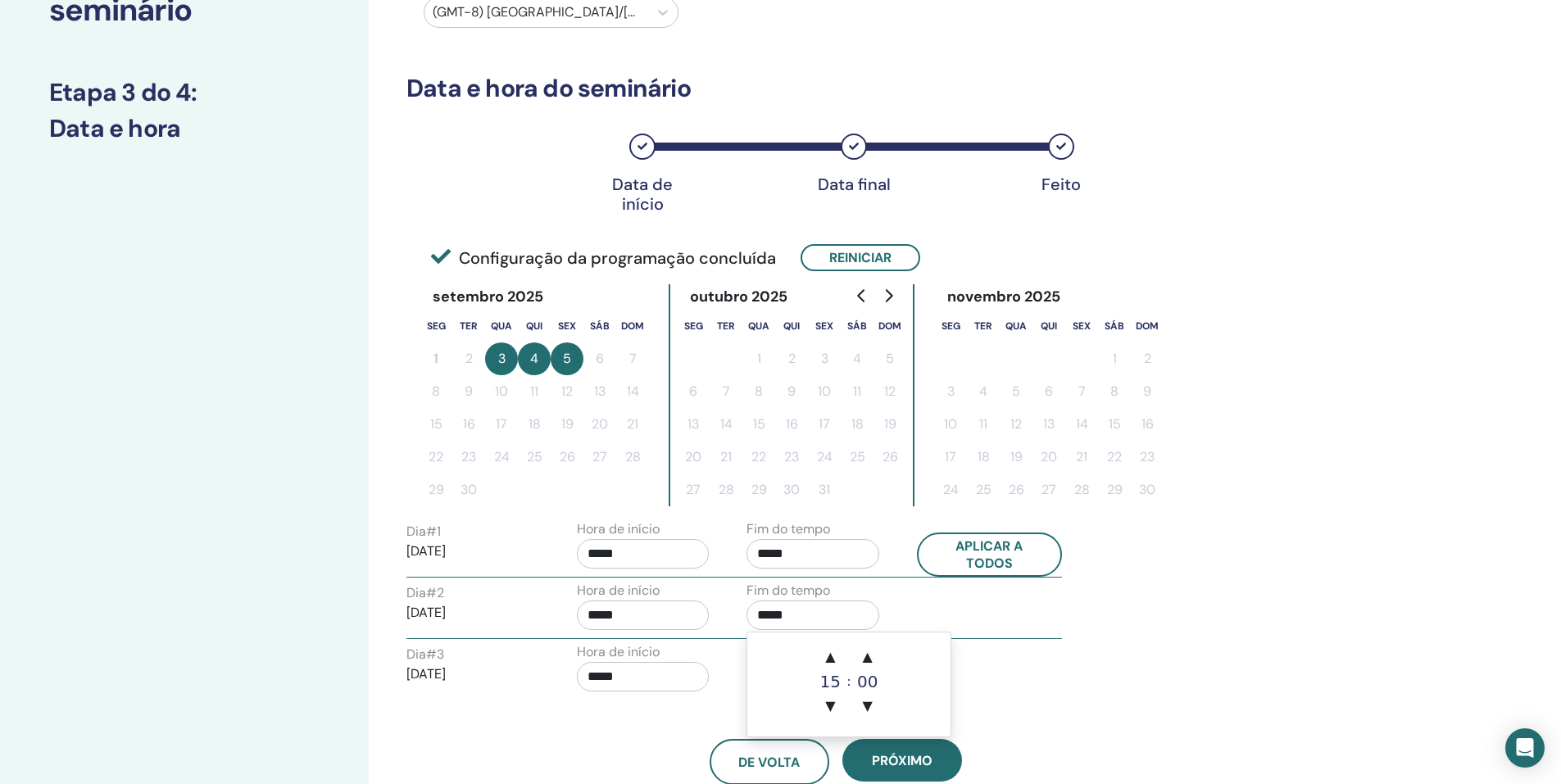
click at [826, 612] on input "*****" at bounding box center [813, 614] width 133 height 29
click at [834, 655] on span "▲" at bounding box center [829, 656] width 33 height 33
click at [834, 654] on span "▲" at bounding box center [829, 656] width 33 height 33
click at [833, 650] on span "▲" at bounding box center [829, 656] width 33 height 33
type input "*****"
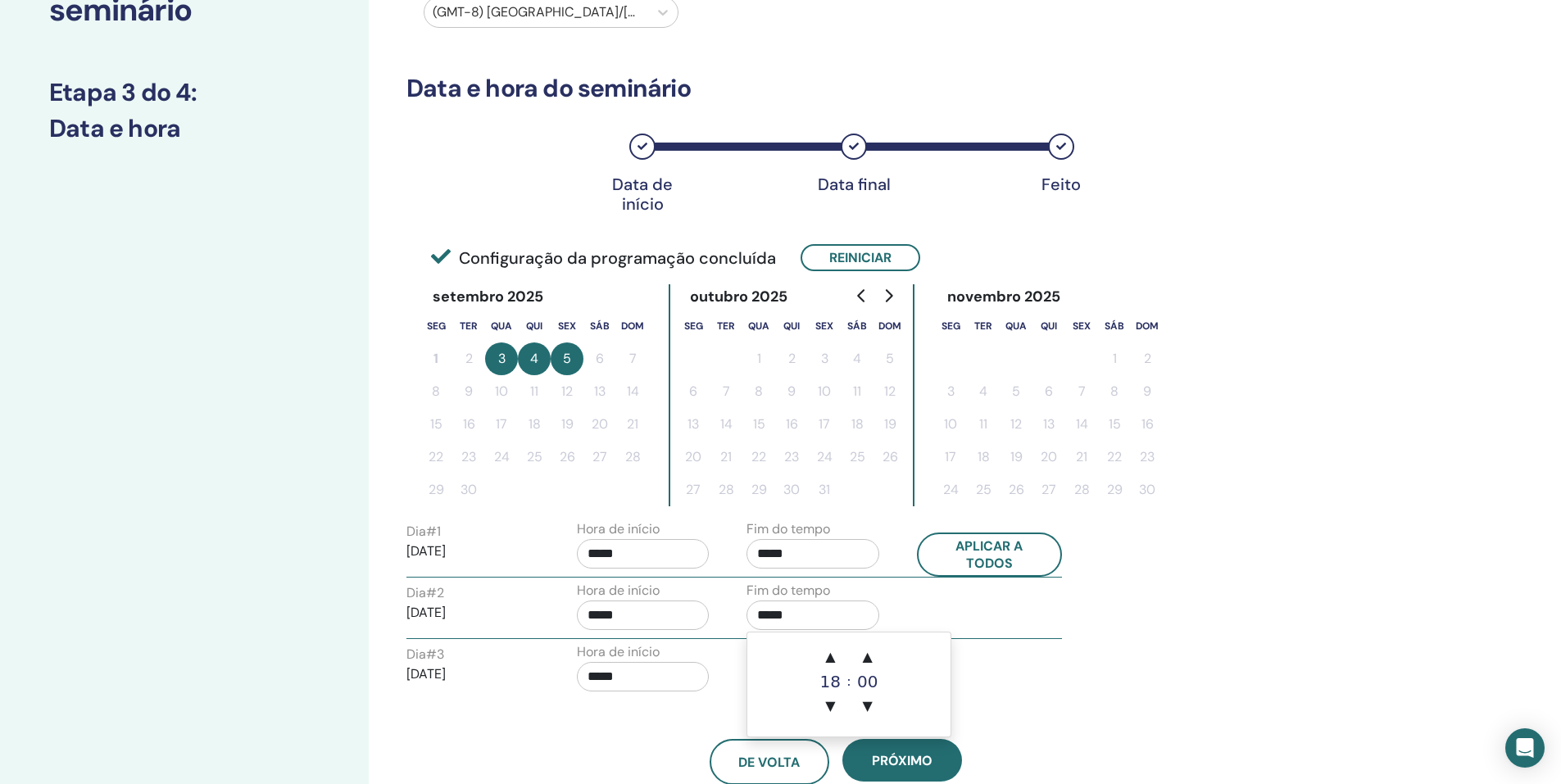
click at [1086, 650] on div "Dia # 1 2025/09/03 Hora de início ***** Fim do tempo ***** Aplicar a todos Dia …" at bounding box center [836, 609] width 859 height 181
click at [824, 686] on input "*****" at bounding box center [813, 676] width 133 height 29
click at [825, 582] on span "▲" at bounding box center [829, 575] width 33 height 33
click at [825, 583] on span "▲" at bounding box center [829, 575] width 33 height 33
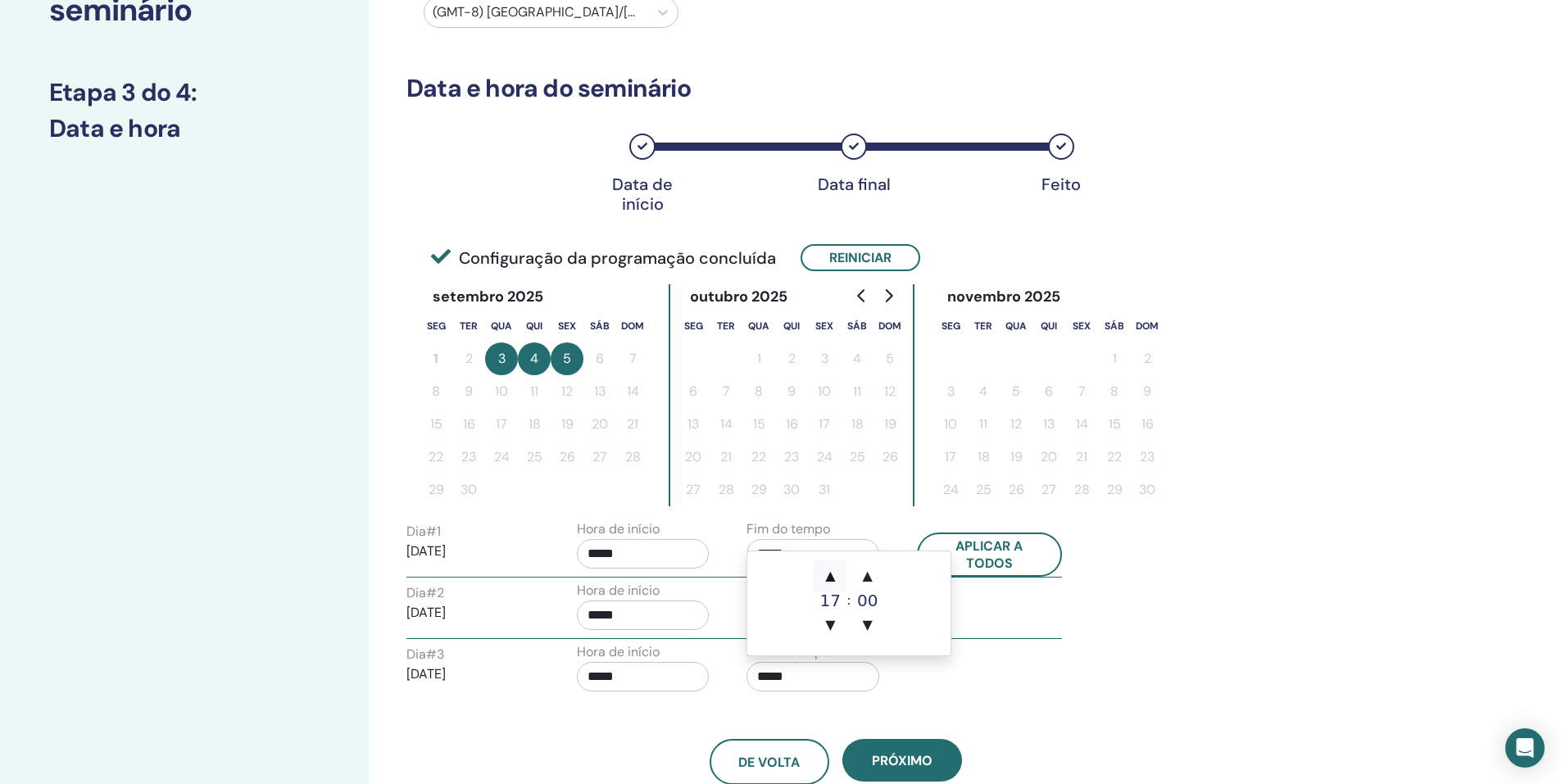
type input "*****"
click at [1065, 697] on div "Dia # 3 2025/09/05 Hora de início ***** Fim do tempo *****" at bounding box center [734, 670] width 680 height 57
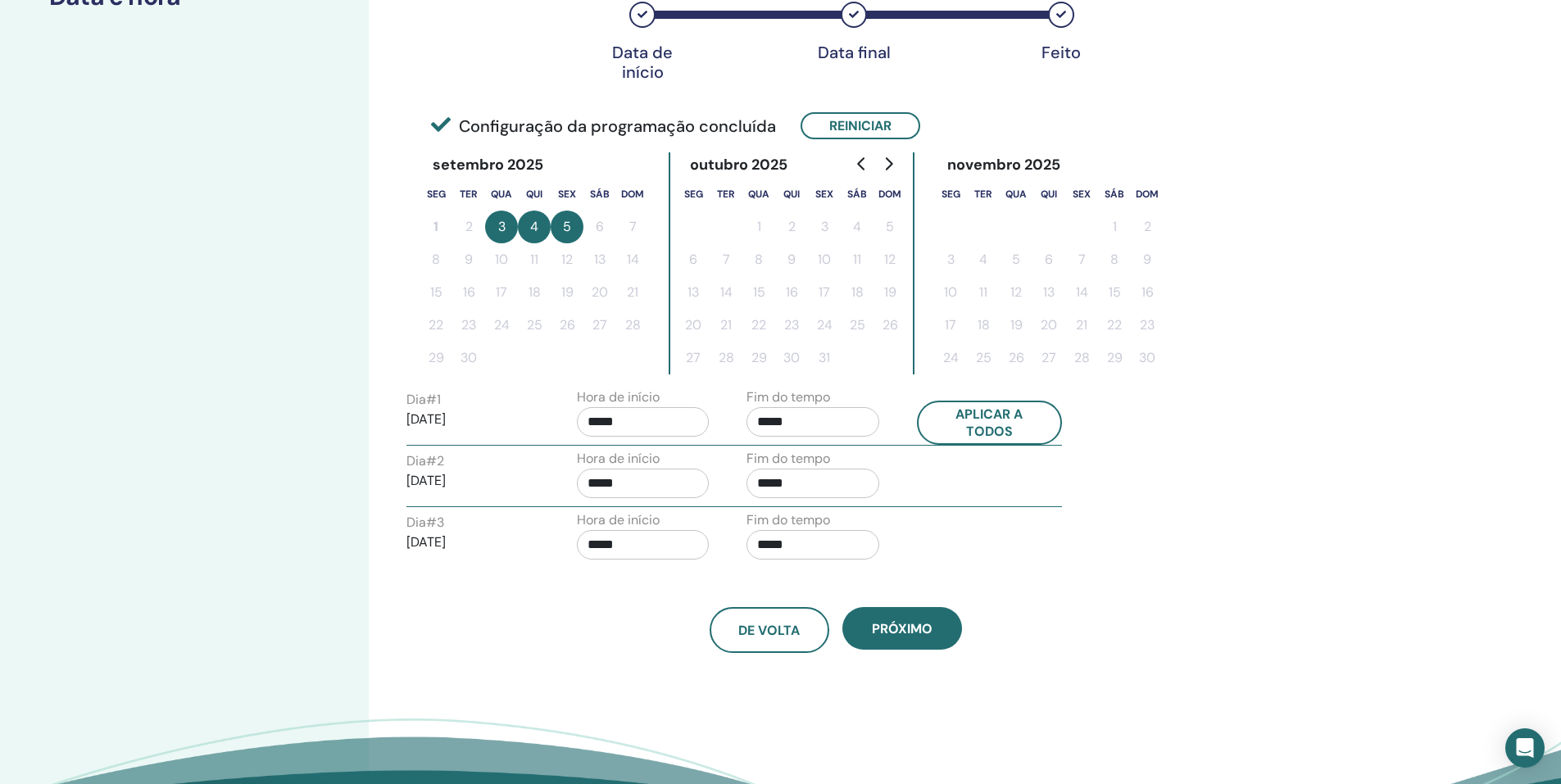
scroll to position [328, 0]
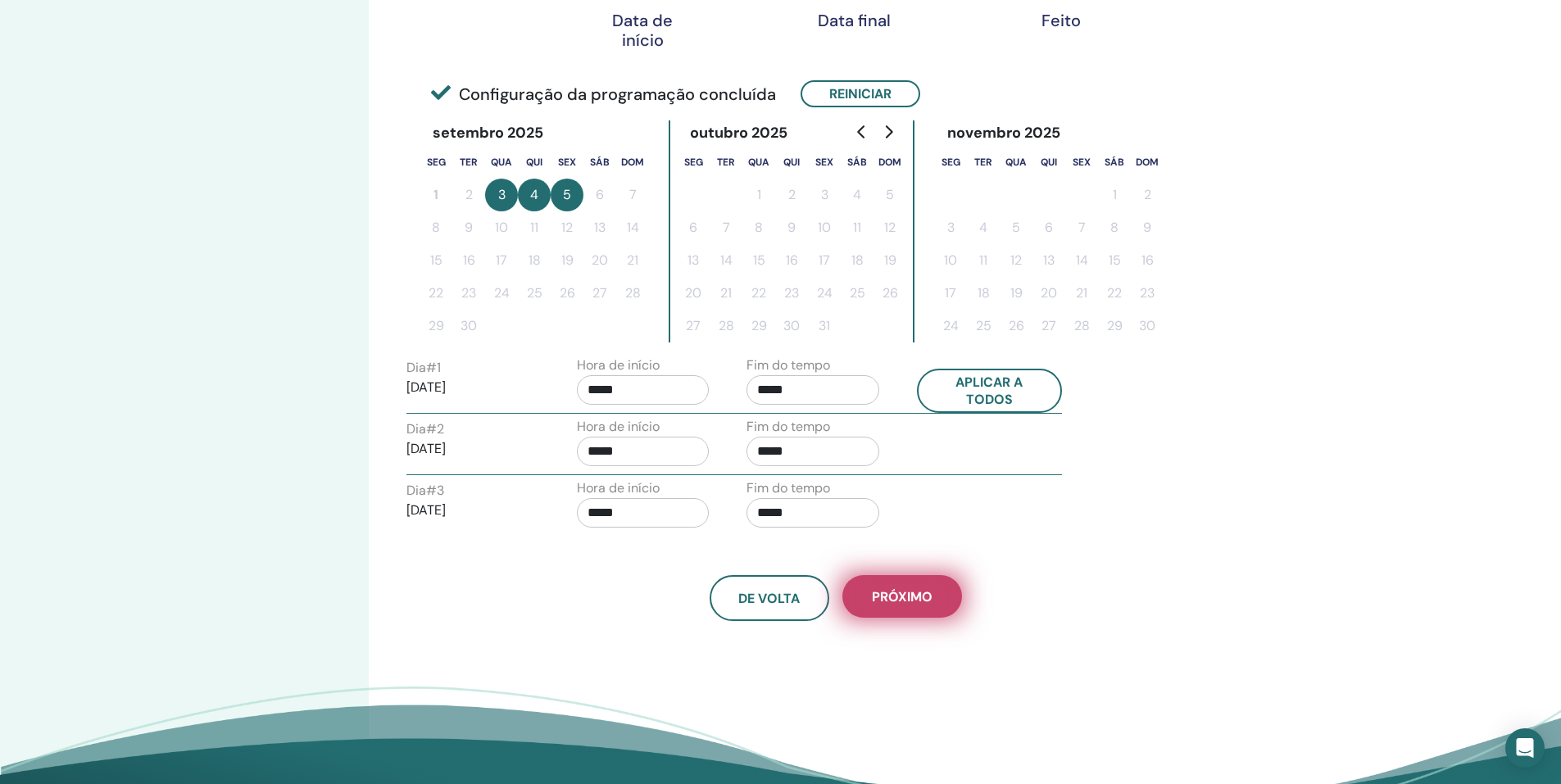
click at [915, 601] on span "Próximo" at bounding box center [902, 597] width 61 height 18
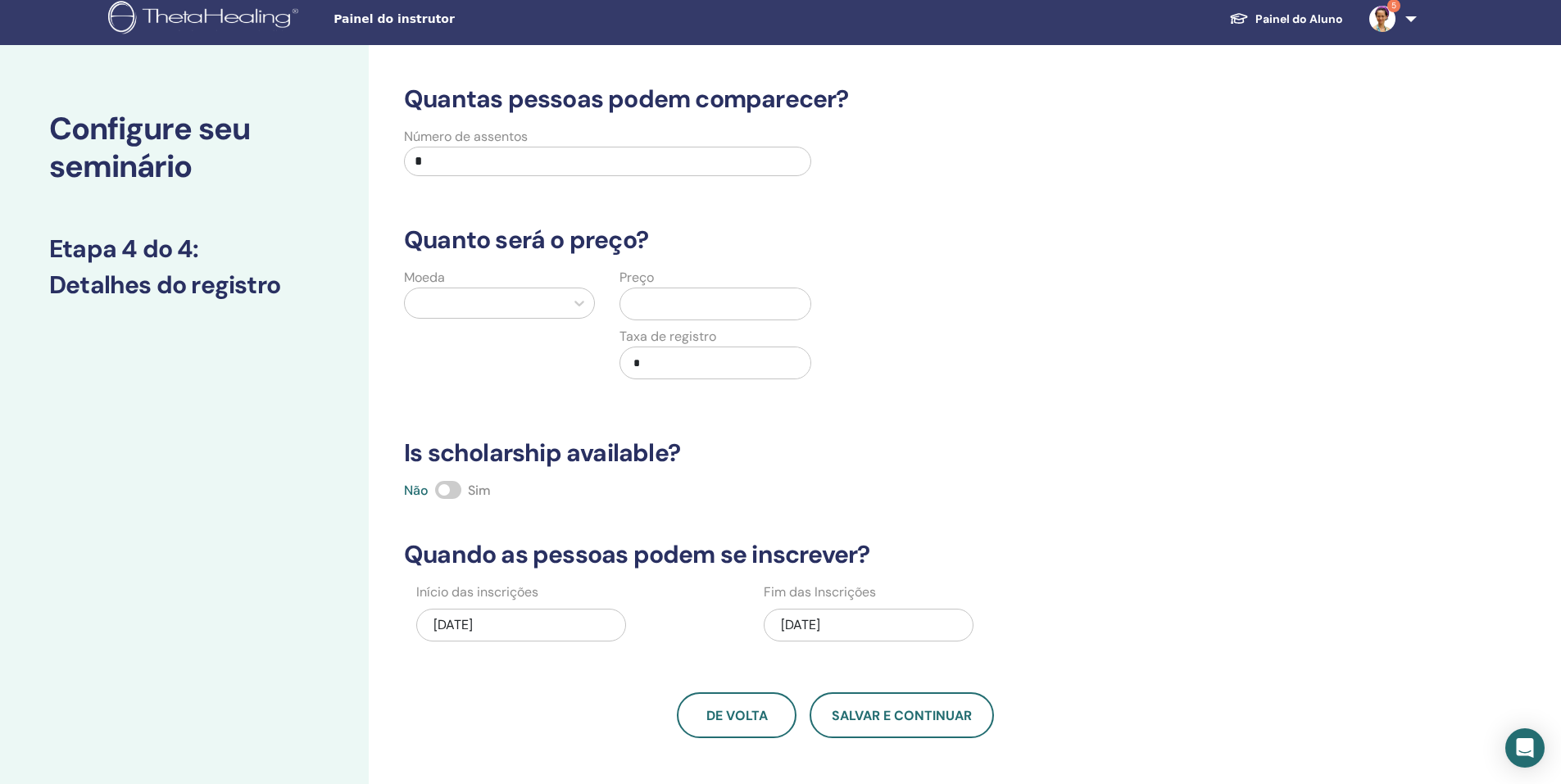
scroll to position [0, 0]
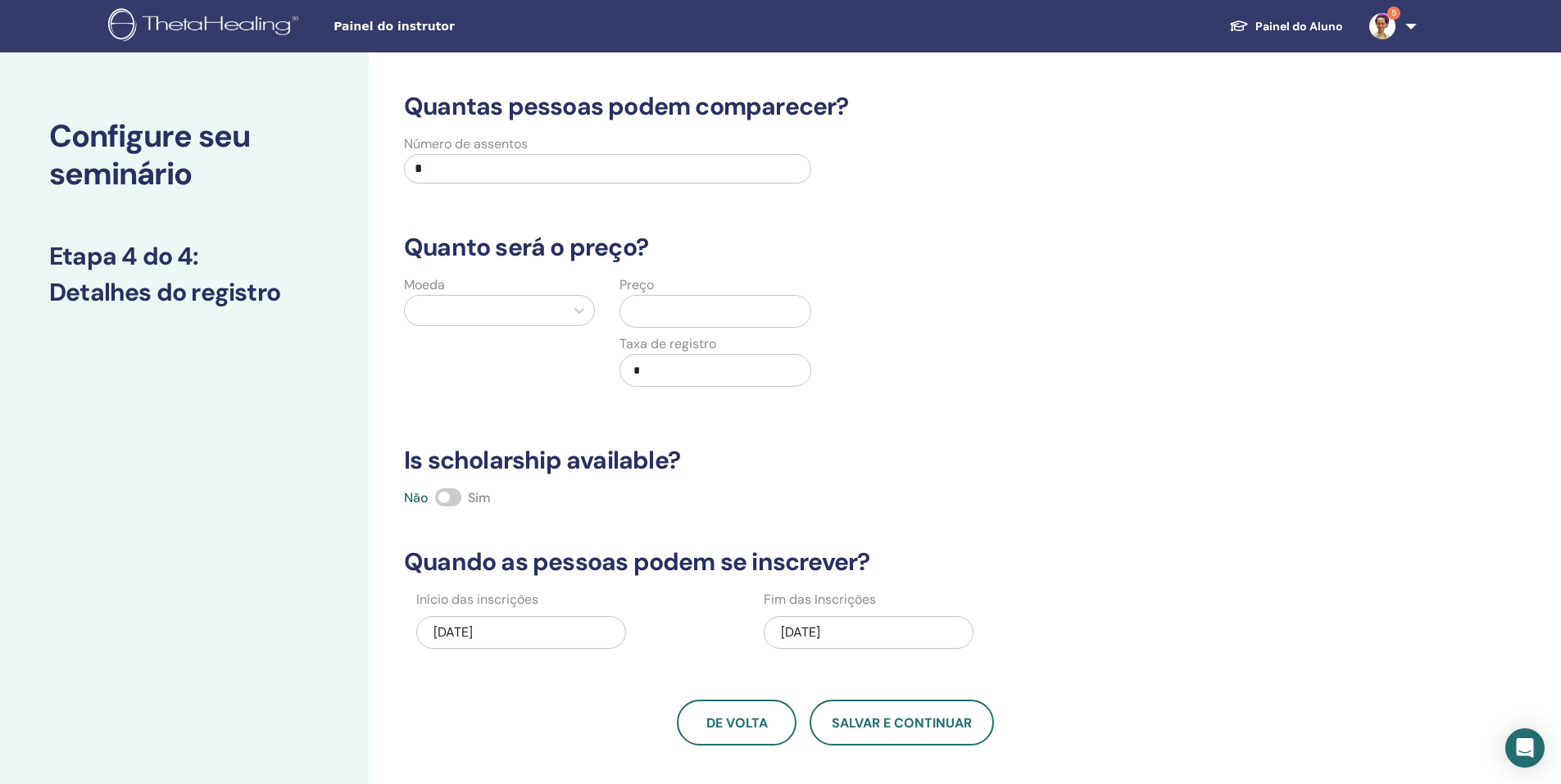
drag, startPoint x: 467, startPoint y: 176, endPoint x: 354, endPoint y: 182, distance: 113.2
click at [355, 183] on div "Configure seu seminário Etapa 4 do 4 : Detalhes do registro Quantas pessoas pod…" at bounding box center [780, 514] width 1561 height 922
type input "*"
click at [554, 310] on div at bounding box center [485, 310] width 144 height 23
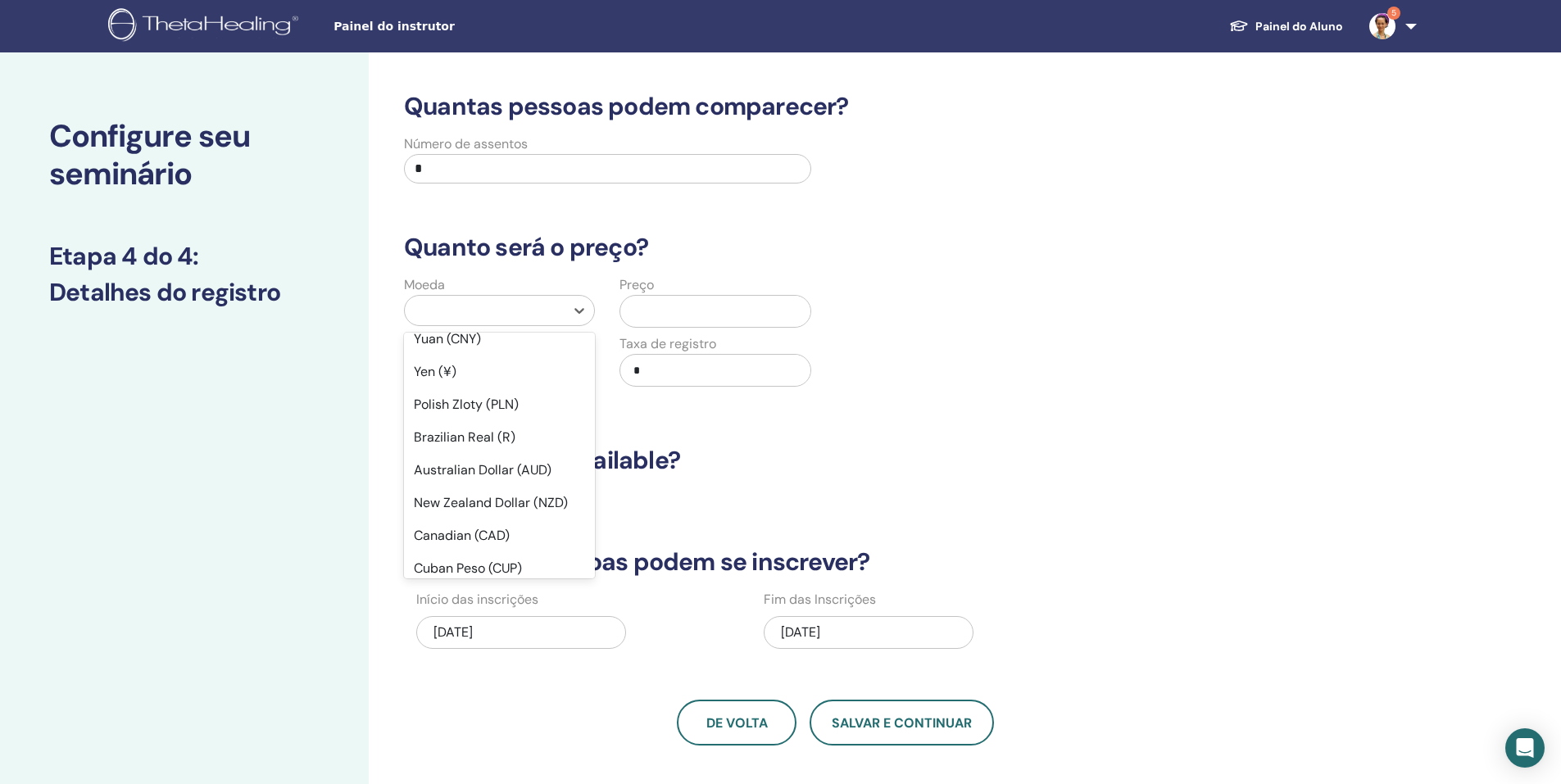
scroll to position [246, 0]
click at [503, 437] on div "Brazilian Real (R)" at bounding box center [499, 433] width 191 height 33
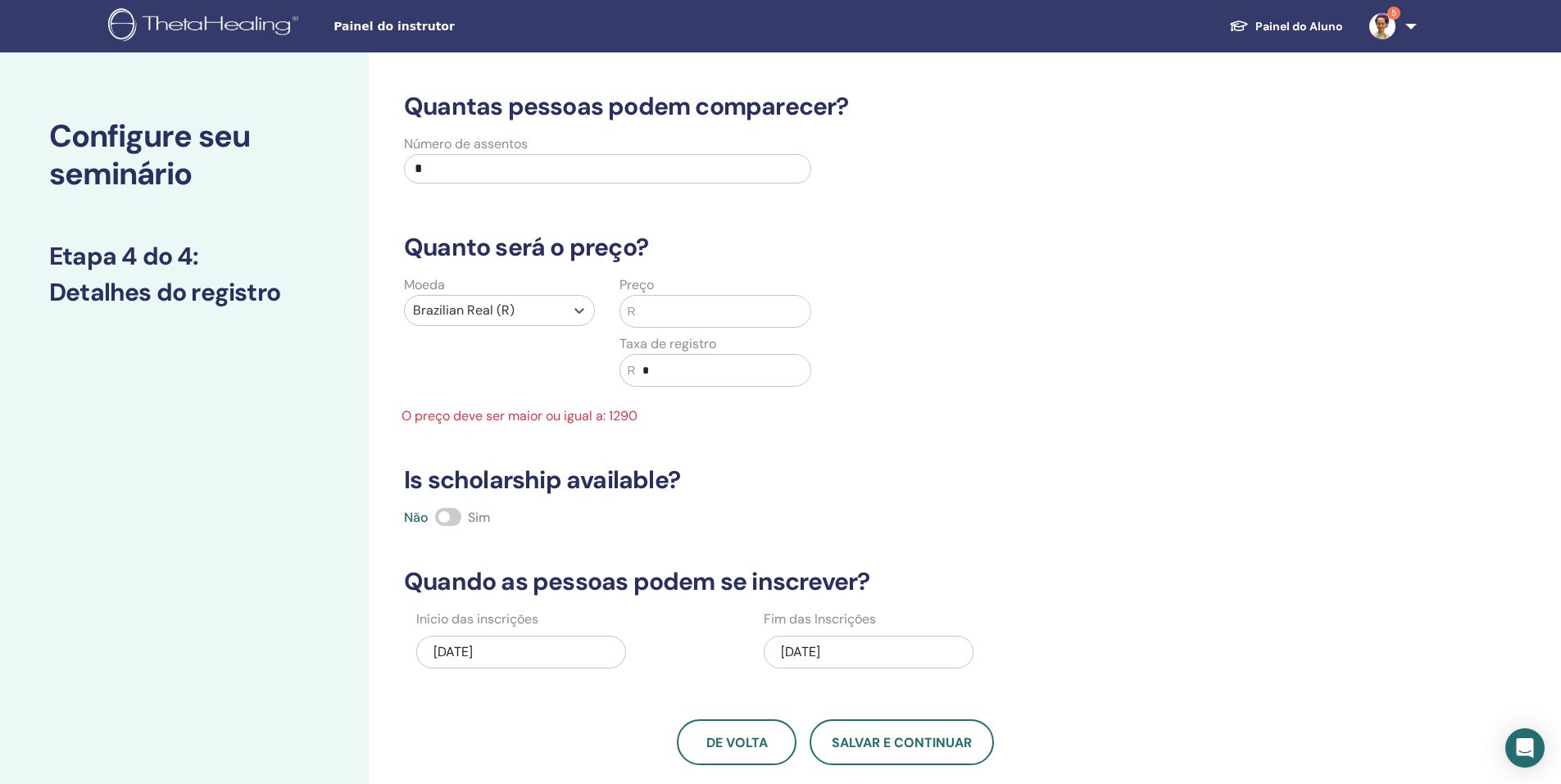
click at [693, 307] on input "text" at bounding box center [723, 311] width 175 height 31
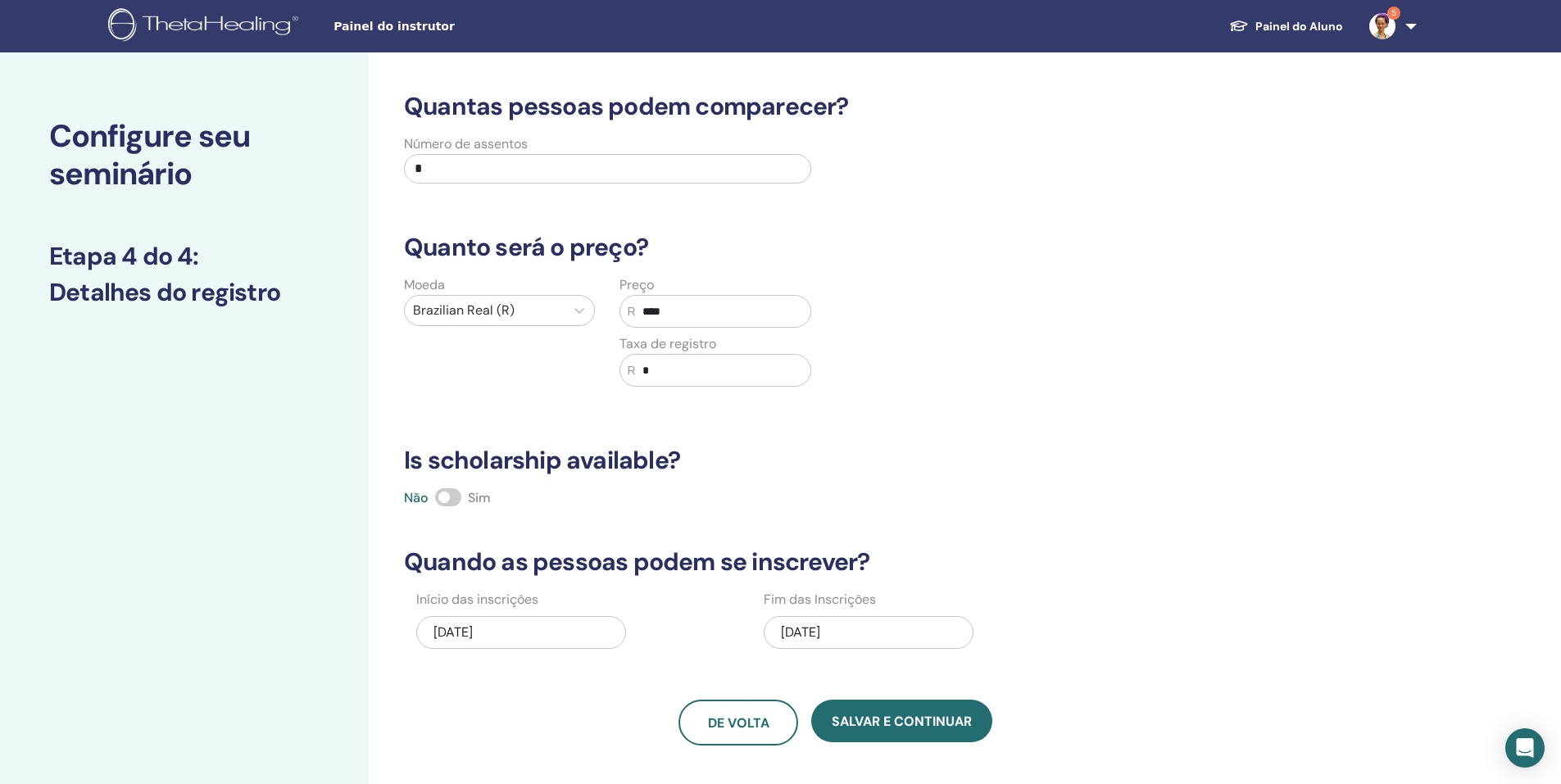
type input "****"
drag, startPoint x: 693, startPoint y: 361, endPoint x: 620, endPoint y: 366, distance: 73.2
click at [620, 366] on div "R *" at bounding box center [715, 370] width 191 height 33
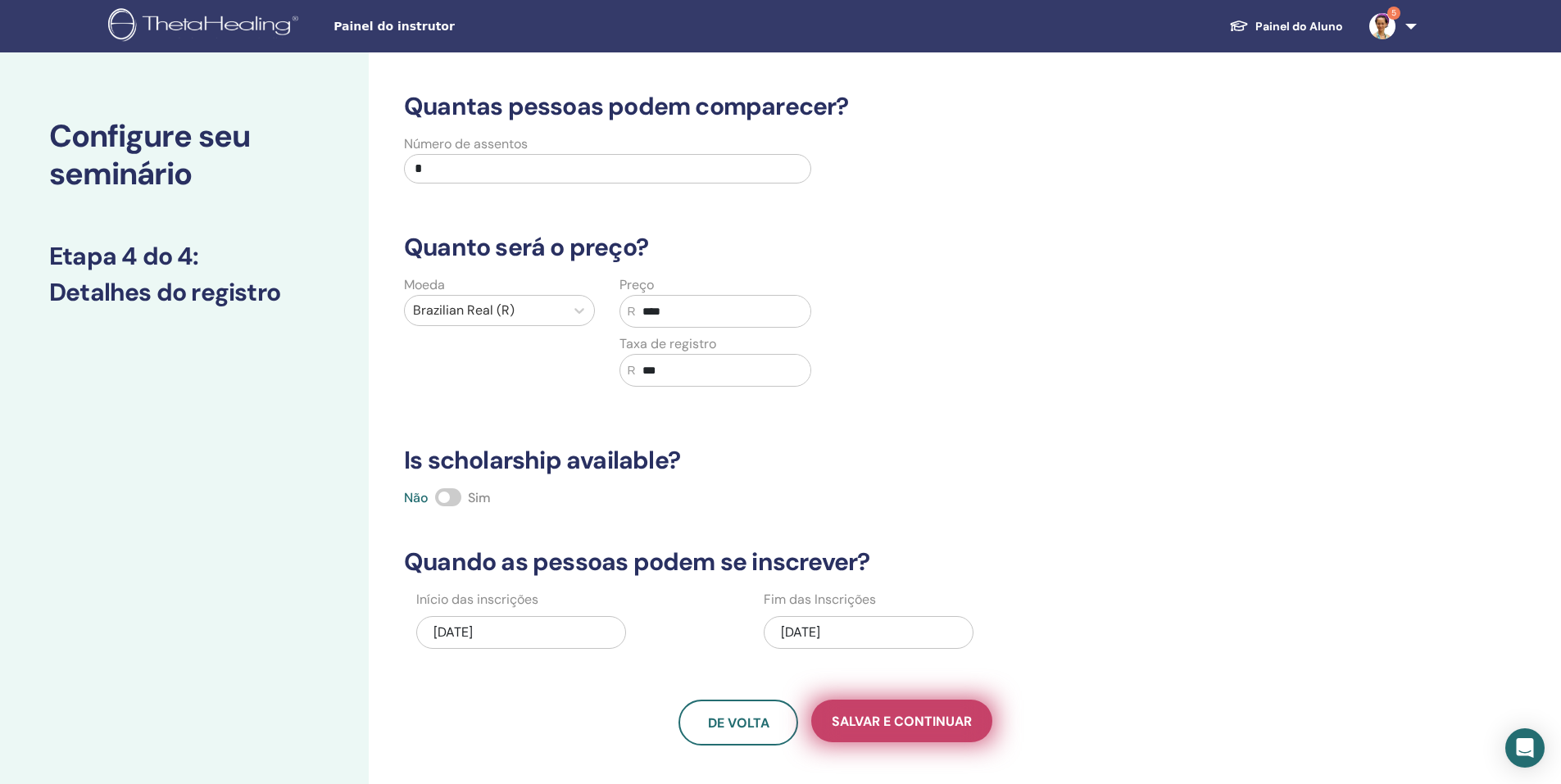
type input "***"
click at [897, 710] on button "Salvar e continuar" at bounding box center [901, 721] width 181 height 42
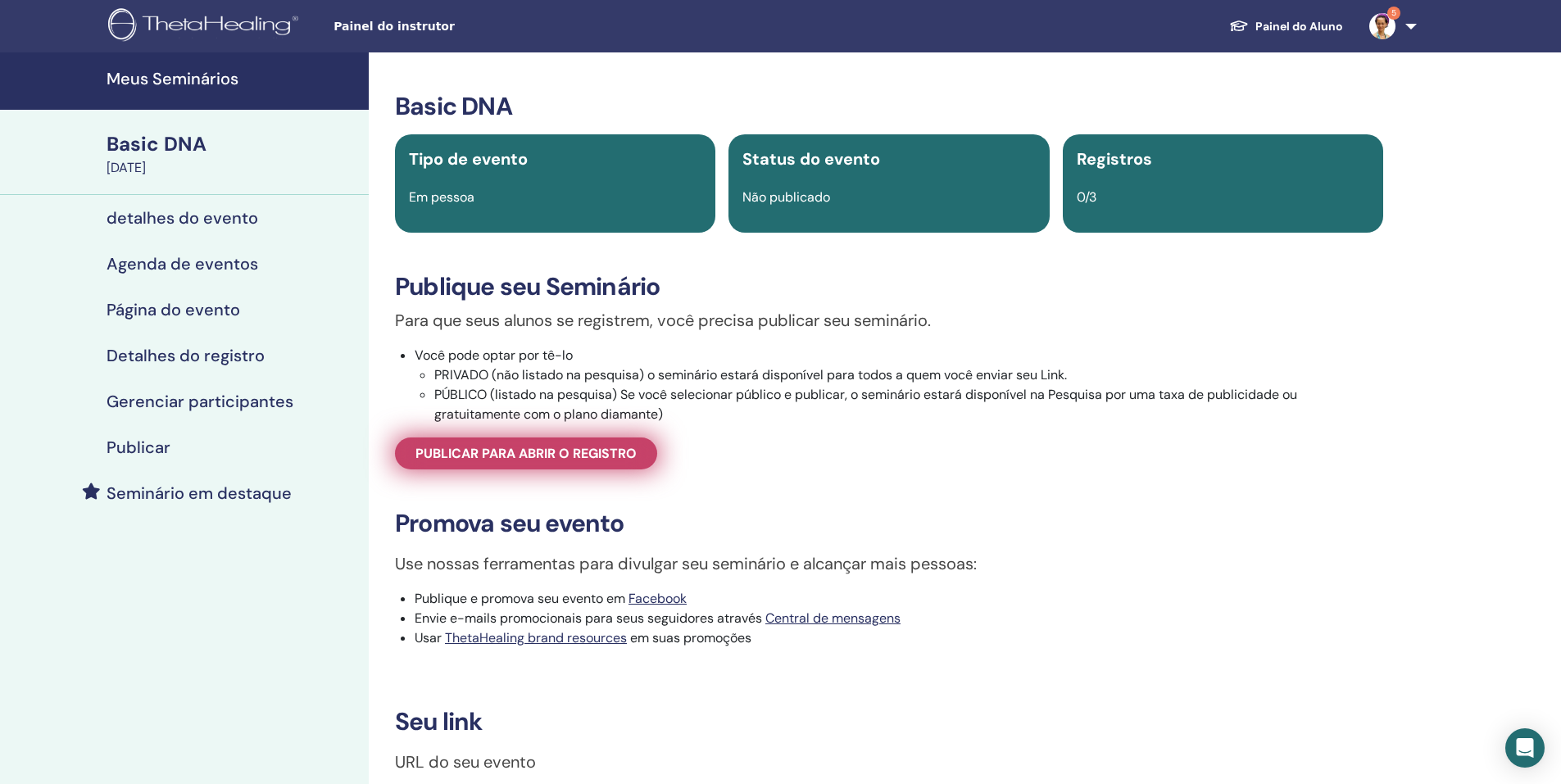
click at [606, 462] on span "Publicar para abrir o registro" at bounding box center [525, 454] width 221 height 18
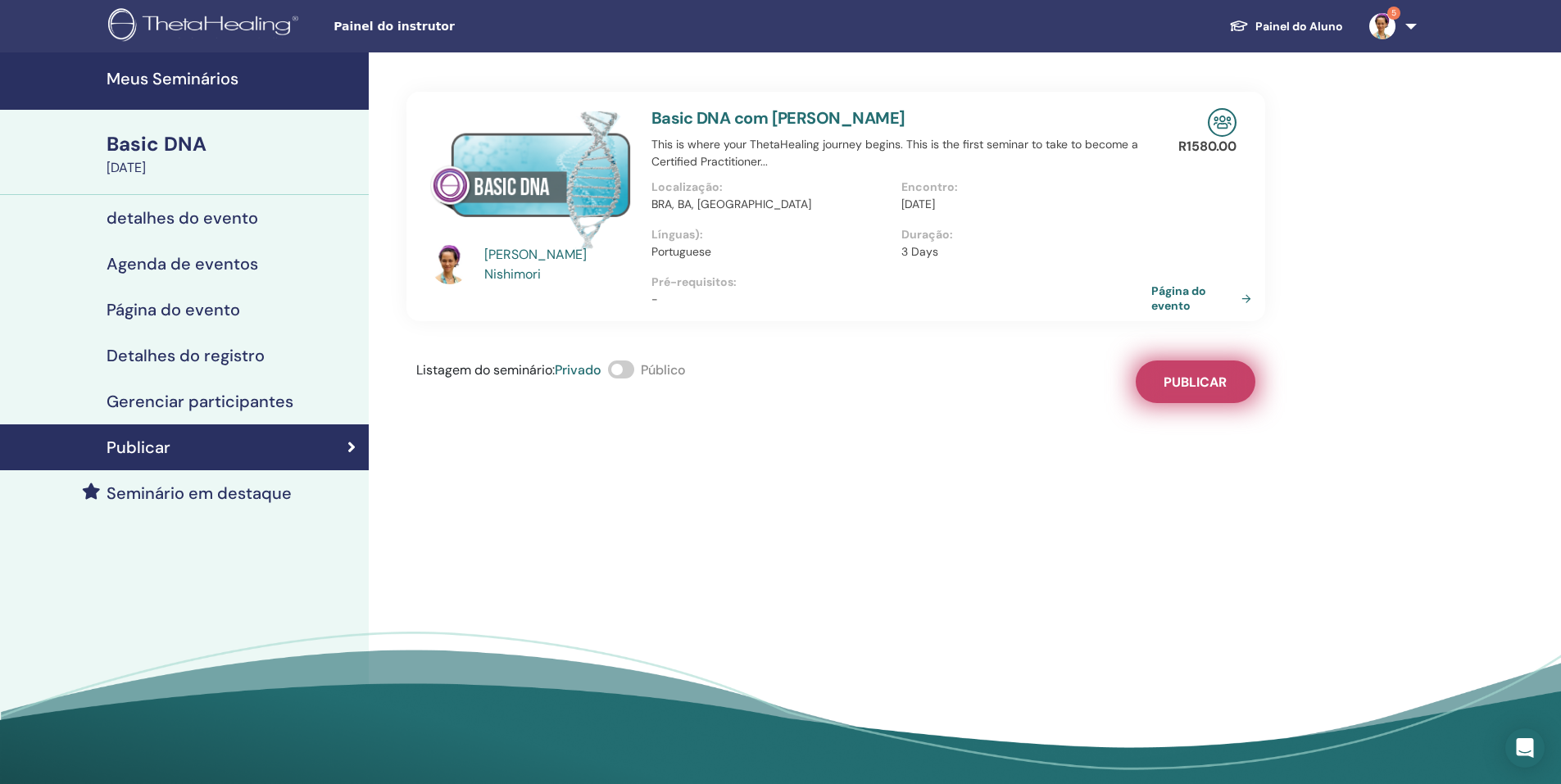
click at [1189, 384] on span "Publicar" at bounding box center [1195, 382] width 63 height 18
drag, startPoint x: 977, startPoint y: 288, endPoint x: 1008, endPoint y: 285, distance: 31.1
click at [989, 288] on p "Pré-requisitos :" at bounding box center [901, 283] width 500 height 18
click at [1195, 286] on link "Página do evento" at bounding box center [1207, 298] width 107 height 29
click at [1174, 292] on link "Página do evento" at bounding box center [1207, 298] width 107 height 29
